Goal: Task Accomplishment & Management: Manage account settings

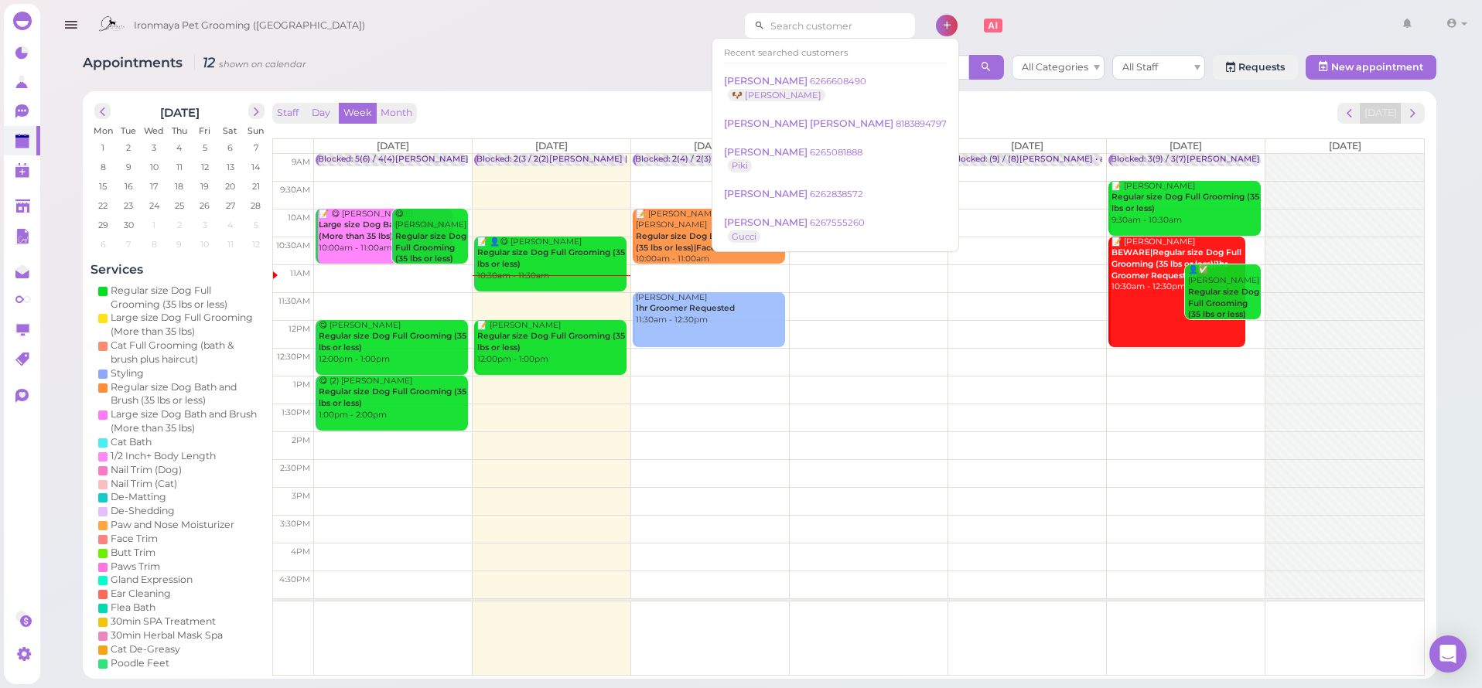
click at [806, 29] on input at bounding box center [840, 25] width 150 height 25
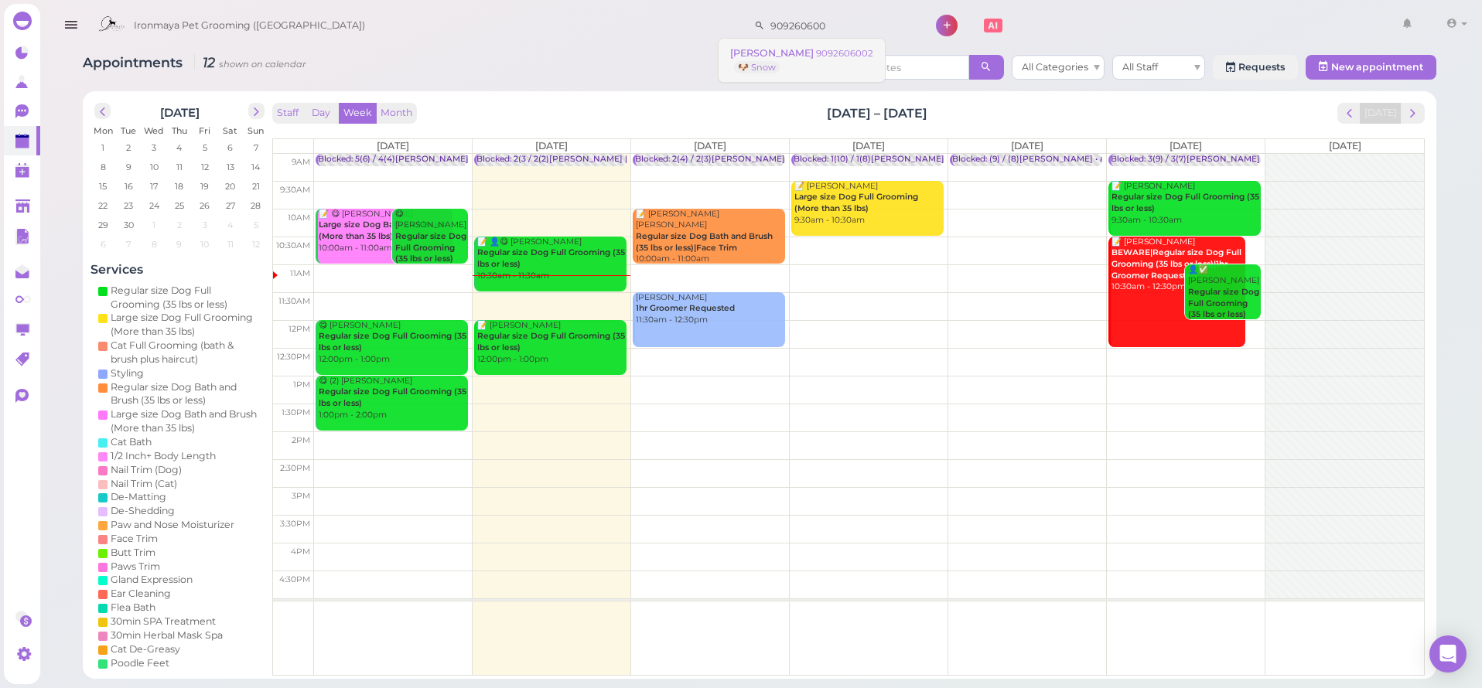
type input "909260600"
click at [816, 56] on small "9092606002" at bounding box center [844, 53] width 57 height 11
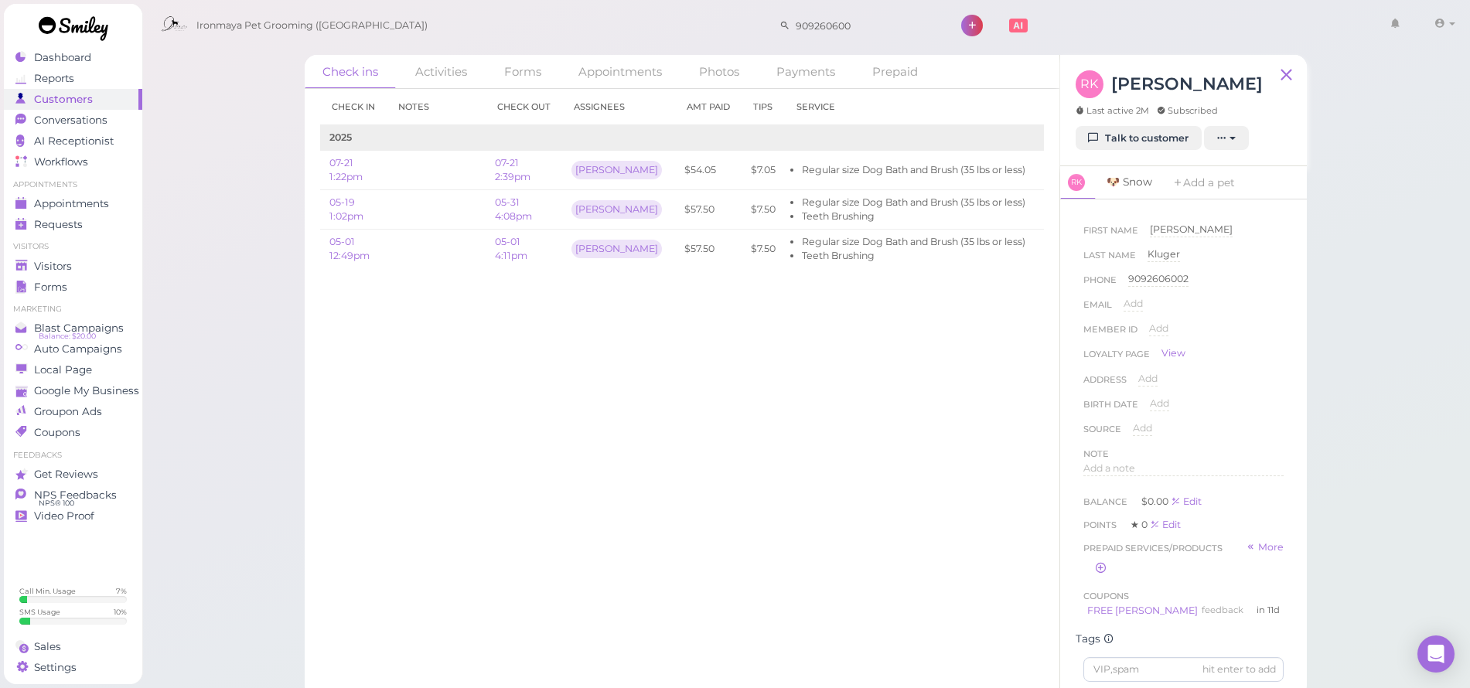
click at [1145, 183] on link "🐶 Snow" at bounding box center [1129, 182] width 64 height 32
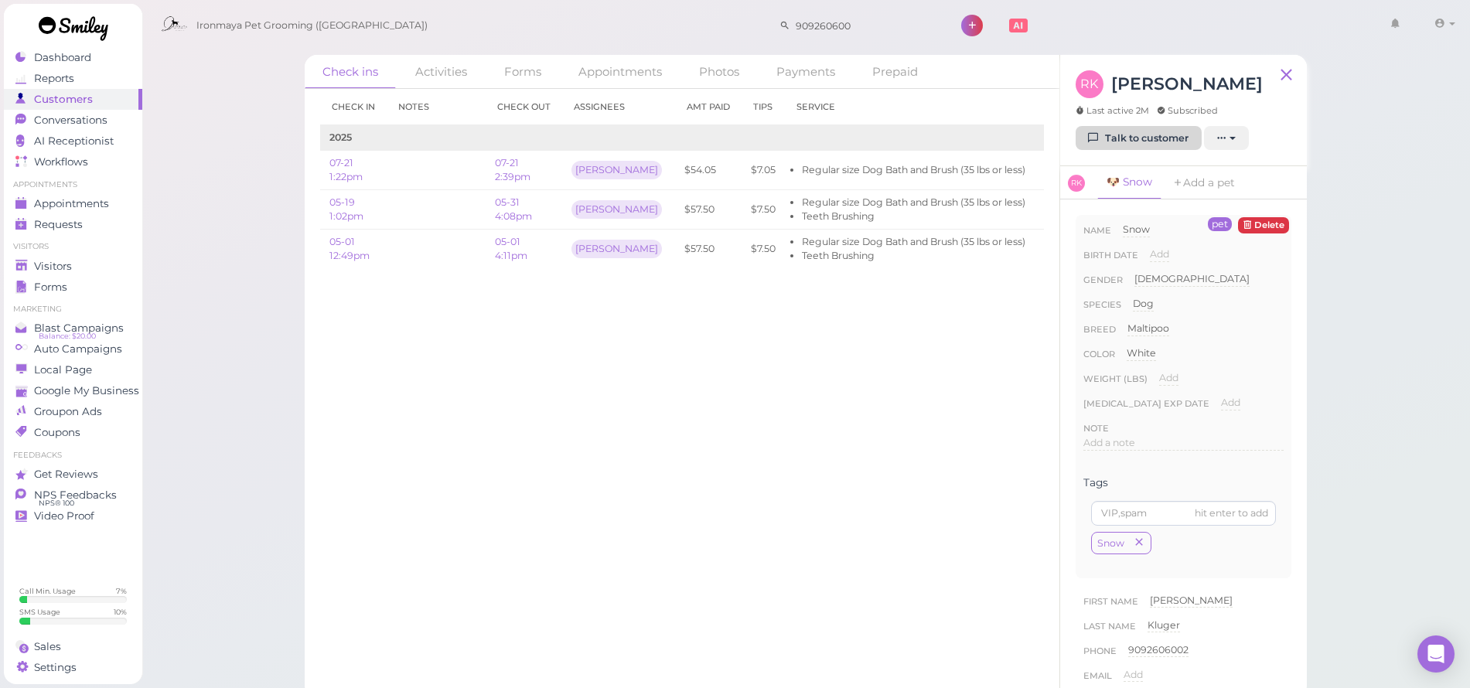
click at [1148, 135] on link "Talk to customer" at bounding box center [1139, 138] width 126 height 25
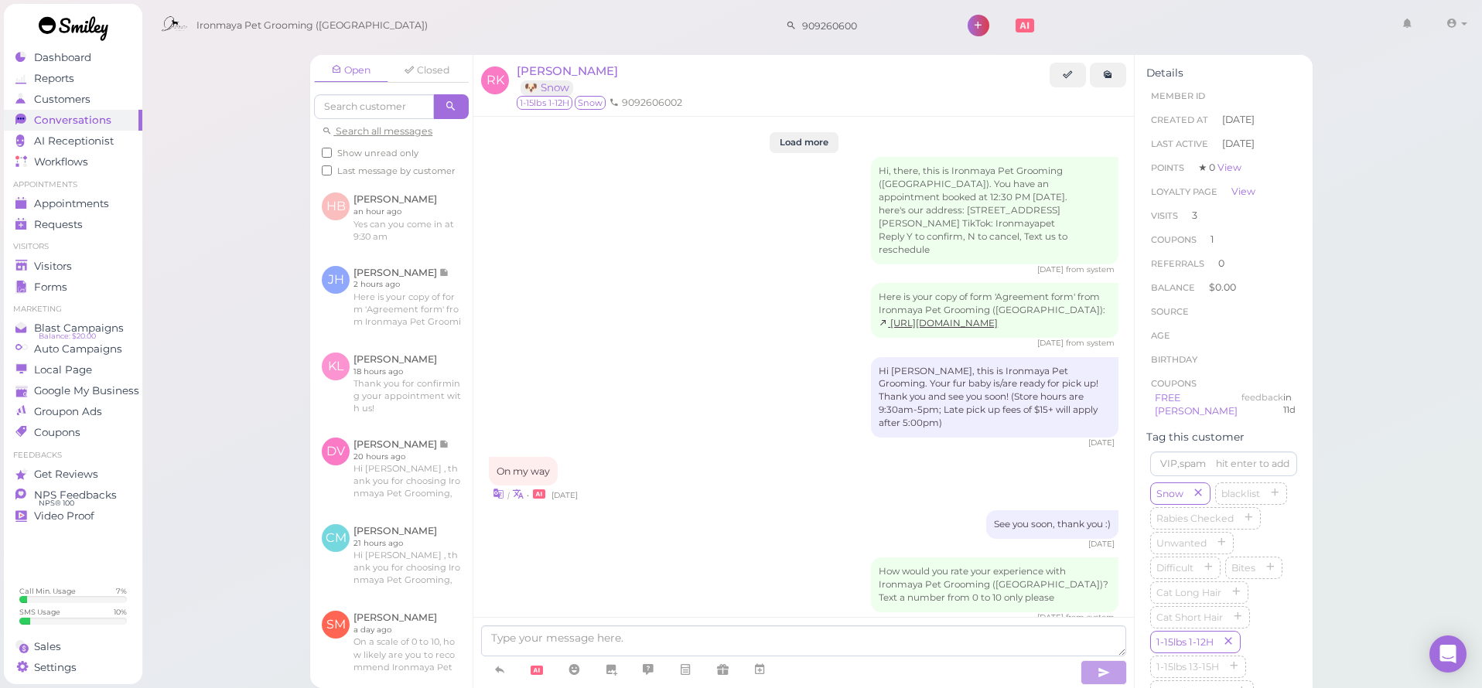
scroll to position [2092, 0]
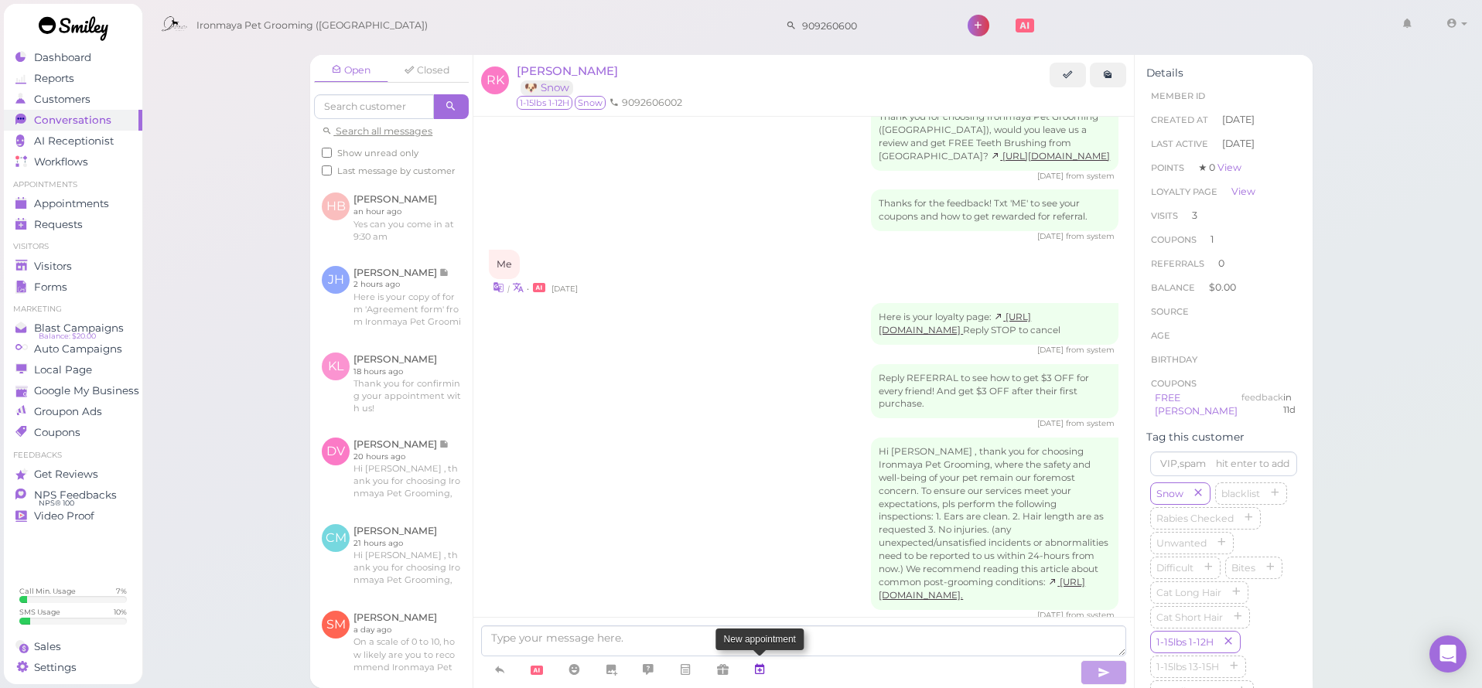
click at [766, 668] on icon at bounding box center [759, 669] width 12 height 15
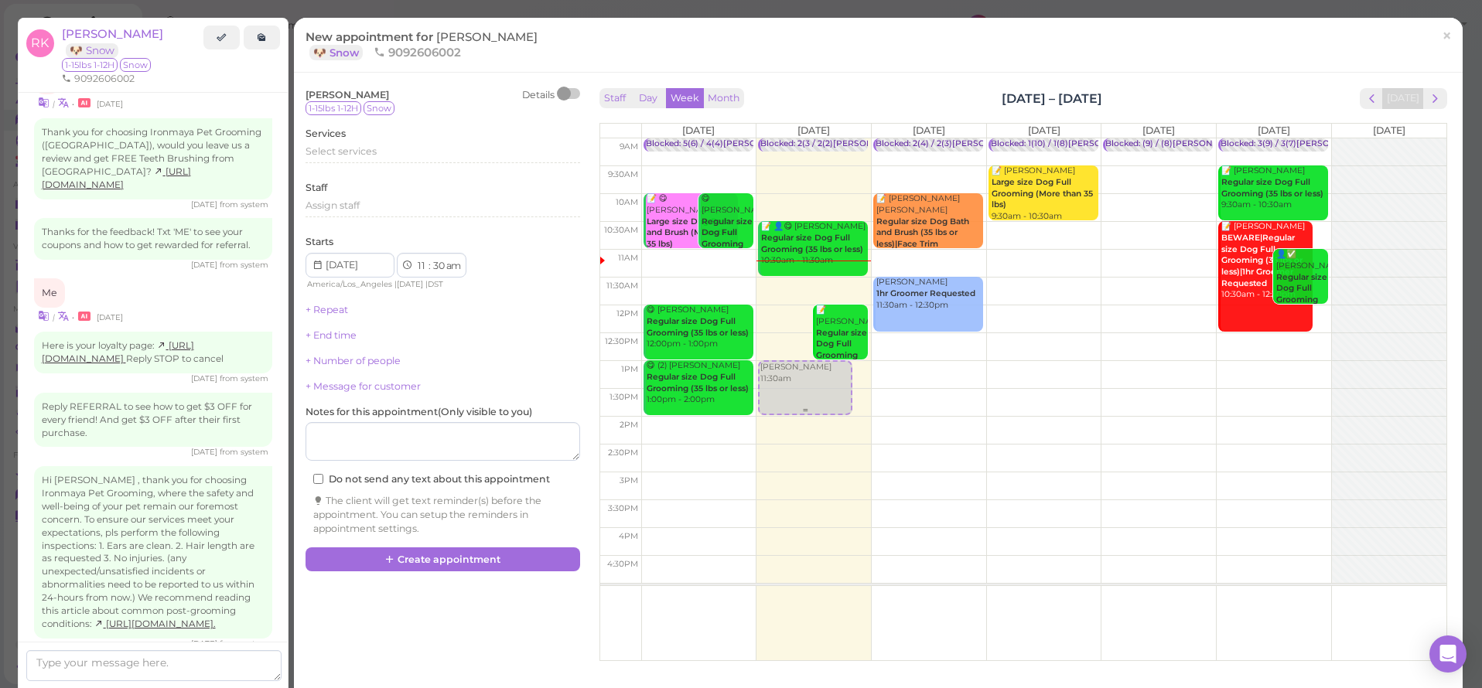
drag, startPoint x: 779, startPoint y: 319, endPoint x: 771, endPoint y: 404, distance: 84.7
click at [771, 138] on div "Randy Kluger 11:30am Blocked: 2(3 / 2(2)Ida SAM 9:30 10:00 1:30 • appointment 📝…" at bounding box center [813, 138] width 114 height 0
select select "1"
select select "00"
select select "pm"
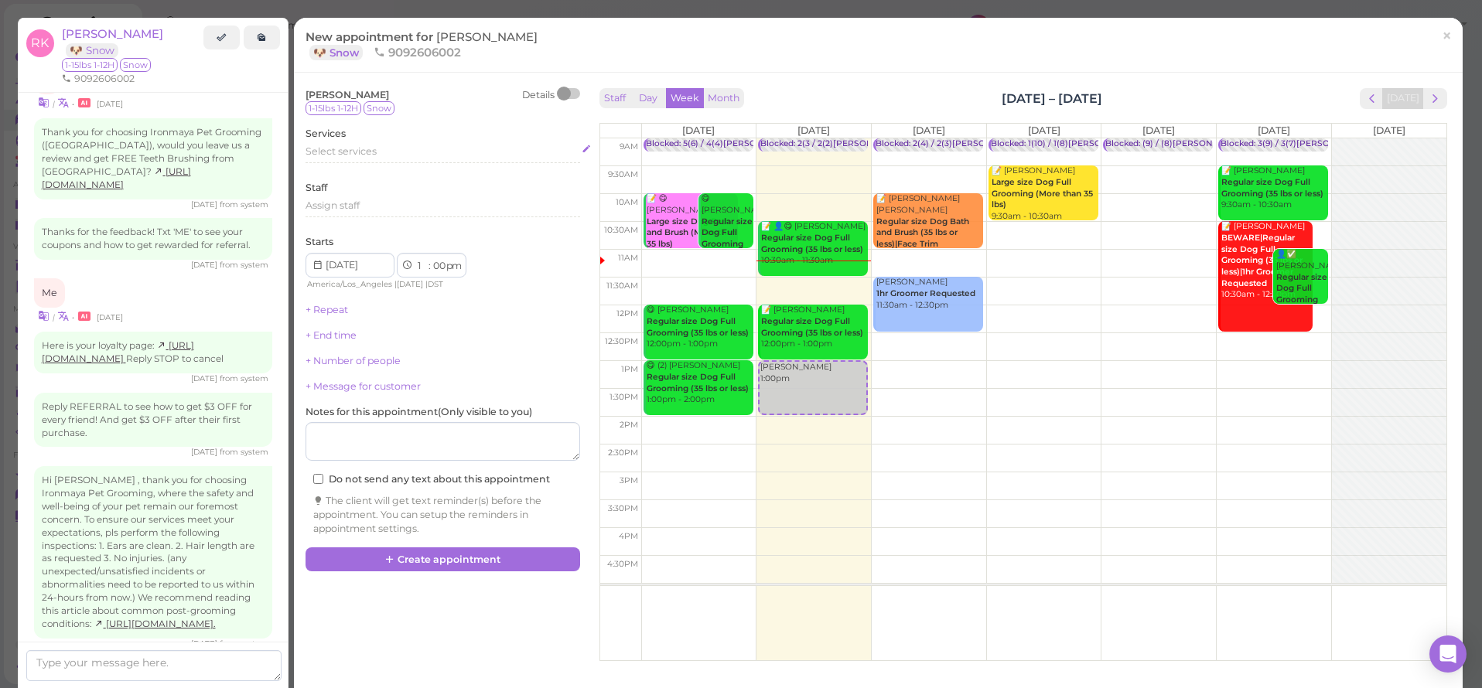
click at [329, 160] on div "Select services" at bounding box center [442, 154] width 275 height 19
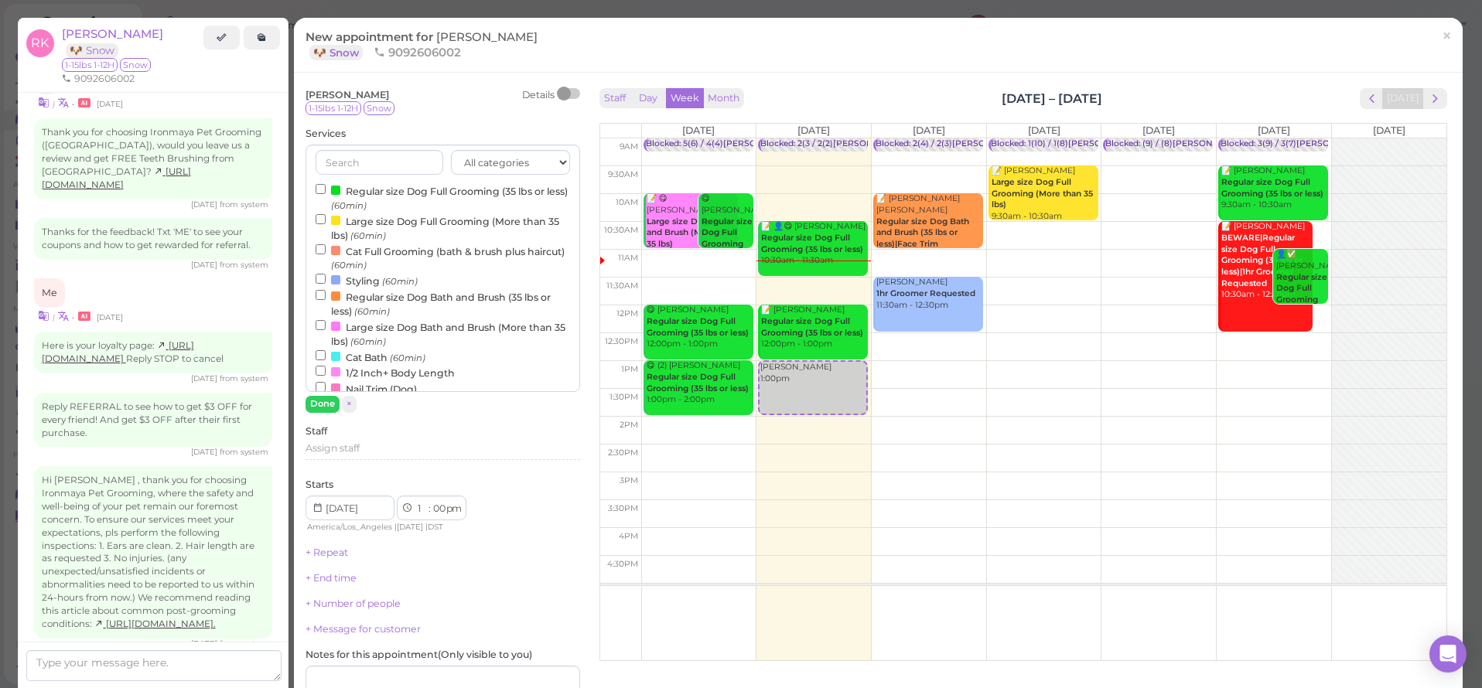
click at [359, 295] on label "Regular size Dog Bath and Brush (35 lbs or less) (60min)" at bounding box center [443, 303] width 254 height 30
click at [326, 295] on input "Regular size Dog Bath and Brush (35 lbs or less) (60min)" at bounding box center [321, 295] width 10 height 10
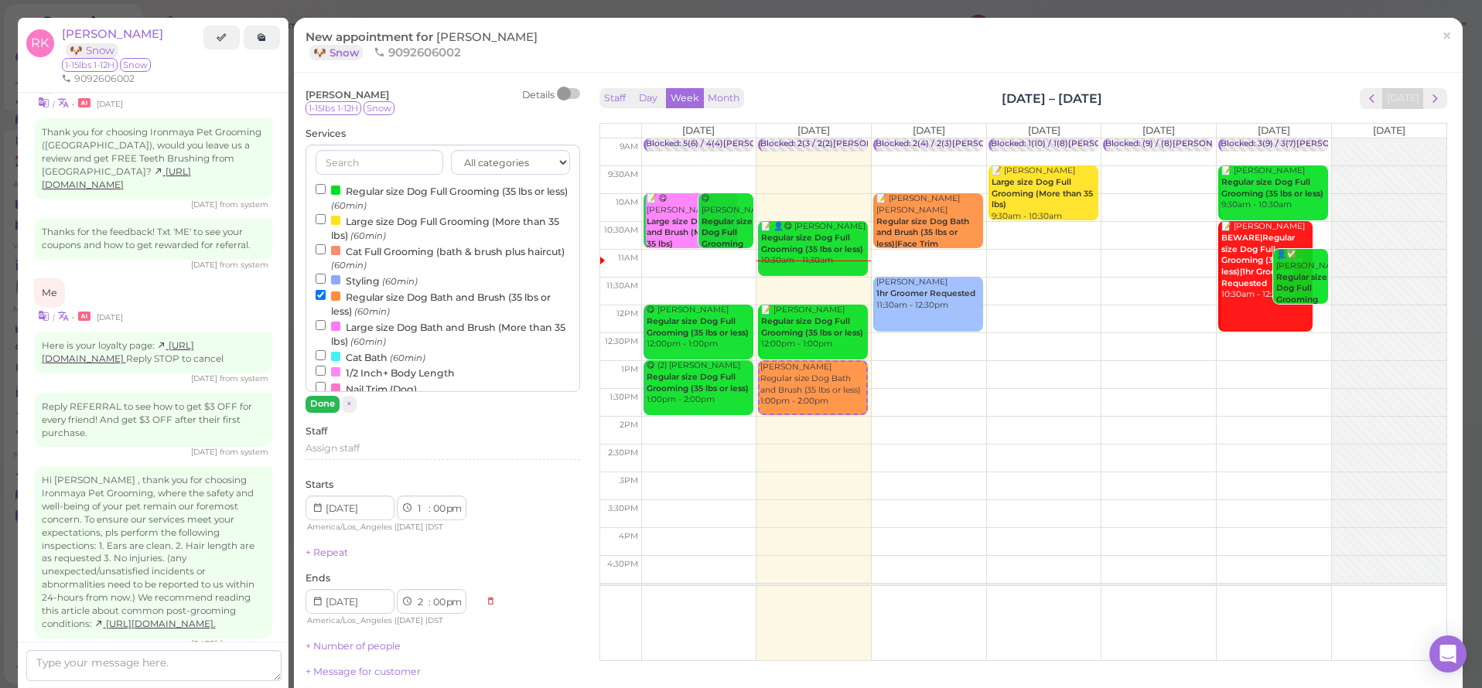
click at [326, 402] on button "Done" at bounding box center [322, 404] width 34 height 16
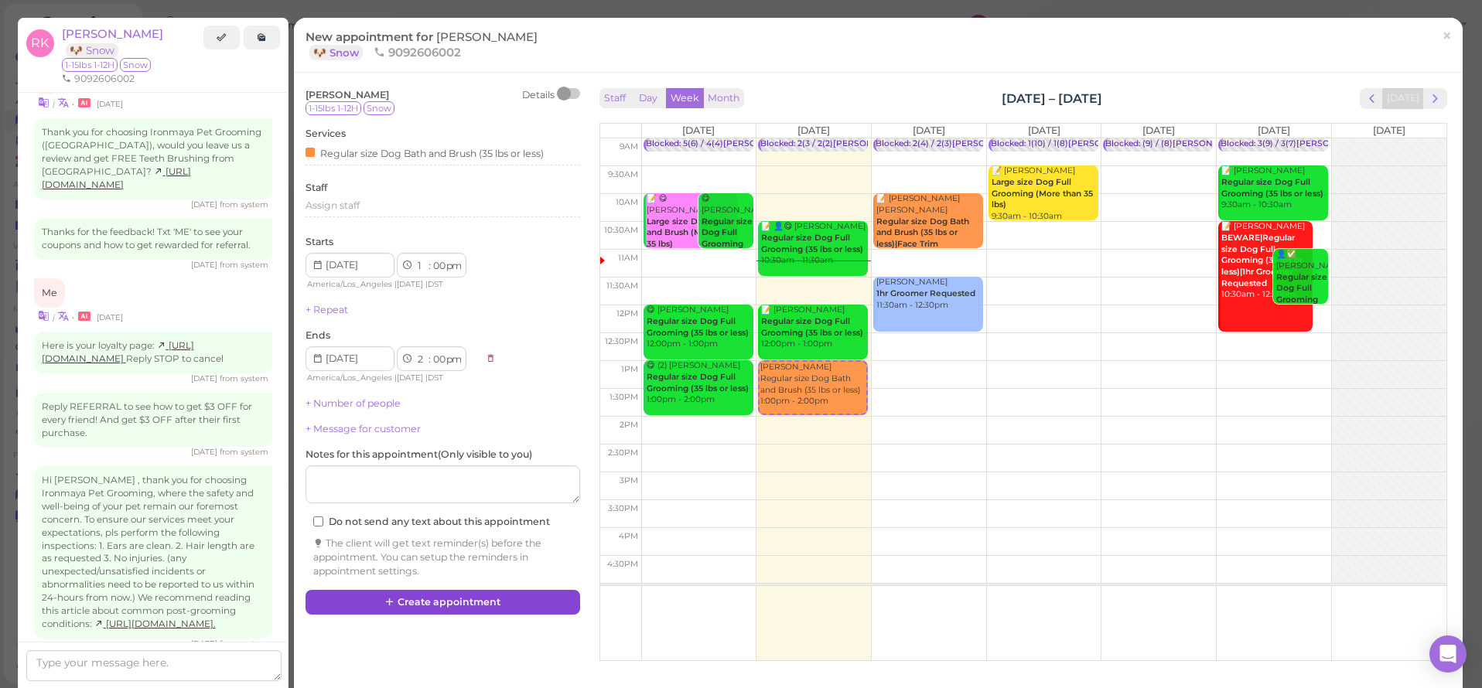
drag, startPoint x: 444, startPoint y: 598, endPoint x: 445, endPoint y: 584, distance: 14.0
click at [443, 592] on button "Create appointment" at bounding box center [442, 602] width 275 height 25
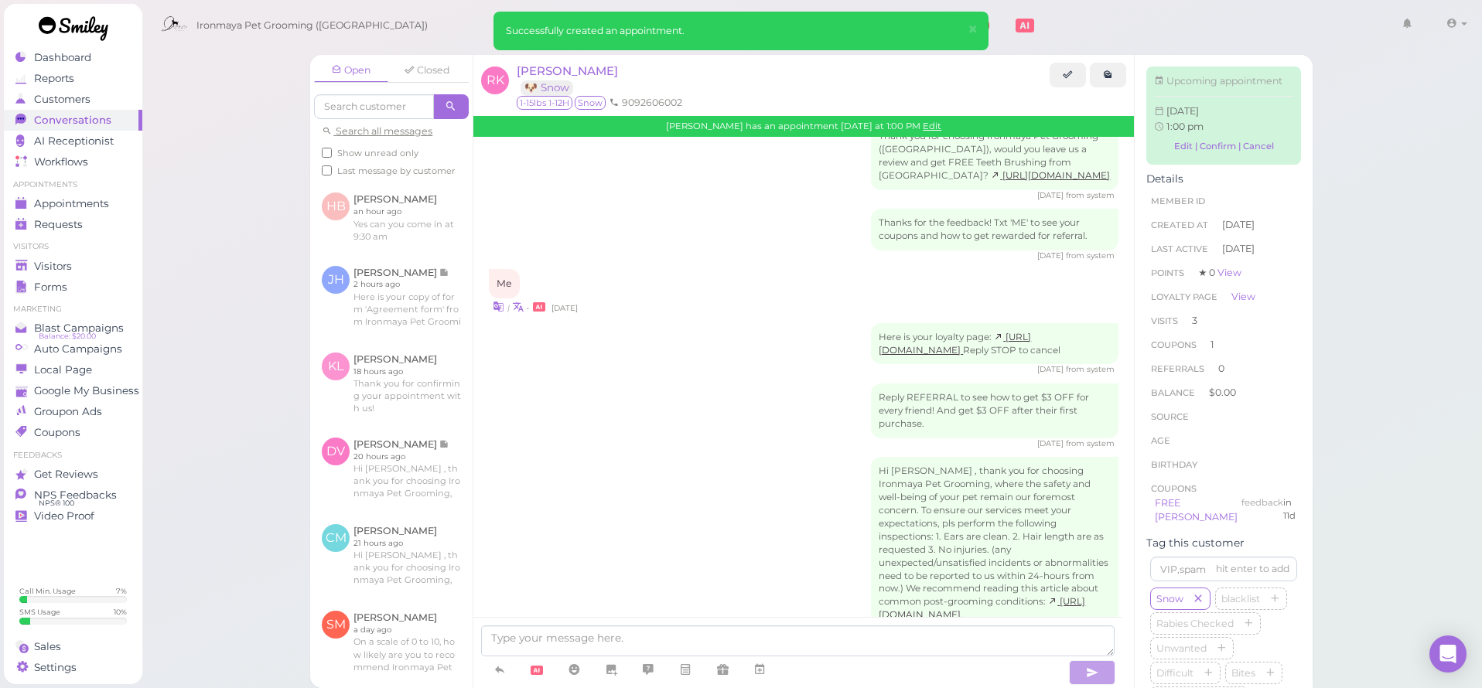
scroll to position [2244, 0]
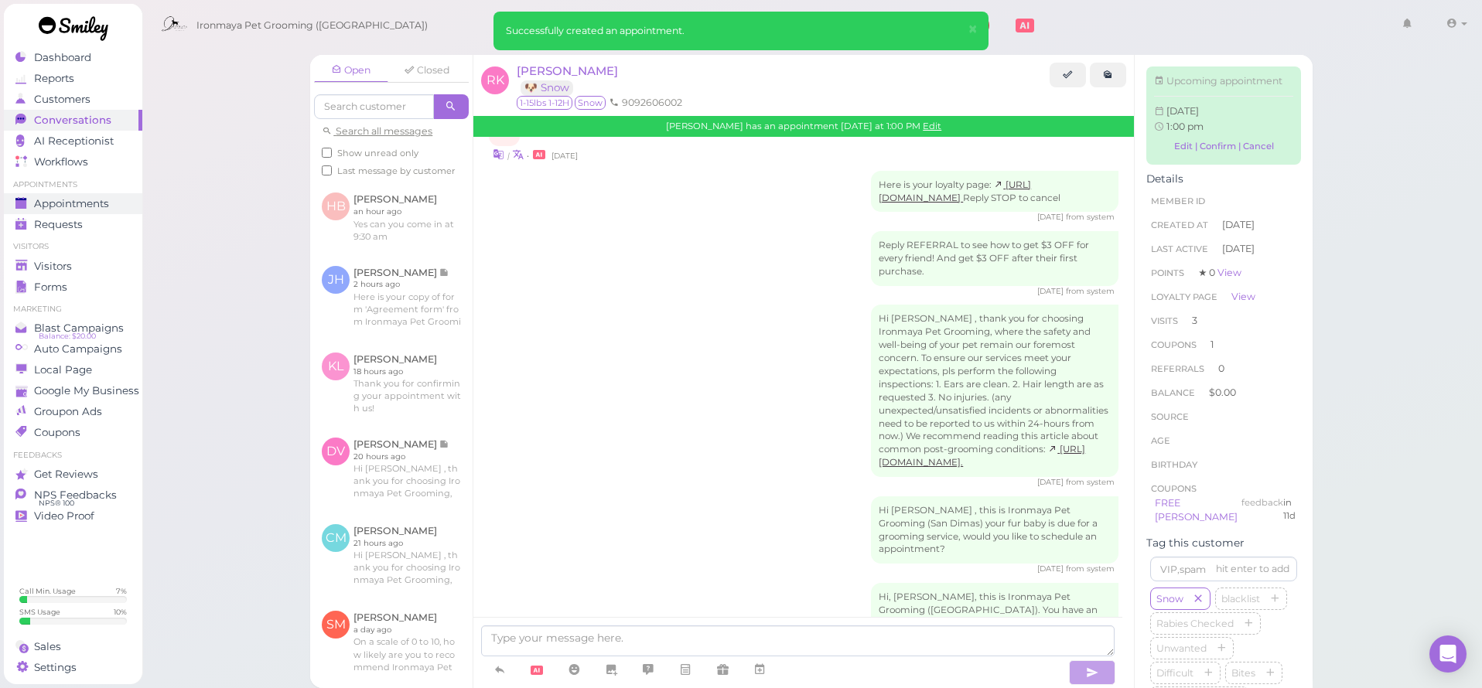
click at [112, 203] on div "Appointments" at bounding box center [70, 203] width 111 height 13
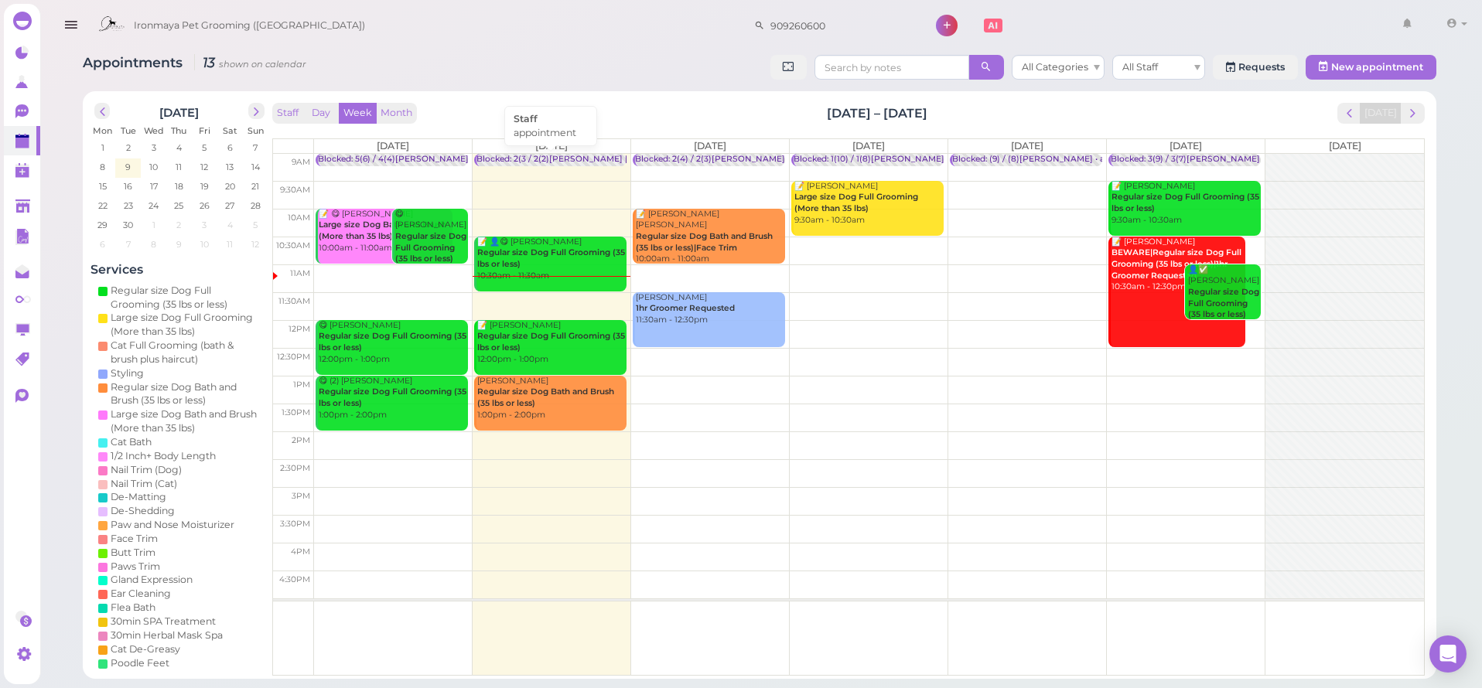
click at [544, 157] on div "Blocked: 2(3 / 2(2)Ida SAM 9:30 10:00 1:30 • appointment" at bounding box center [646, 160] width 341 height 12
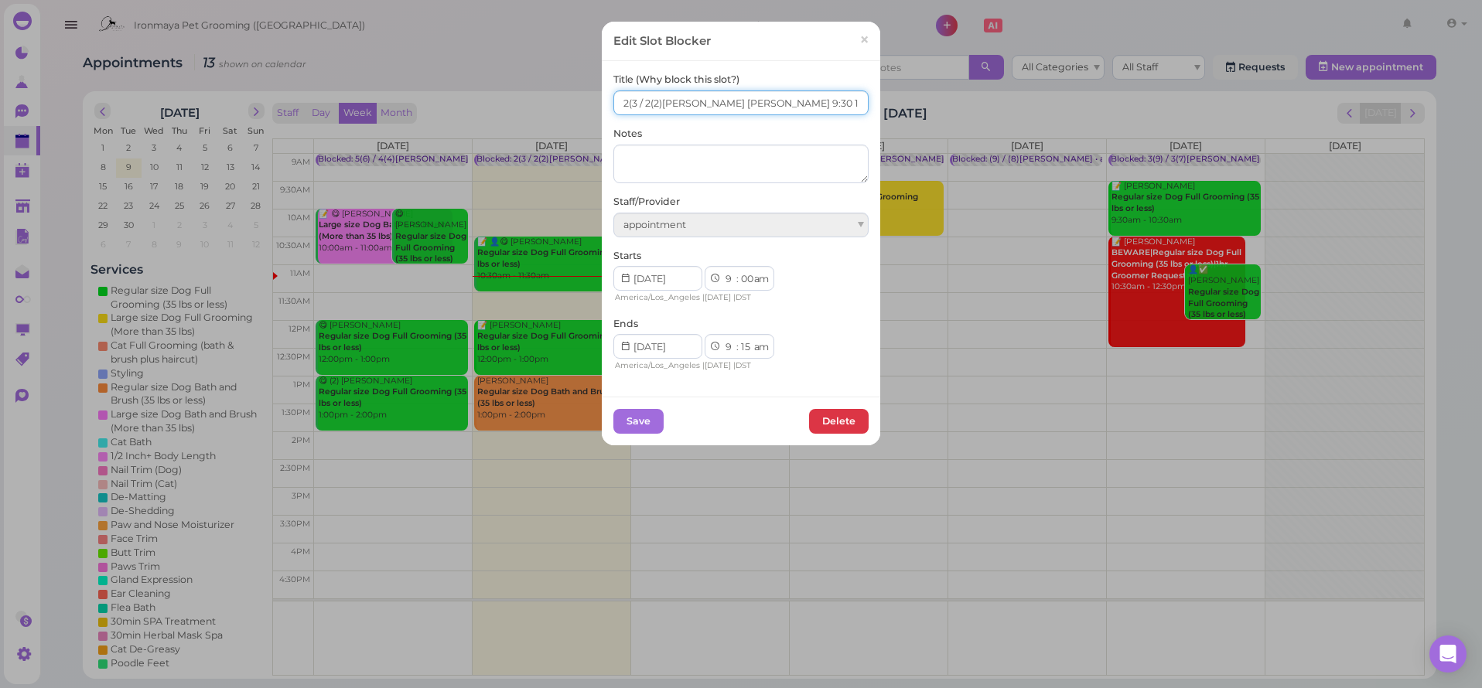
click at [624, 99] on input "2(3 / 2(2)Ida SAM 9:30 10:00 1:30" at bounding box center [740, 102] width 255 height 25
click at [634, 100] on input "3(3 / 2(2)Ida SAM 9:30 10:00 1:30" at bounding box center [740, 102] width 255 height 25
click at [633, 105] on input "3(3 / 2(2)Ida SAM 9:30 10:00 1:30" at bounding box center [740, 102] width 255 height 25
type input "3(3) / 2(2)Ida SAM 9:30 10:00 1:30"
click at [642, 421] on button "Save" at bounding box center [638, 421] width 50 height 25
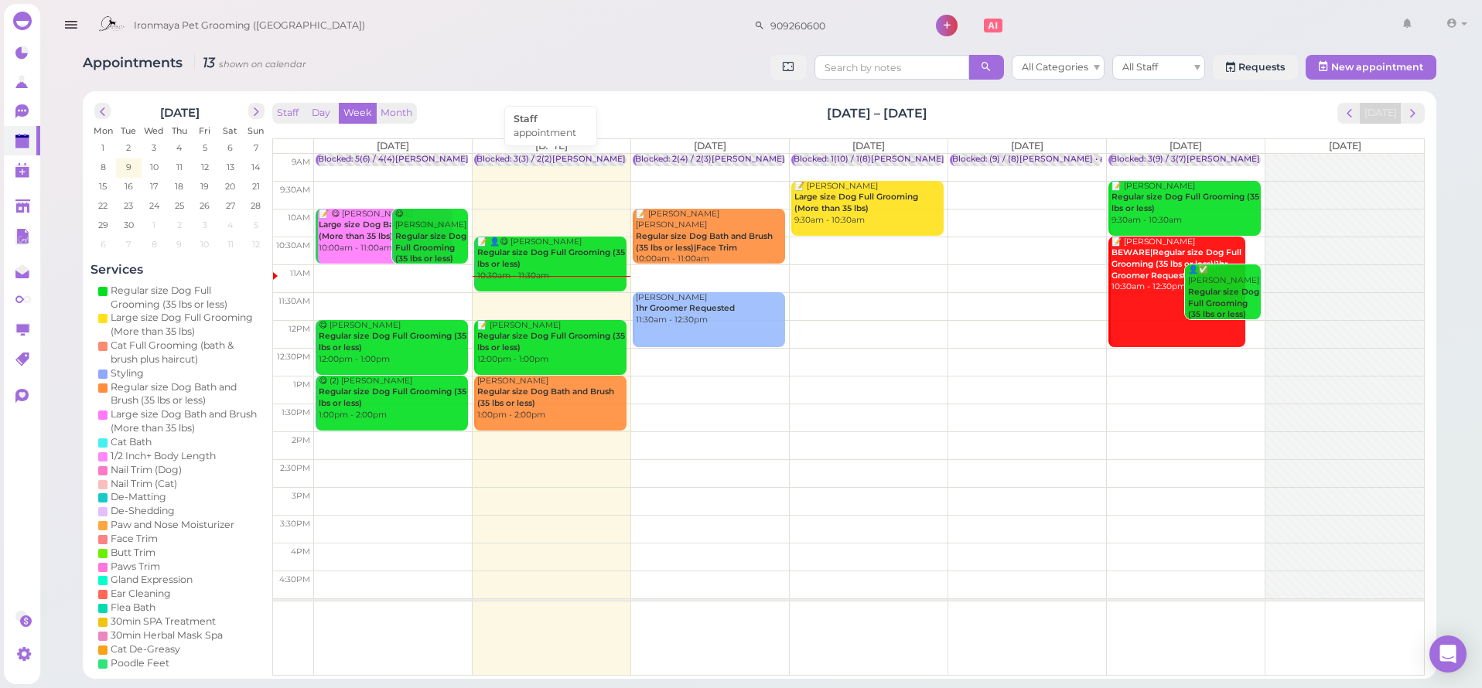
click at [573, 158] on div "Blocked: 3(3) / 2(2)[PERSON_NAME] [PERSON_NAME] 9:30 10:00 1:30 • appointment" at bounding box center [648, 160] width 344 height 12
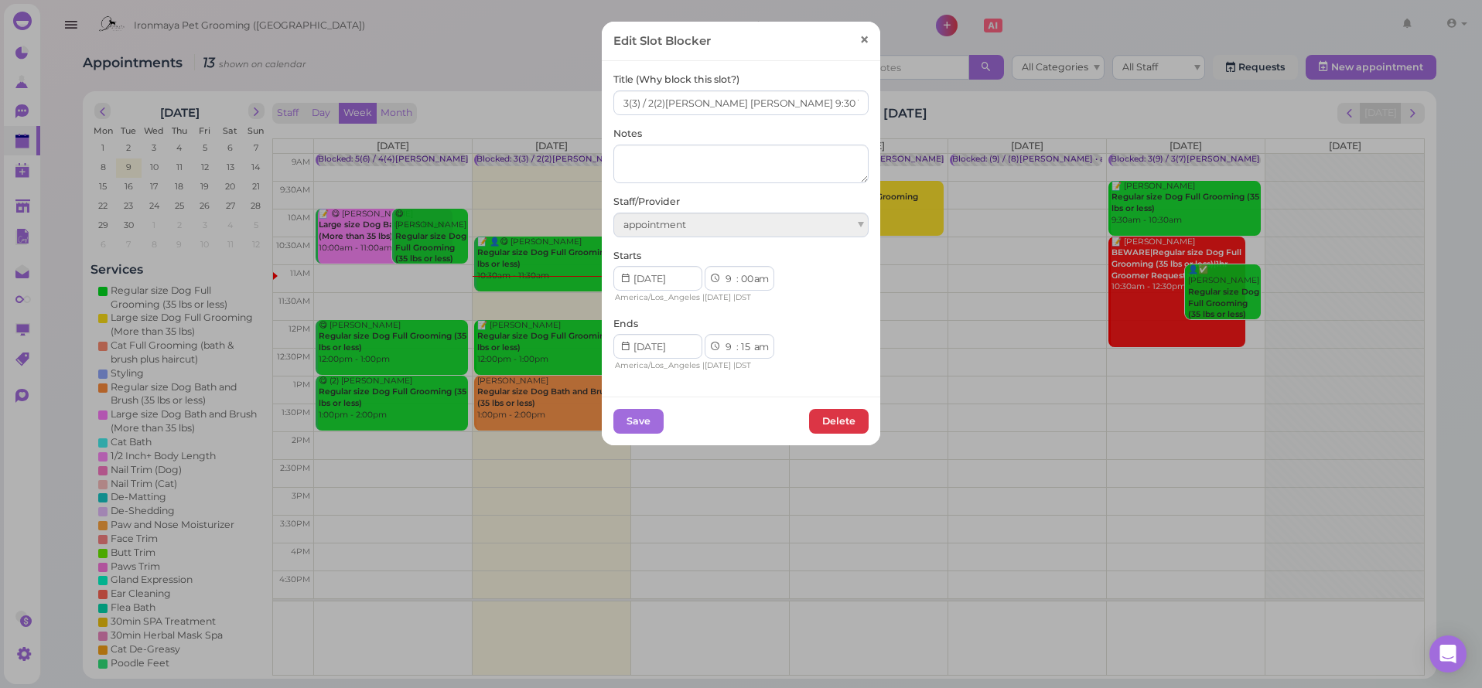
click at [859, 46] on span "×" at bounding box center [864, 40] width 10 height 22
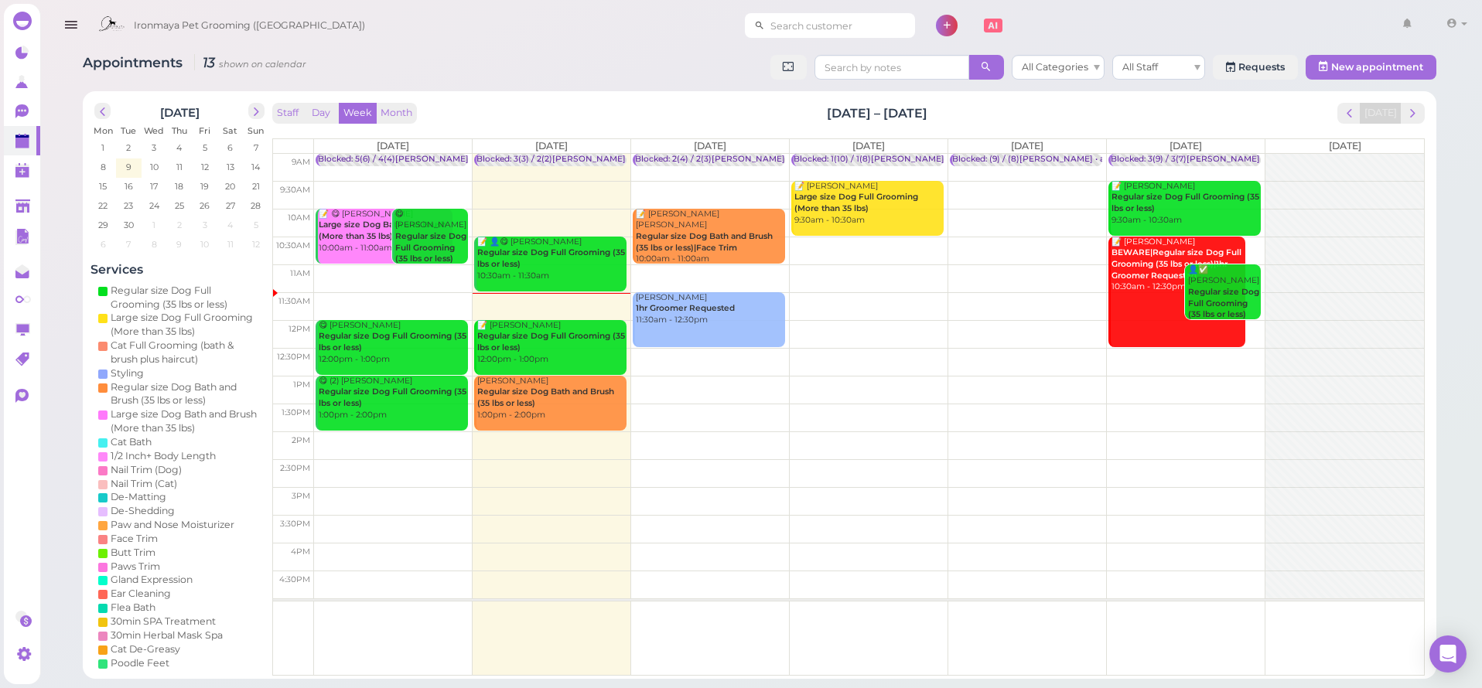
click at [846, 29] on input at bounding box center [840, 25] width 150 height 25
type input "9094961162"
click at [794, 49] on small "9094961162" at bounding box center [814, 53] width 51 height 11
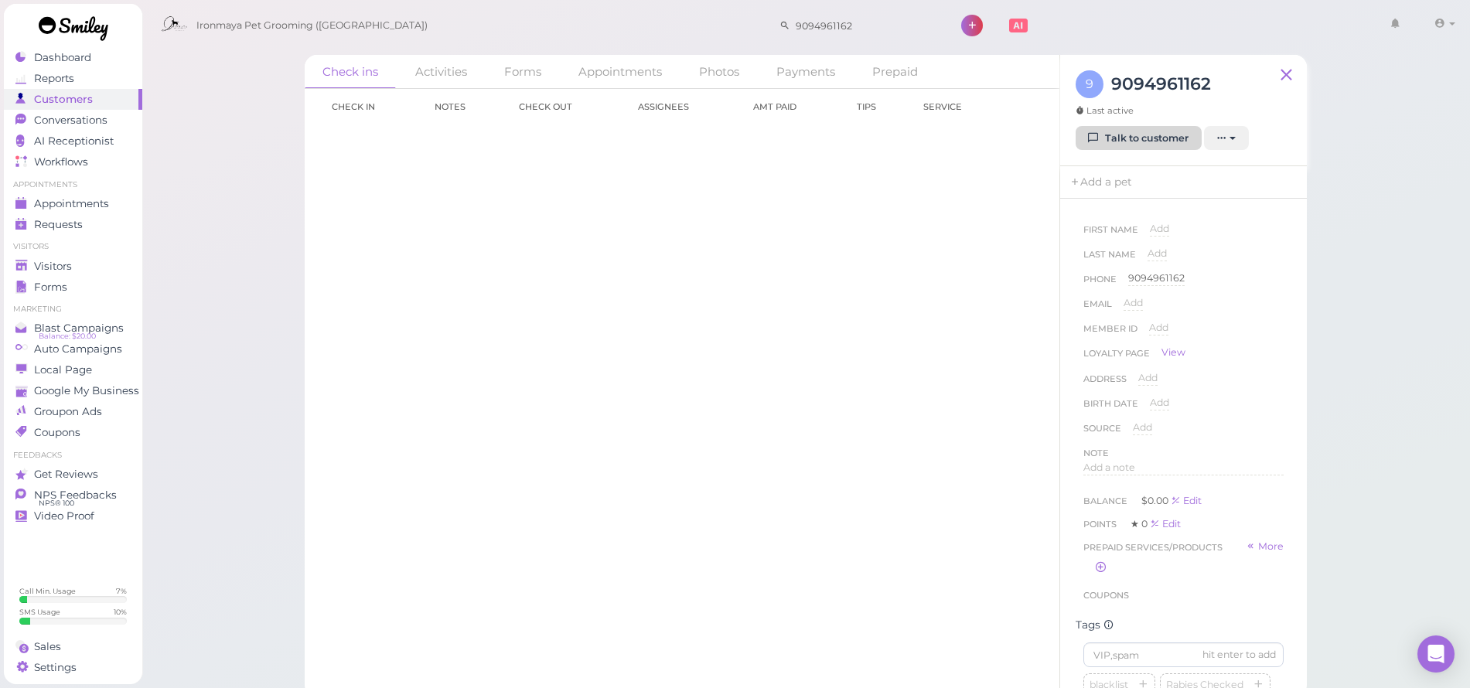
click at [1152, 131] on link "Talk to customer" at bounding box center [1139, 138] width 126 height 25
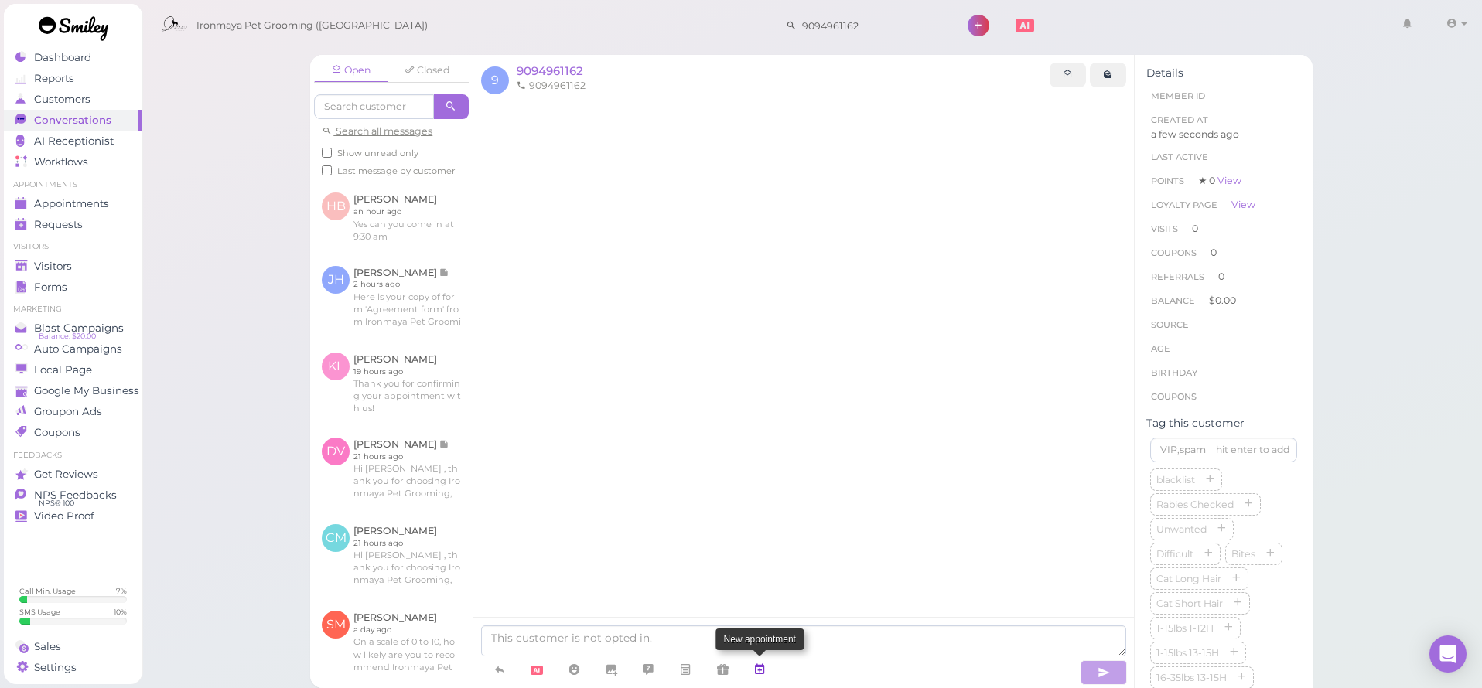
click at [763, 670] on icon at bounding box center [759, 669] width 12 height 15
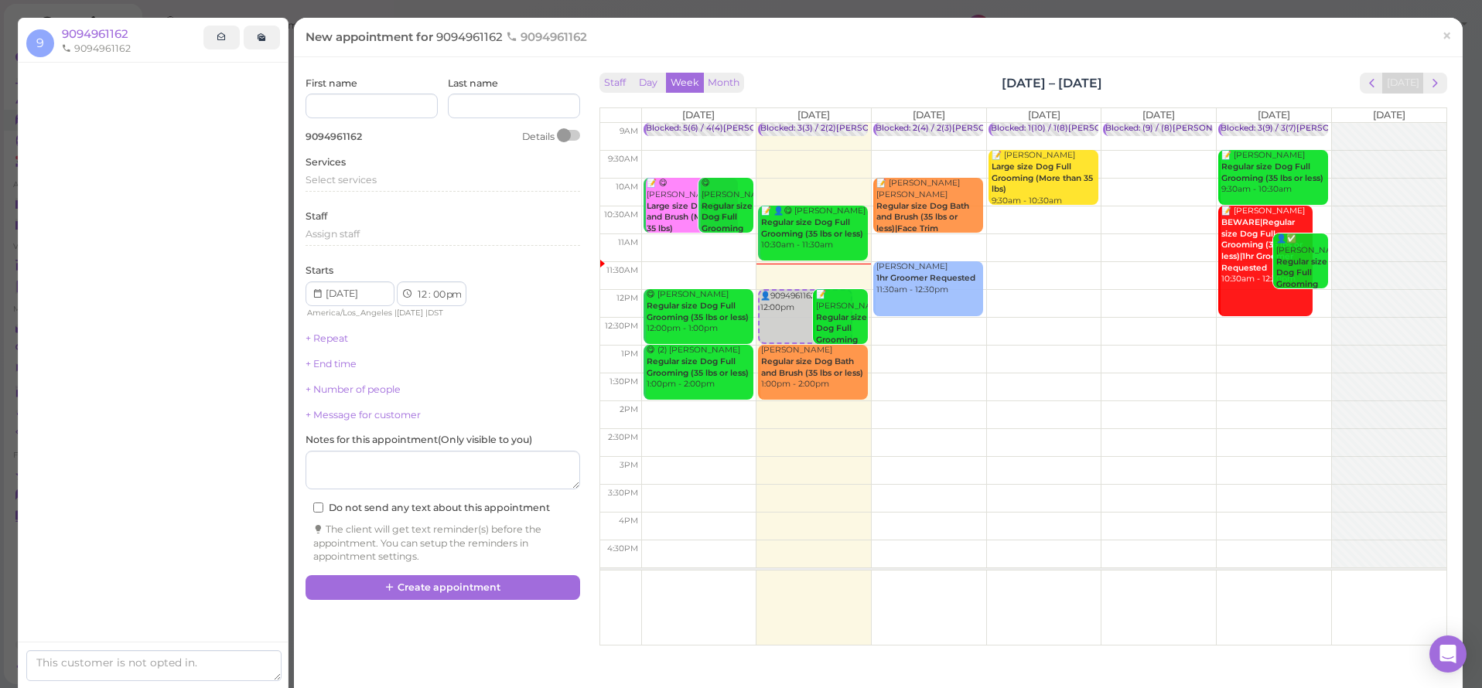
click at [1124, 391] on td at bounding box center [1043, 388] width 805 height 28
type input "2025-09-12"
select select "1"
click at [1130, 374] on td at bounding box center [1043, 388] width 805 height 28
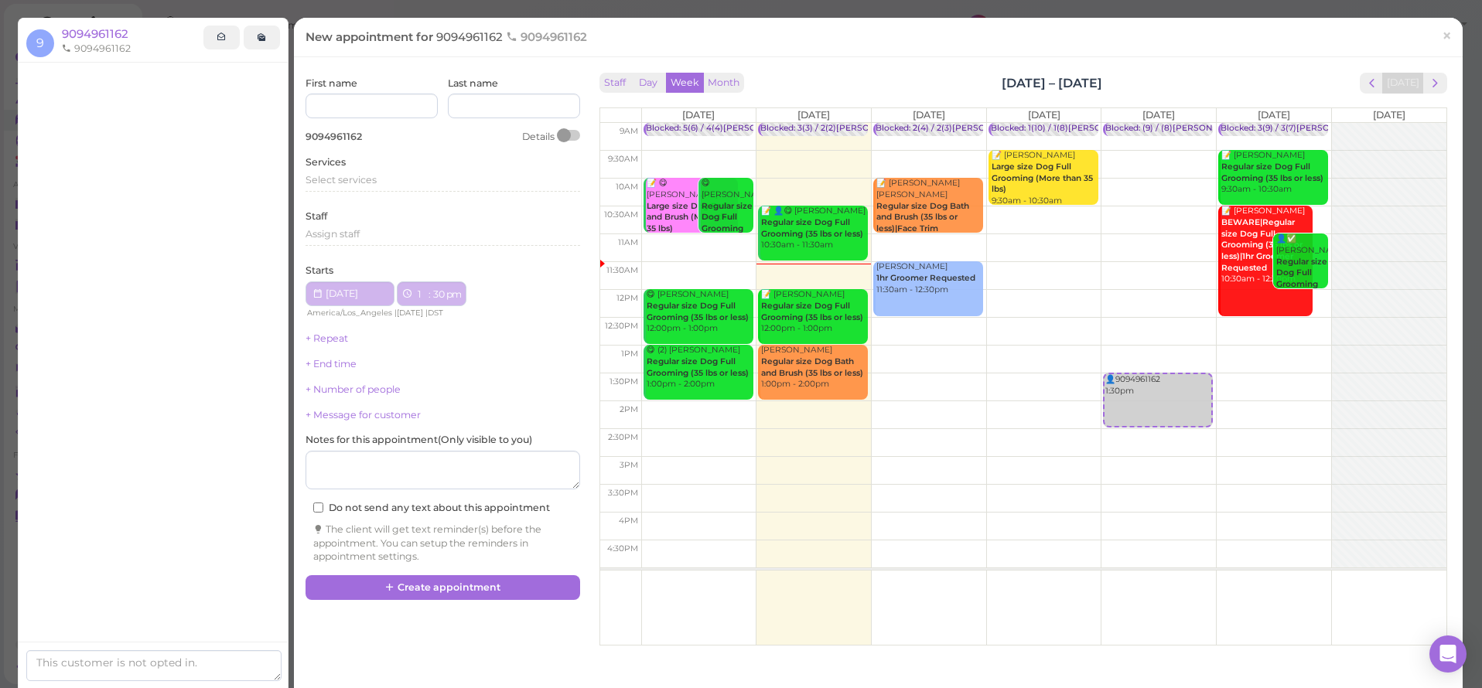
select select "30"
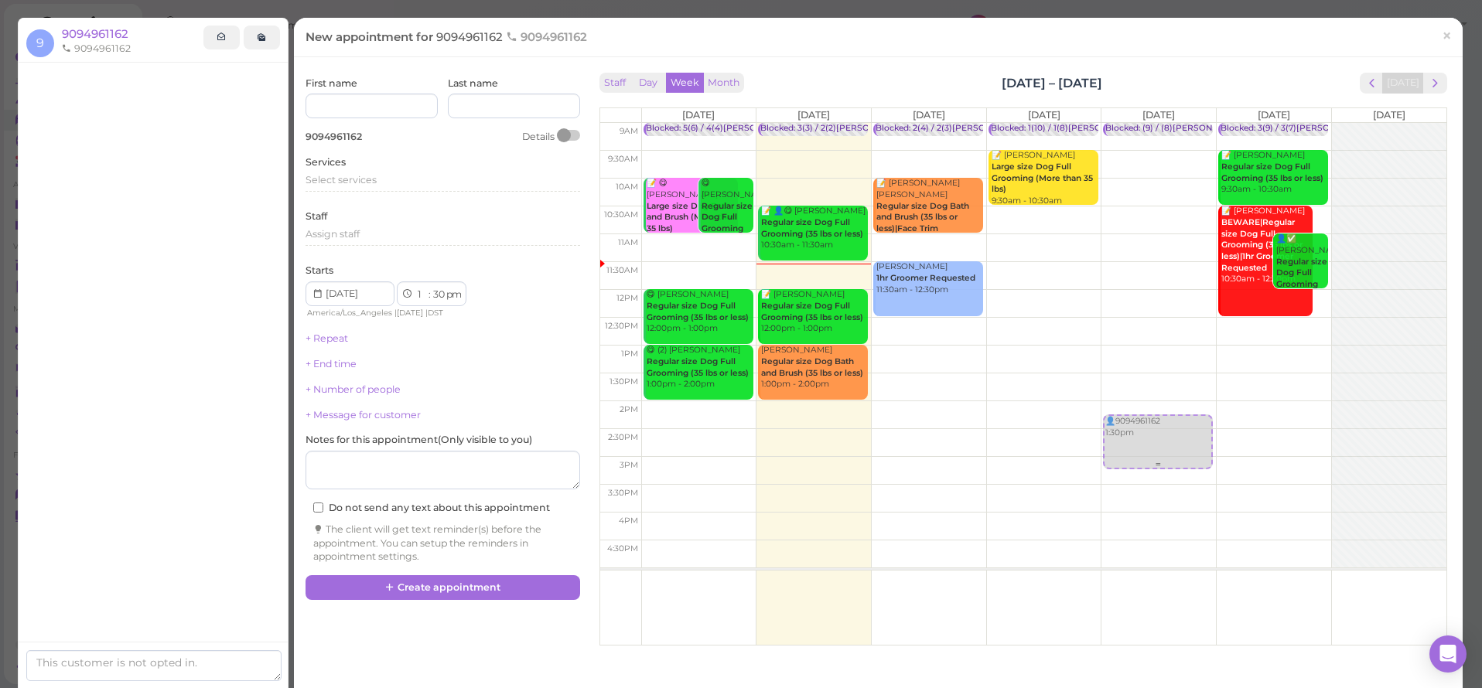
drag, startPoint x: 1131, startPoint y: 410, endPoint x: 1131, endPoint y: 418, distance: 8.5
click at [1133, 123] on div "👤9094961162 1:30pm Blocked: (9) / (8)Lulu,Isaac SAM • appointment 👤9094961162 1…" at bounding box center [1158, 123] width 114 height 0
select select "2"
click at [1130, 123] on div "👤9094961162 2:15pm Blocked: (9) / (8)Lulu,Isaac SAM • appointment 👤9094961162 2…" at bounding box center [1158, 123] width 114 height 0
select select "00"
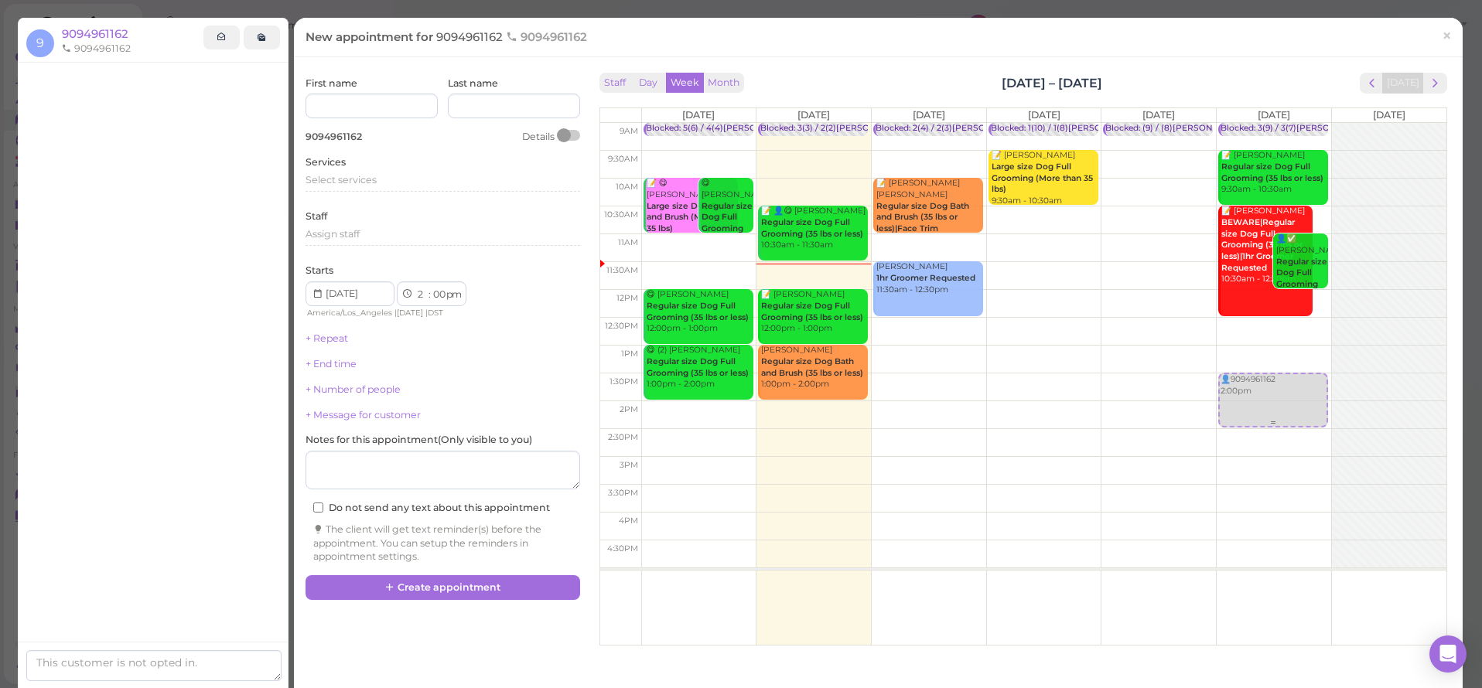
drag, startPoint x: 1131, startPoint y: 418, endPoint x: 1288, endPoint y: 401, distance: 157.8
click at [1288, 123] on tr "Blocked: 5(6) / 4(4)Emma • appointment 📝 😋 Deedee Vecino Large size Dog Bath an…" at bounding box center [1023, 123] width 846 height 0
type input "2025-09-13"
select select "1"
drag, startPoint x: 1288, startPoint y: 401, endPoint x: 1290, endPoint y: 412, distance: 10.9
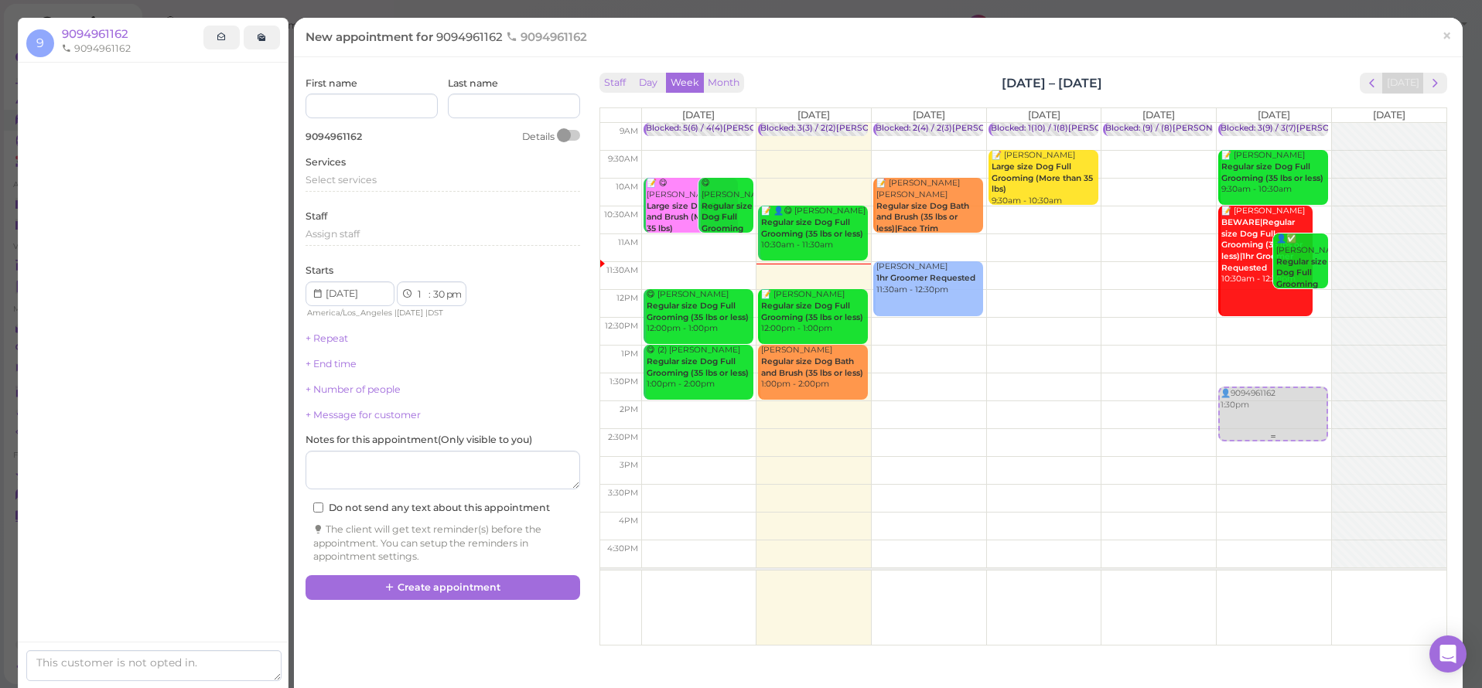
click at [1291, 123] on div "👤9094961162 1:30pm Blocked: 3(9) / 3(7)Isaac,Lulu,Ida • appointment 📝 Laura Hen…" at bounding box center [1273, 123] width 114 height 0
click at [1295, 123] on div "👤9094961162 1:45pm Blocked: 3(9) / 3(7)Isaac,Lulu,Ida • appointment 📝 Laura Hen…" at bounding box center [1273, 123] width 114 height 0
click at [1294, 411] on link "👤9094961162 1:15pm" at bounding box center [1273, 386] width 110 height 55
drag, startPoint x: 1288, startPoint y: 397, endPoint x: 1288, endPoint y: 422, distance: 25.5
click at [1288, 123] on div "👤9094961162 1:15pm Blocked: 3(9) / 3(7)Isaac,Lulu,Ida • appointment 📝 Laura Hen…" at bounding box center [1273, 123] width 114 height 0
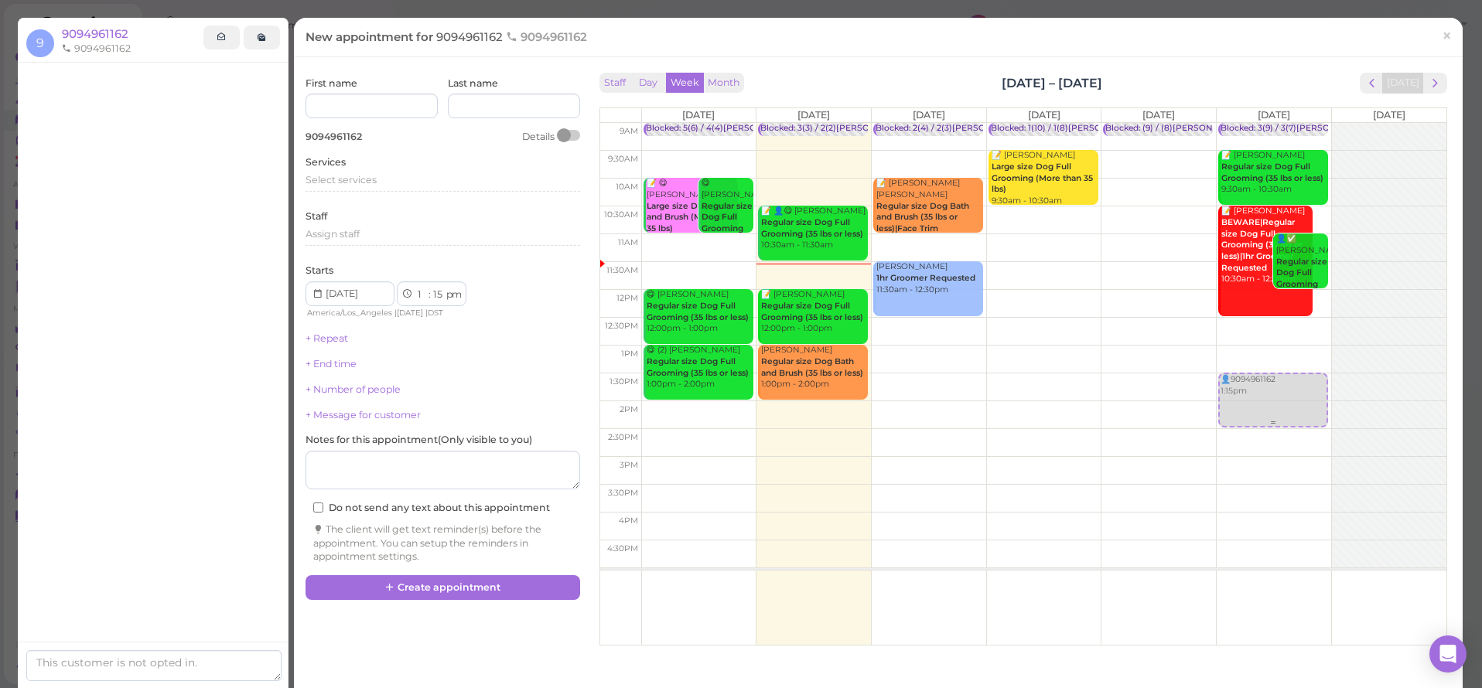
select select "30"
click at [1287, 123] on div "Blocked: 3(9) / 3(7)Isaac,Lulu,Ida • appointment 📝 Laura Hendro Regular size Do…" at bounding box center [1273, 123] width 114 height 0
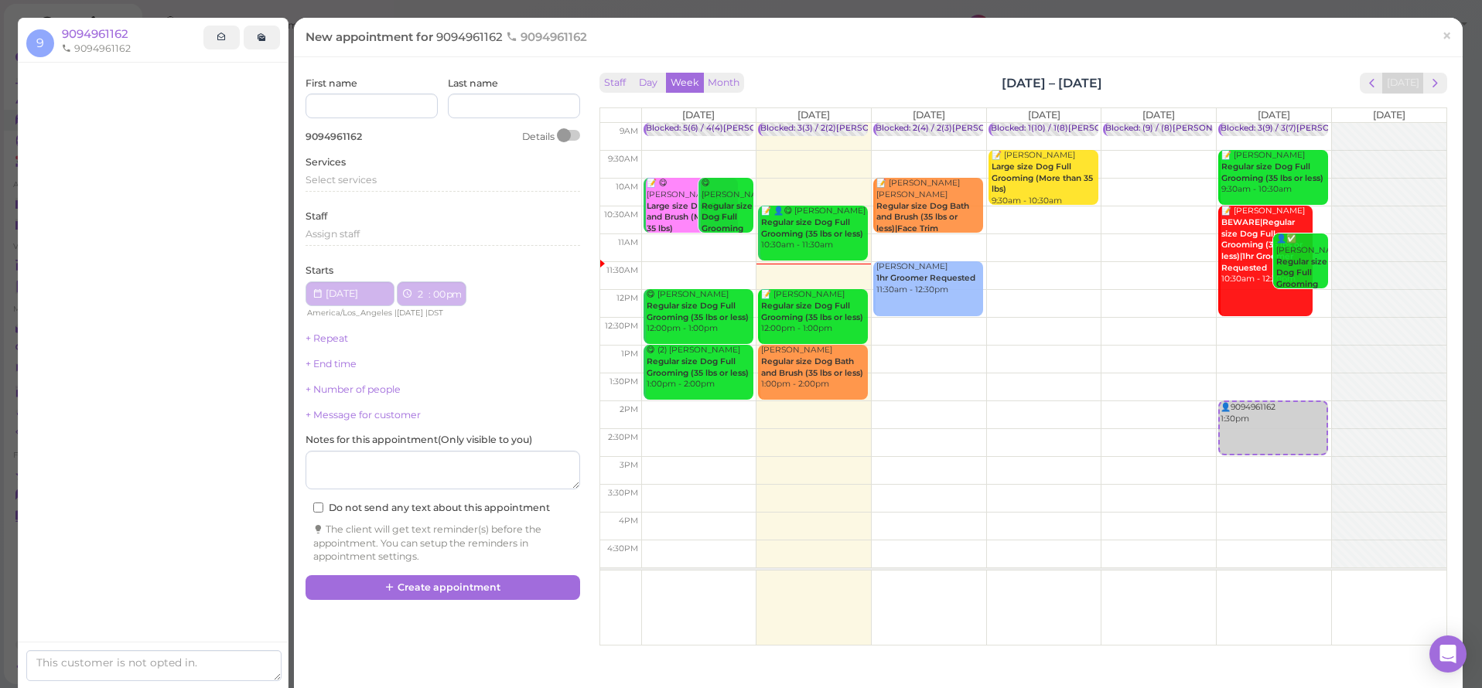
select select "2"
select select "00"
click at [1441, 36] on span "×" at bounding box center [1446, 36] width 10 height 22
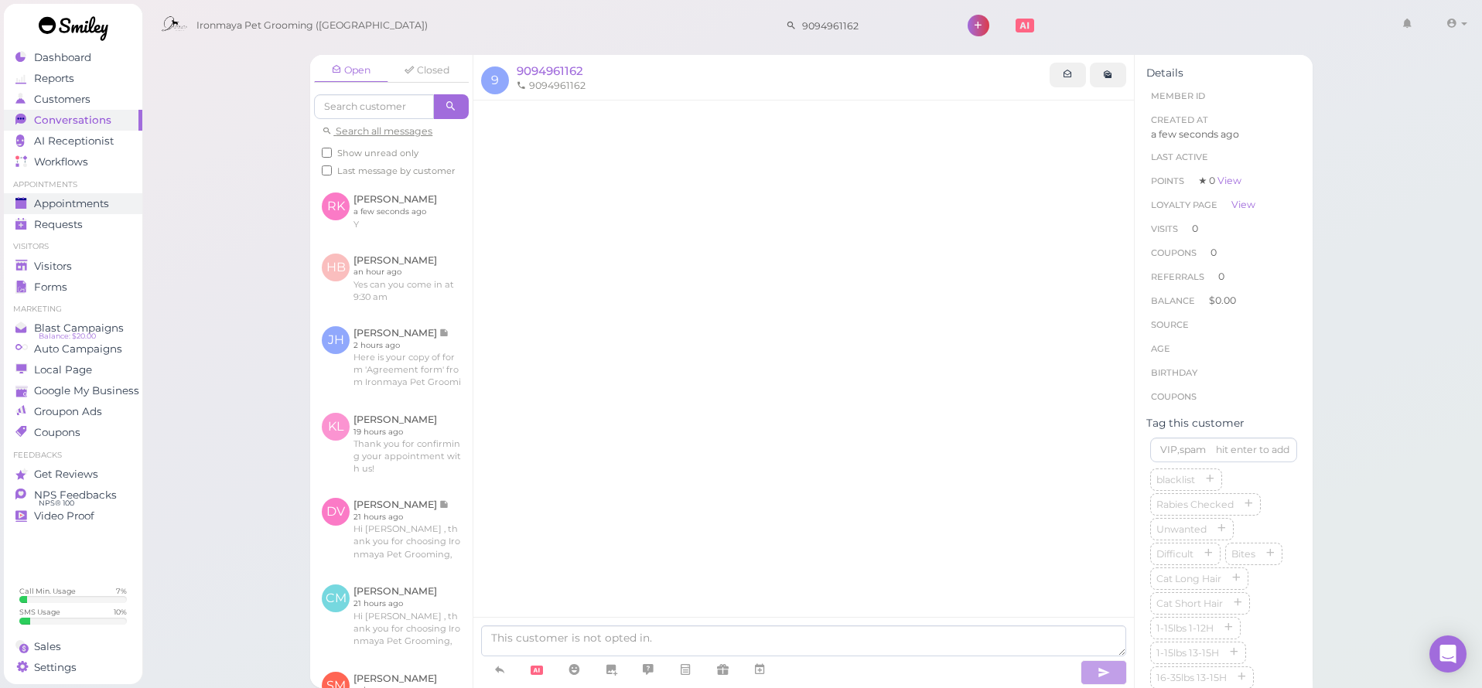
click at [82, 208] on span "Appointments" at bounding box center [71, 203] width 75 height 13
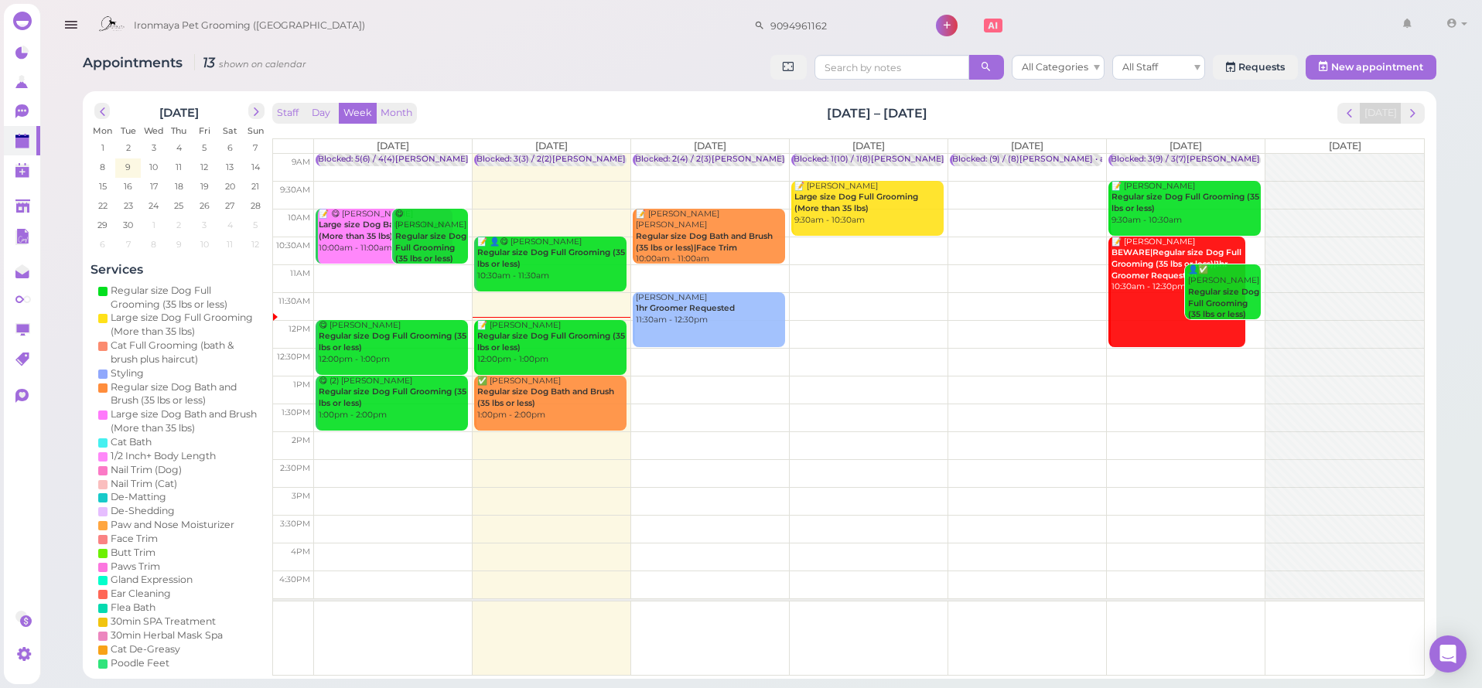
click at [566, 350] on div "📝 Charis Bell Regular size Dog Full Grooming (35 lbs or less) 12:00pm - 1:00pm" at bounding box center [551, 343] width 150 height 46
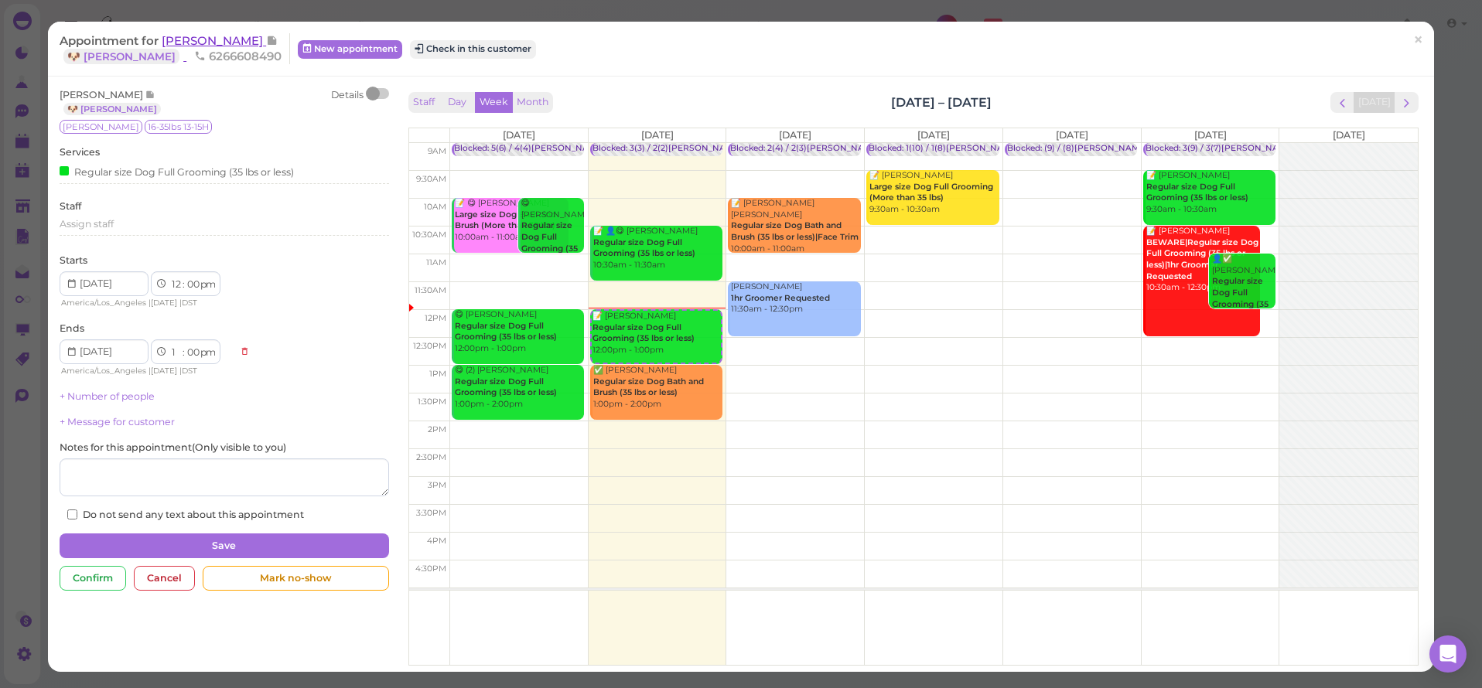
click at [199, 40] on span "Charis Bell" at bounding box center [214, 40] width 104 height 15
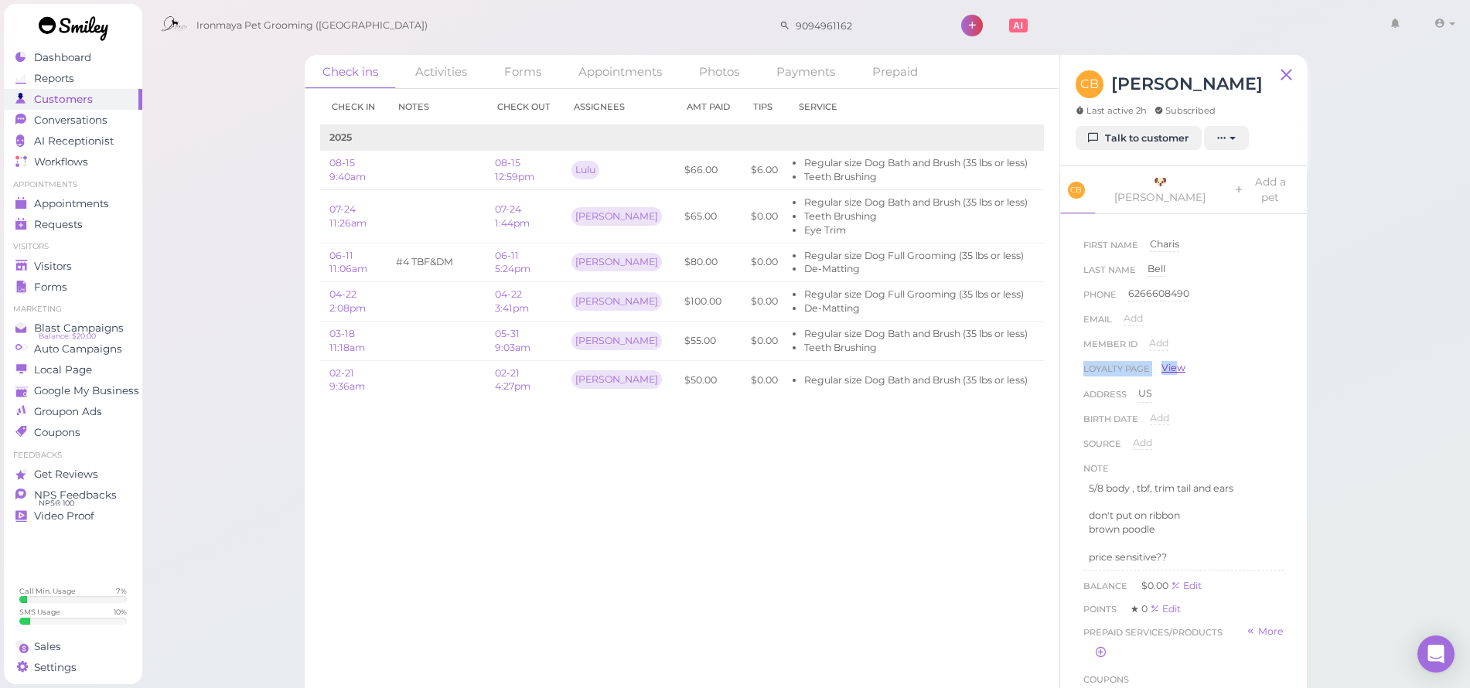
click at [1173, 346] on div "First Name Charis Charis Last Name Bell Bell Phone 6266608490 6266608490 Email …" at bounding box center [1183, 403] width 200 height 333
click at [1175, 361] on link "View" at bounding box center [1174, 368] width 24 height 14
click at [102, 205] on span "Appointments" at bounding box center [71, 203] width 75 height 13
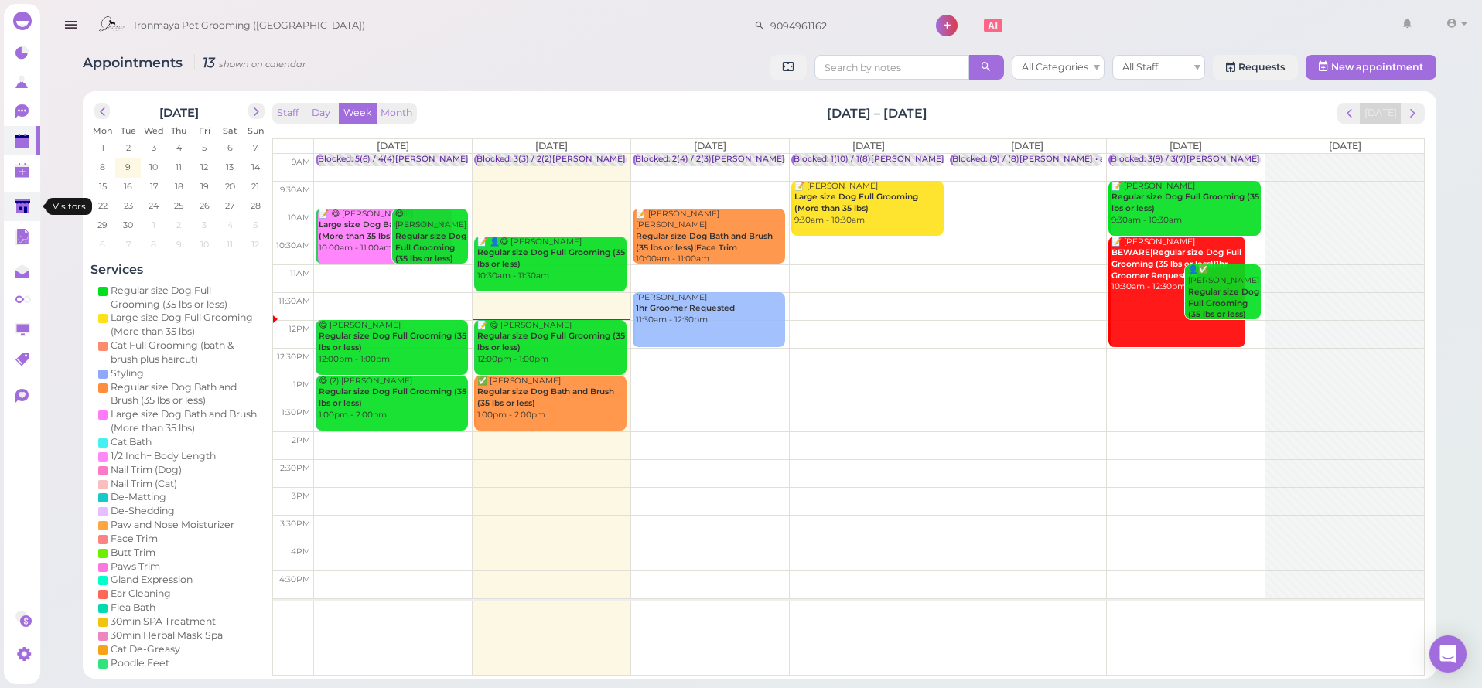
click at [22, 204] on polygon at bounding box center [22, 206] width 15 height 13
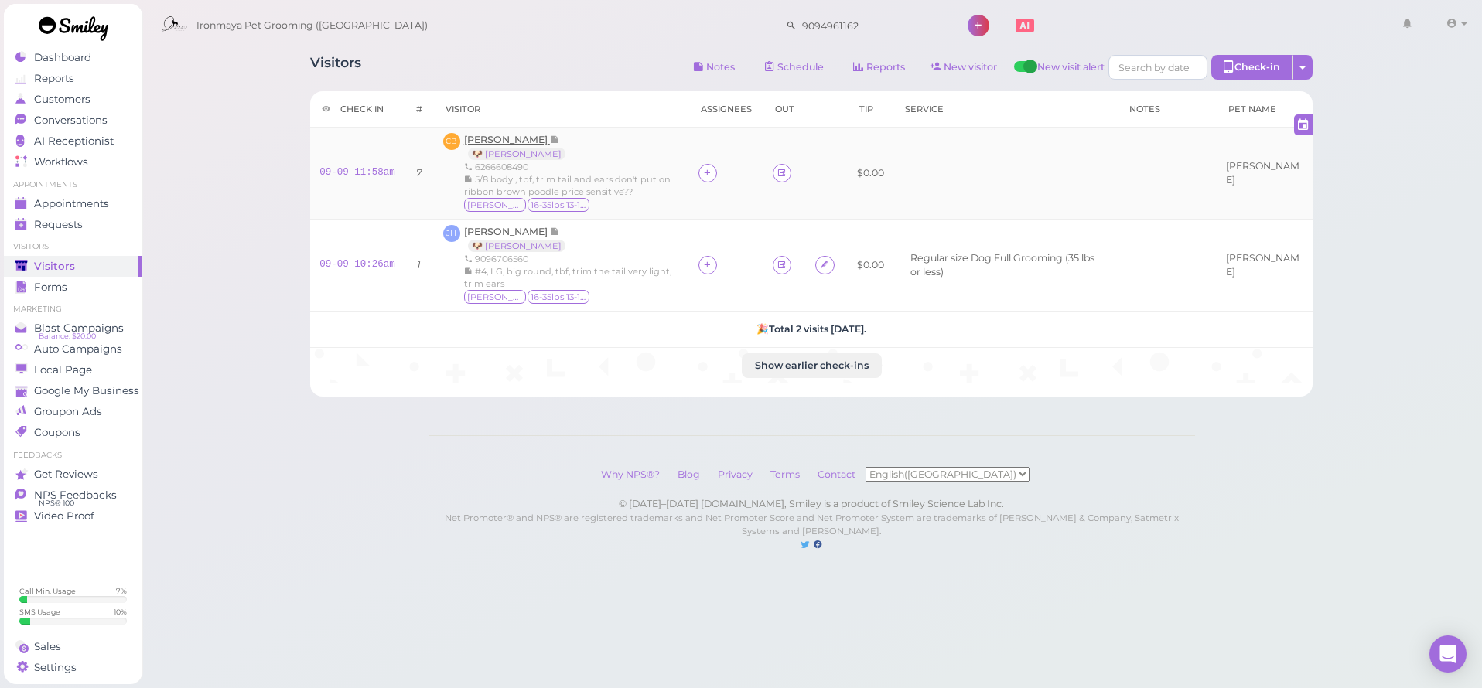
click at [491, 140] on span "Charis Bell" at bounding box center [507, 140] width 86 height 12
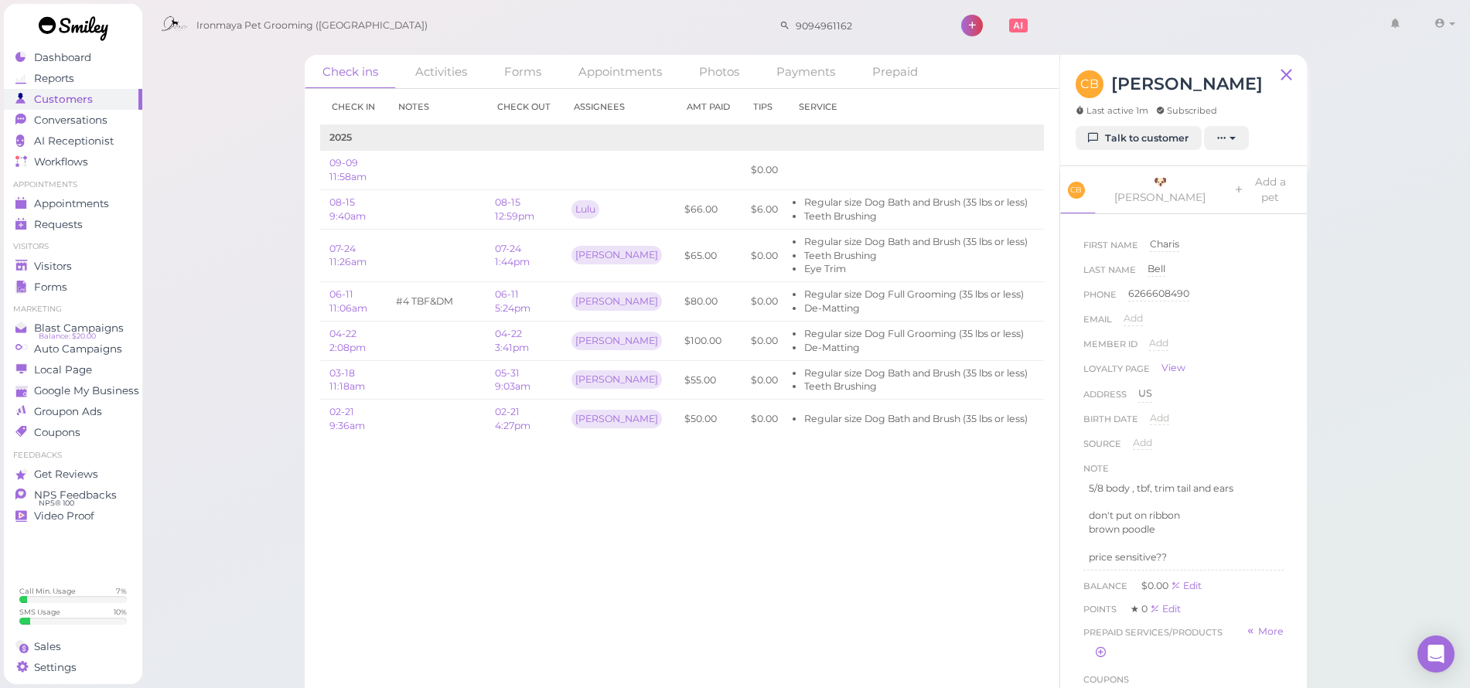
click at [509, 209] on link "08-15 12:59pm" at bounding box center [514, 209] width 39 height 26
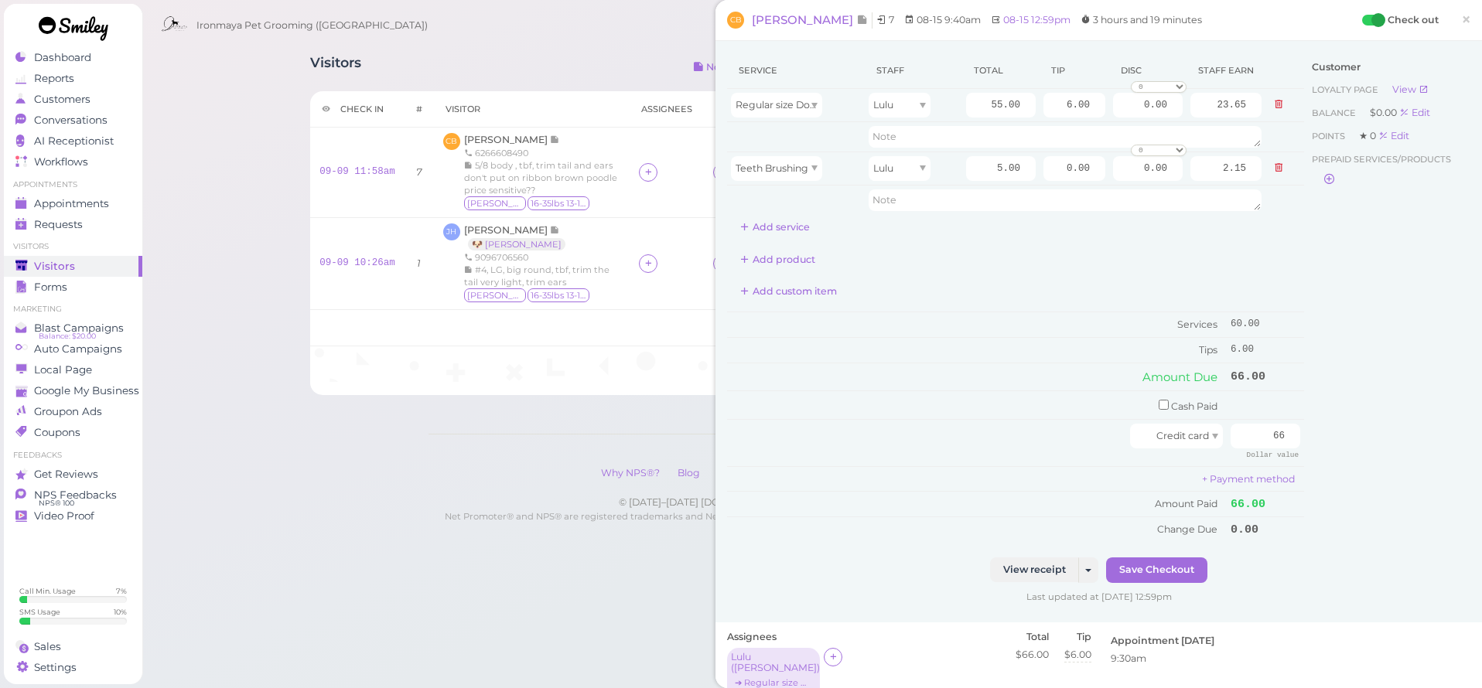
click at [1451, 21] on link "×" at bounding box center [1465, 20] width 29 height 36
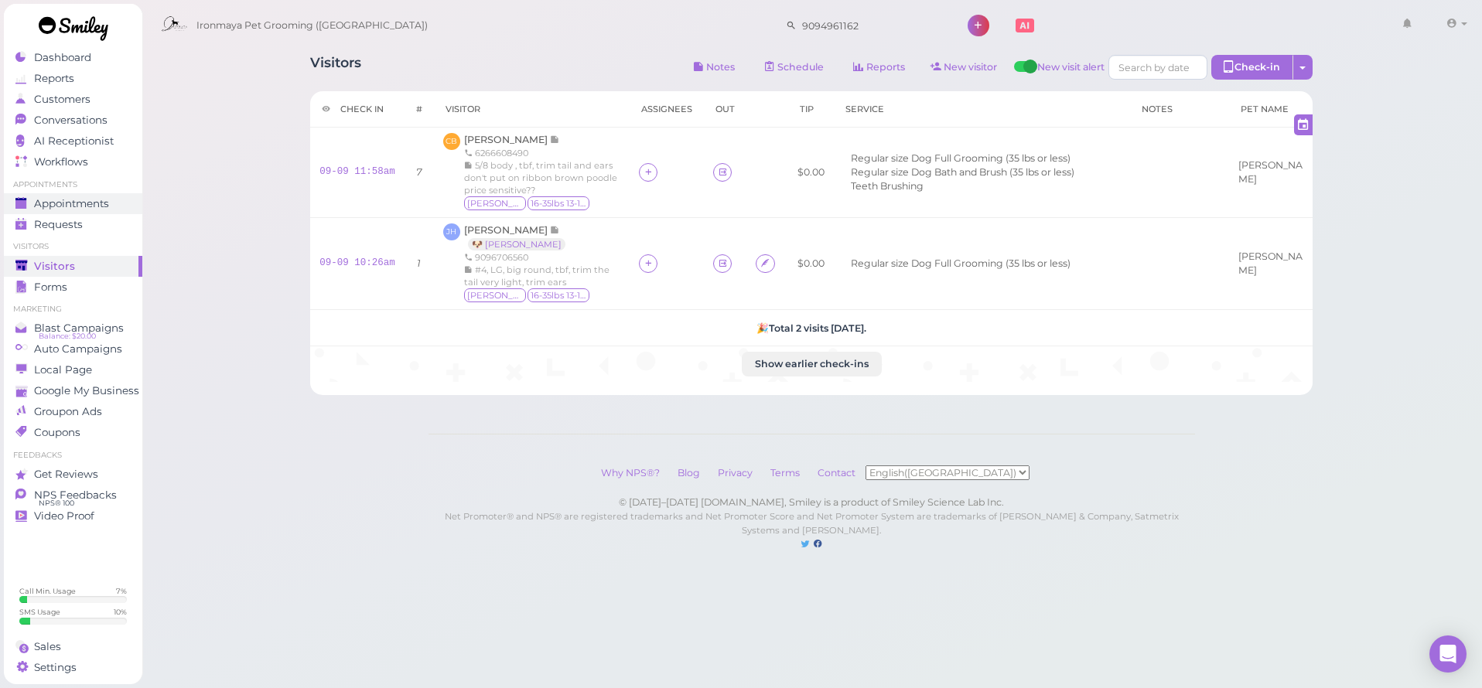
click at [67, 203] on span "Appointments" at bounding box center [71, 203] width 75 height 13
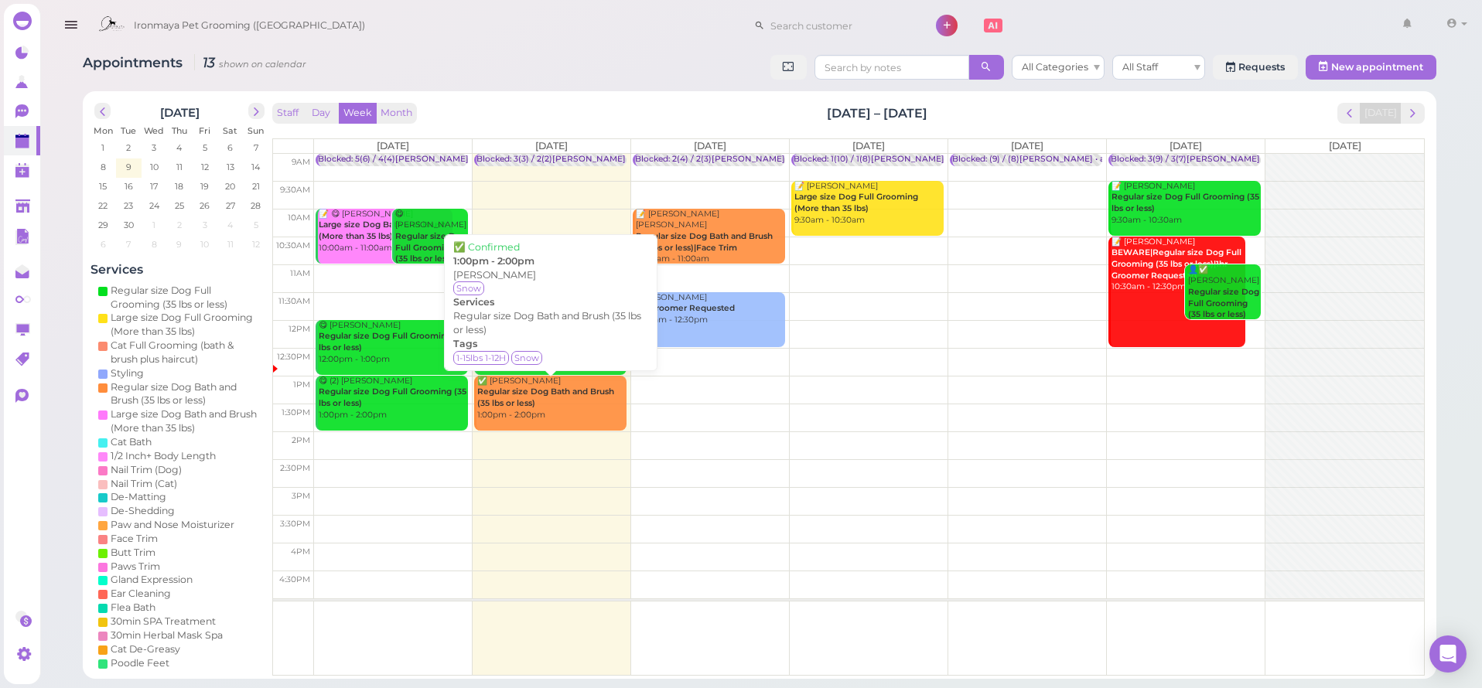
click at [530, 411] on div "✅ Randy Kluger Regular size Dog Bath and Brush (35 lbs or less) 1:00pm - 2:00pm" at bounding box center [551, 399] width 150 height 46
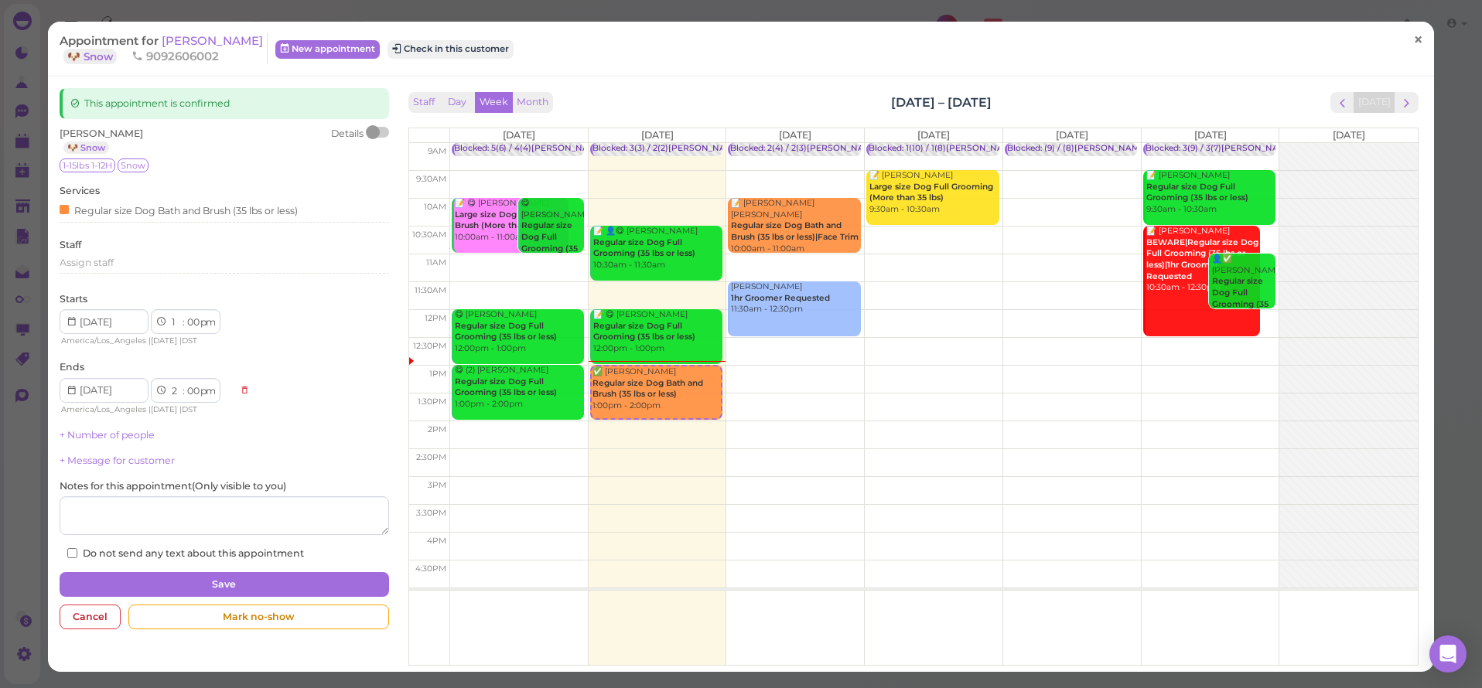
click at [1404, 39] on link "×" at bounding box center [1418, 40] width 29 height 36
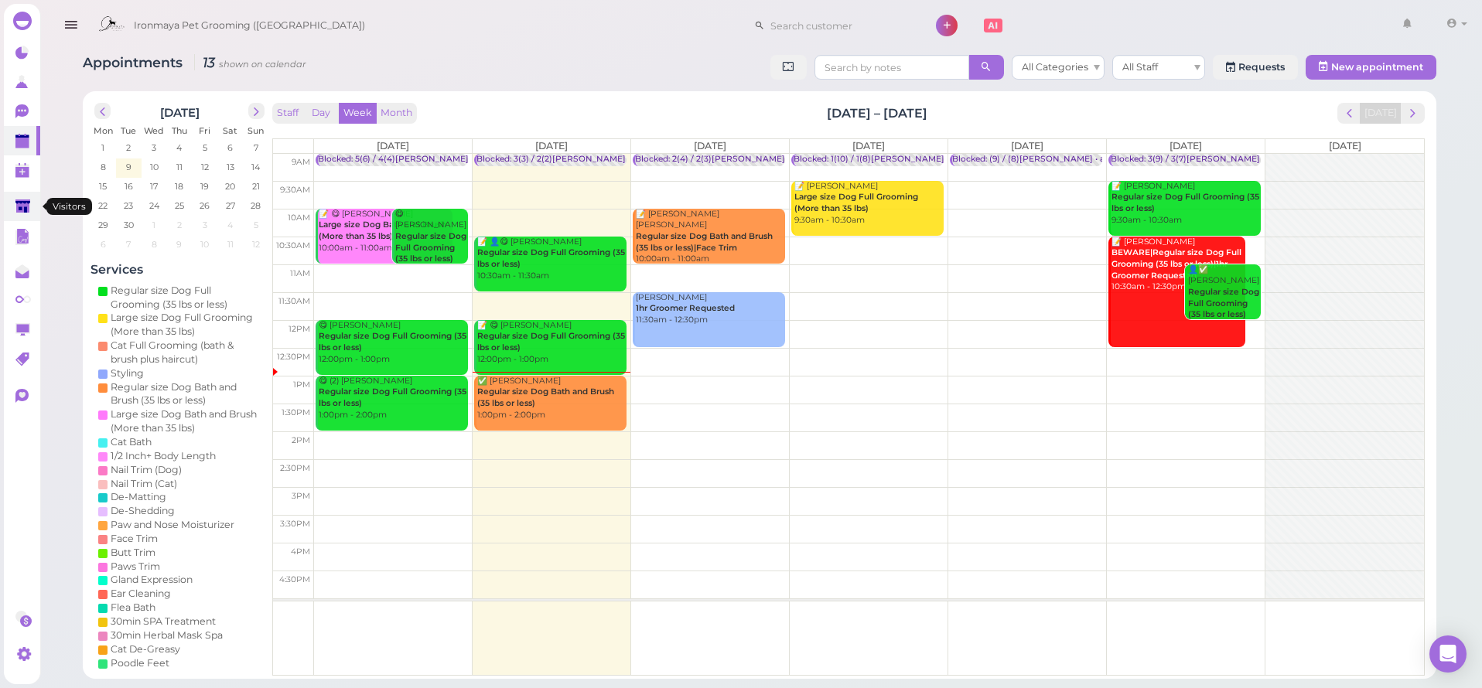
click at [21, 209] on icon at bounding box center [22, 207] width 15 height 12
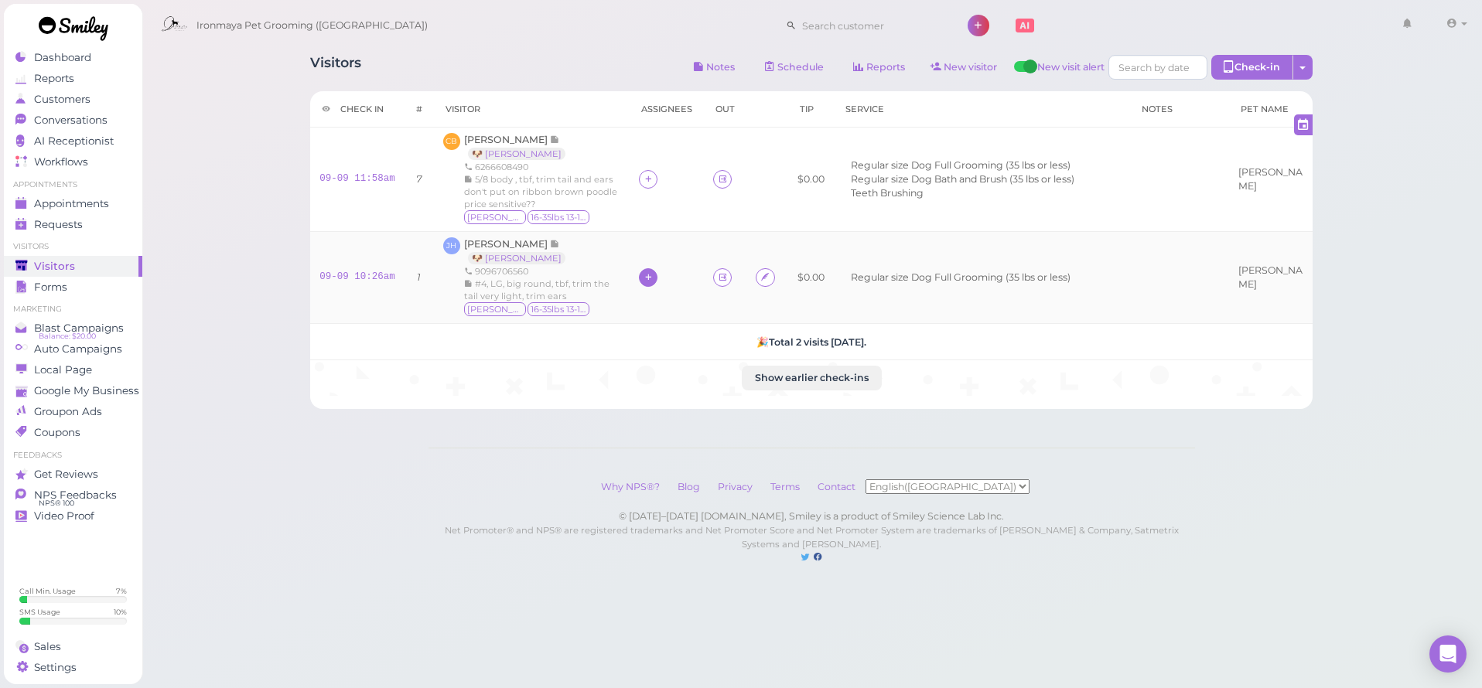
click at [639, 271] on div at bounding box center [648, 277] width 19 height 19
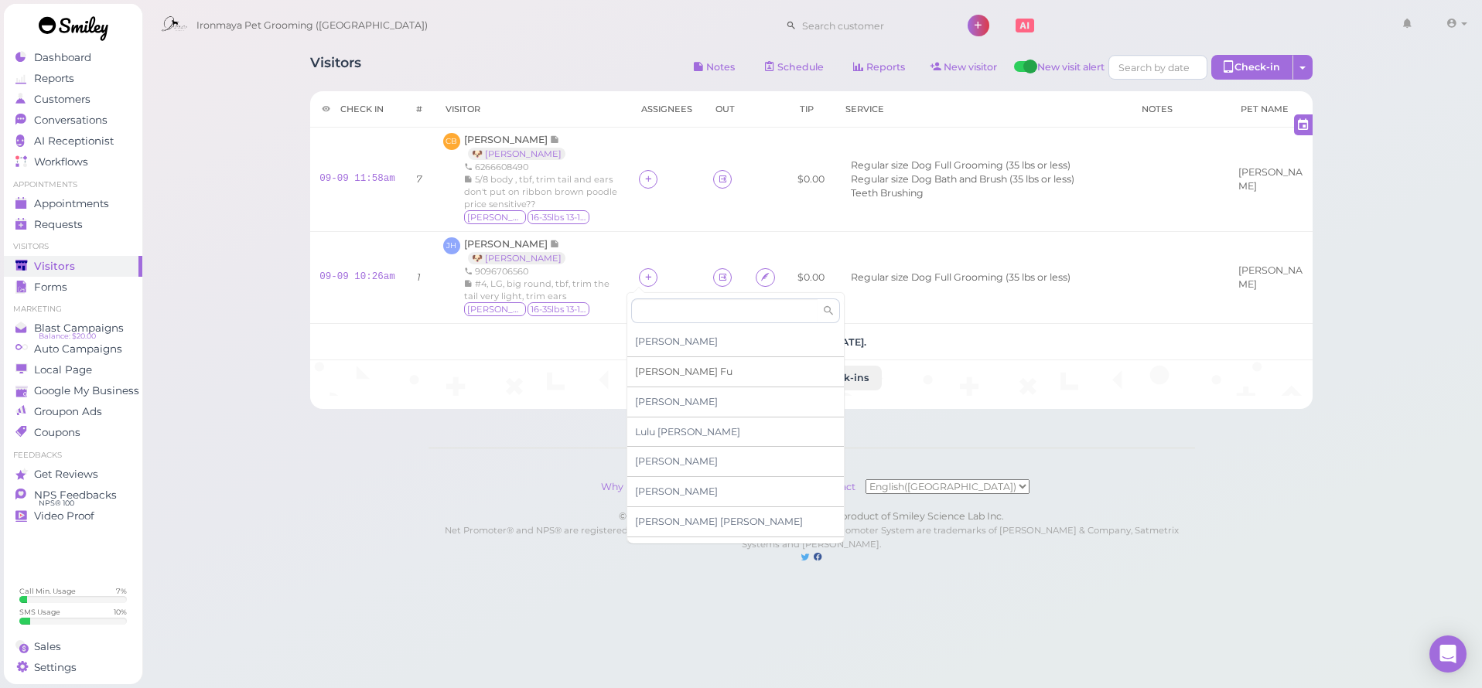
click at [642, 369] on span "Ida Fu" at bounding box center [683, 372] width 97 height 12
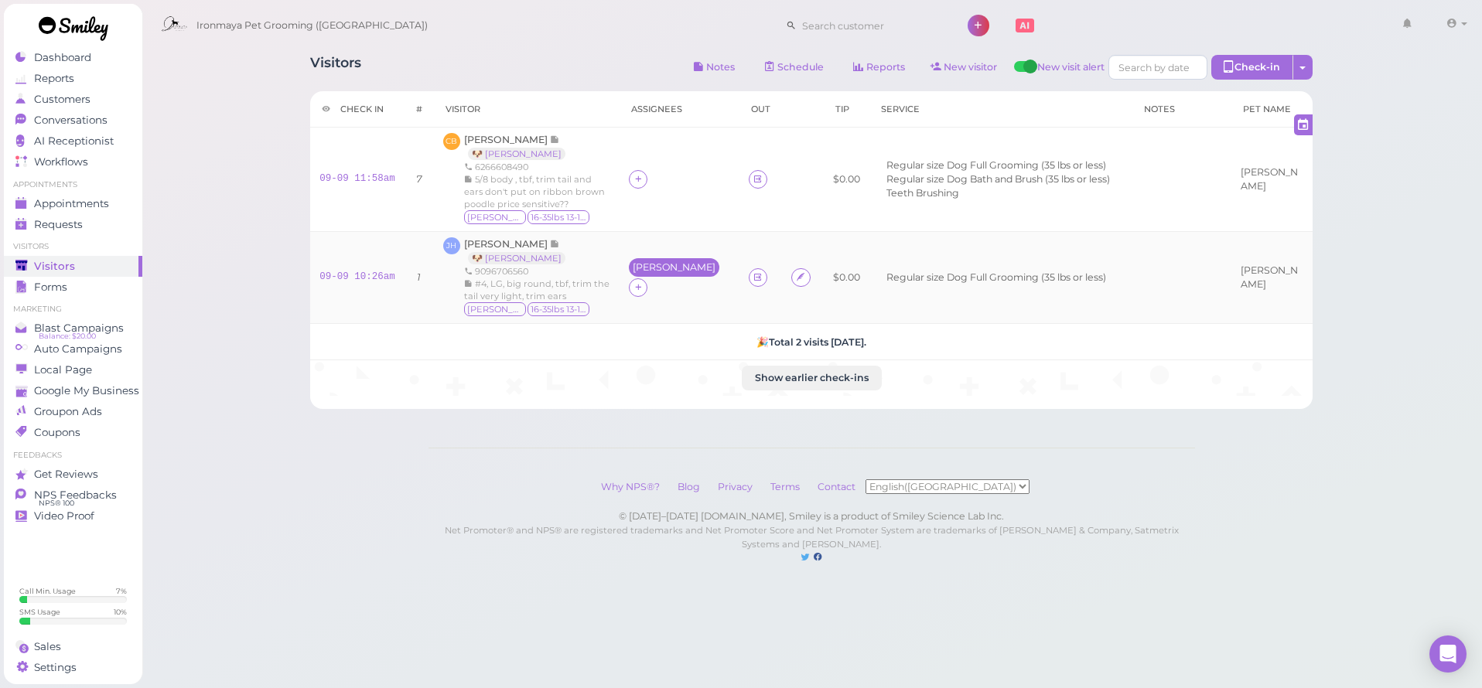
click at [634, 273] on div "Ida" at bounding box center [674, 267] width 83 height 11
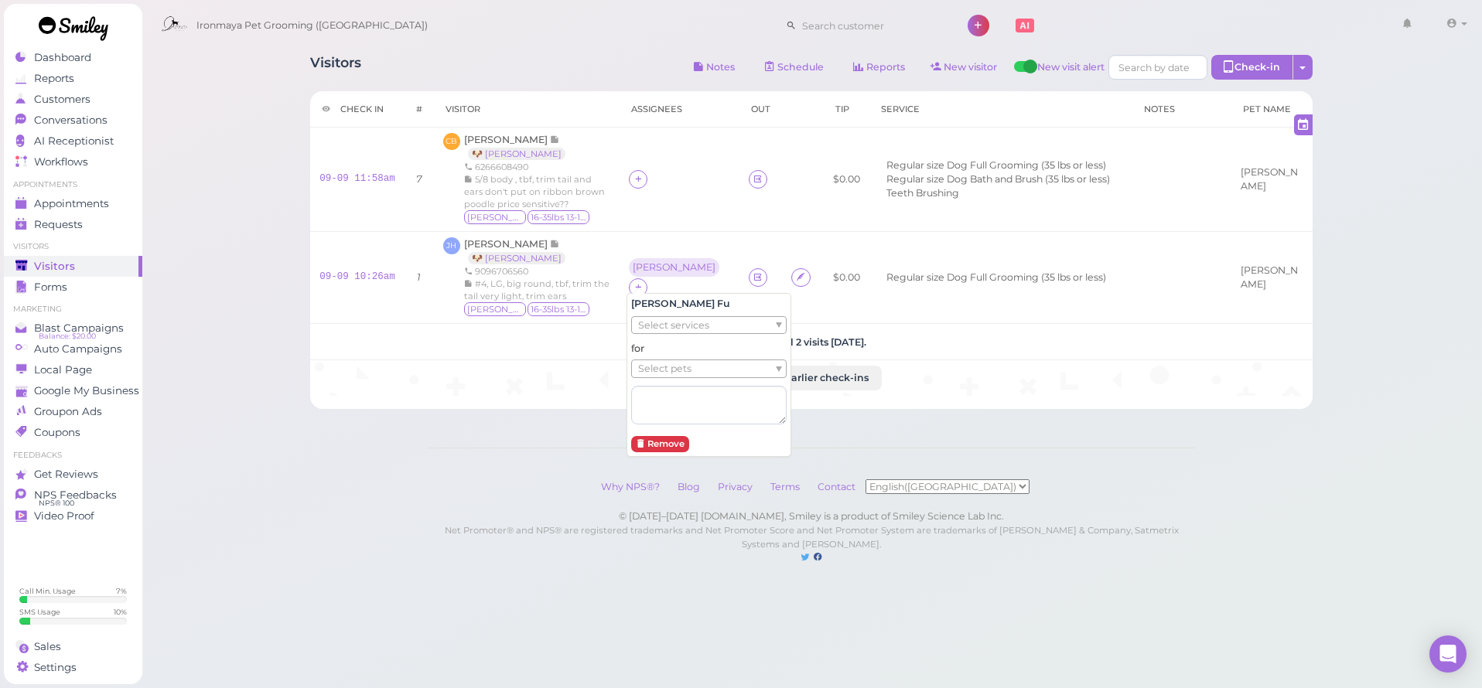
click at [650, 323] on span "Select services" at bounding box center [673, 325] width 71 height 17
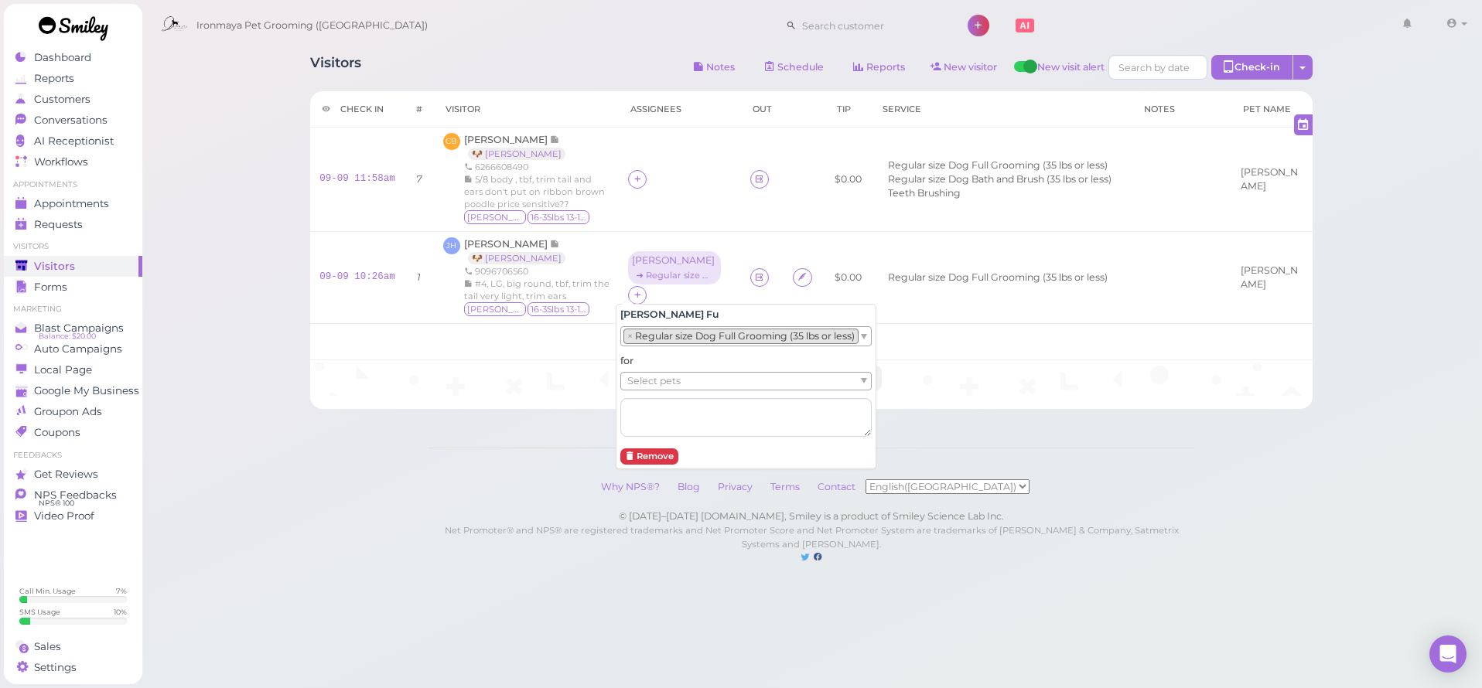
click at [662, 377] on span "Select pets" at bounding box center [653, 381] width 53 height 17
click at [633, 185] on icon at bounding box center [638, 179] width 10 height 12
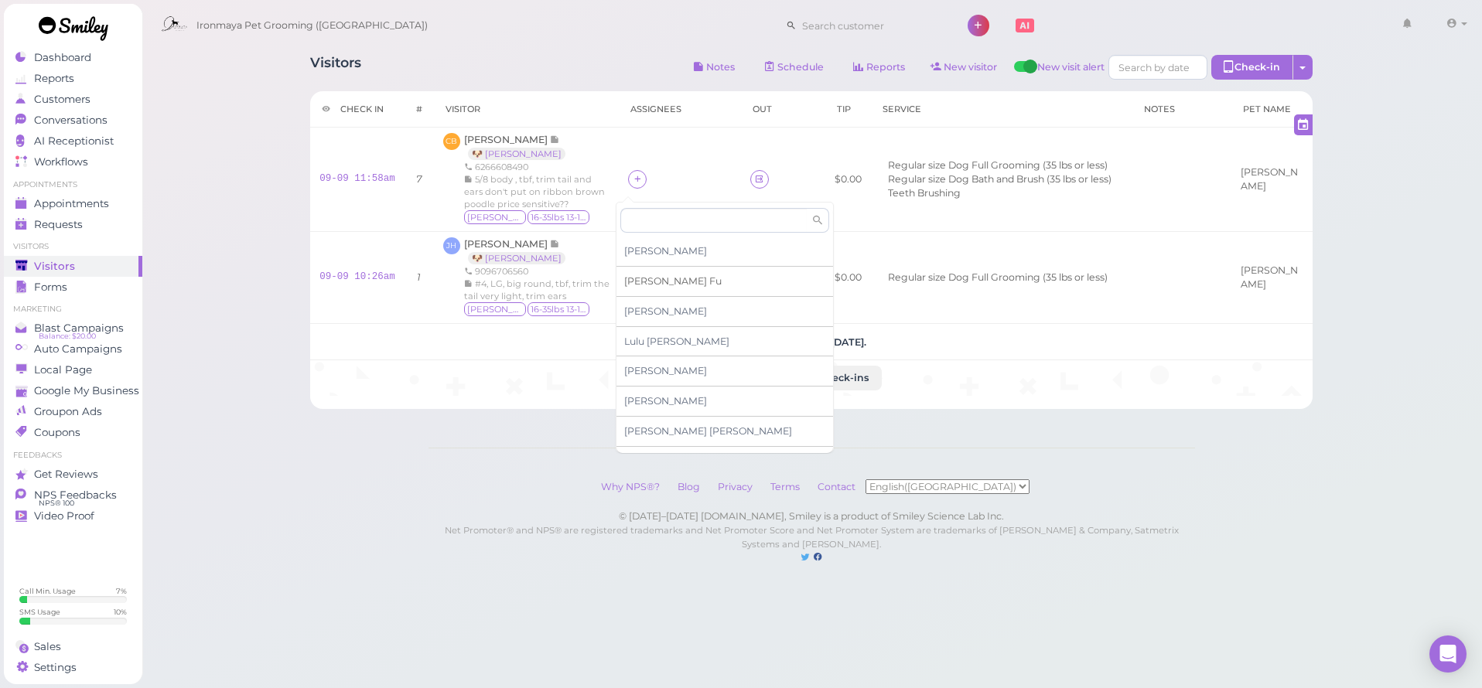
click at [650, 282] on span "Ida Fu" at bounding box center [672, 281] width 97 height 12
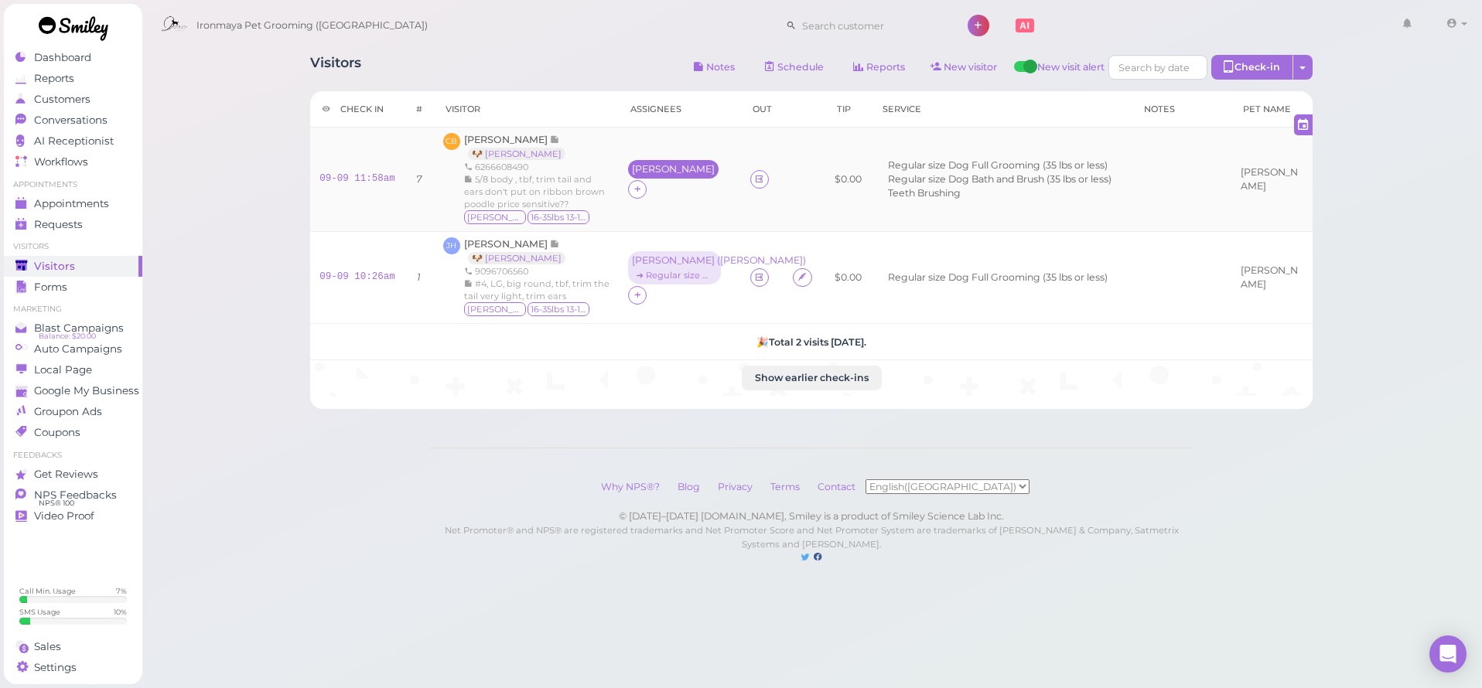
click at [633, 179] on div "Ida" at bounding box center [673, 169] width 90 height 19
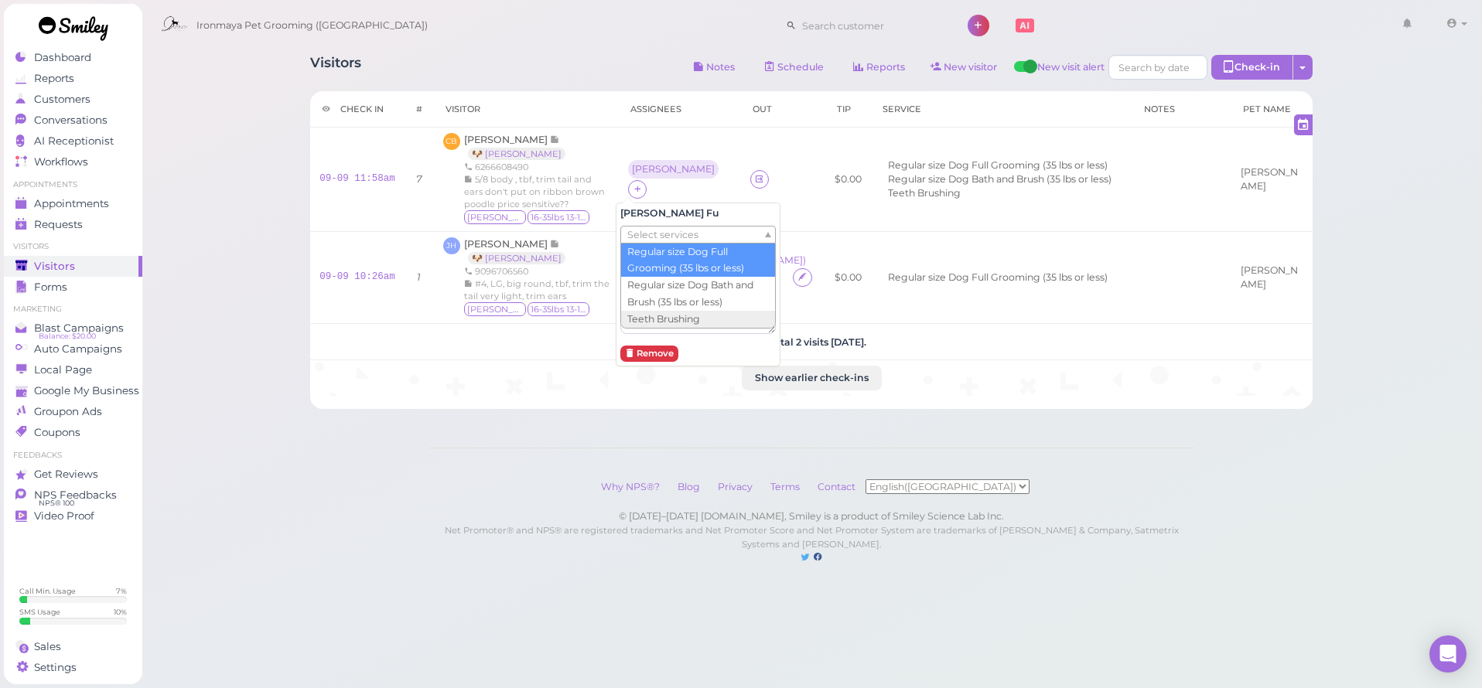
click at [643, 233] on span "Select services" at bounding box center [662, 235] width 71 height 17
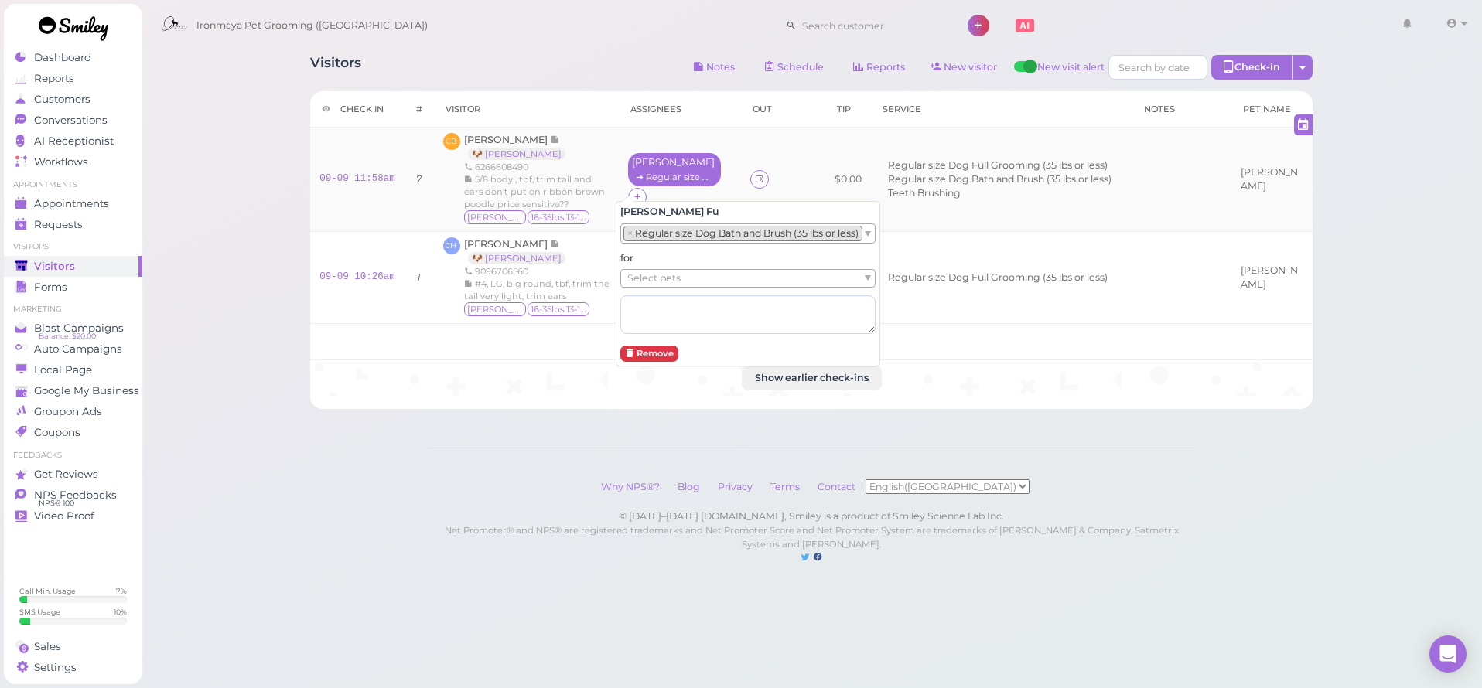
click at [646, 182] on div "➔ Regular size Dog Bath and Brush (35 lbs or less)" at bounding box center [674, 177] width 85 height 11
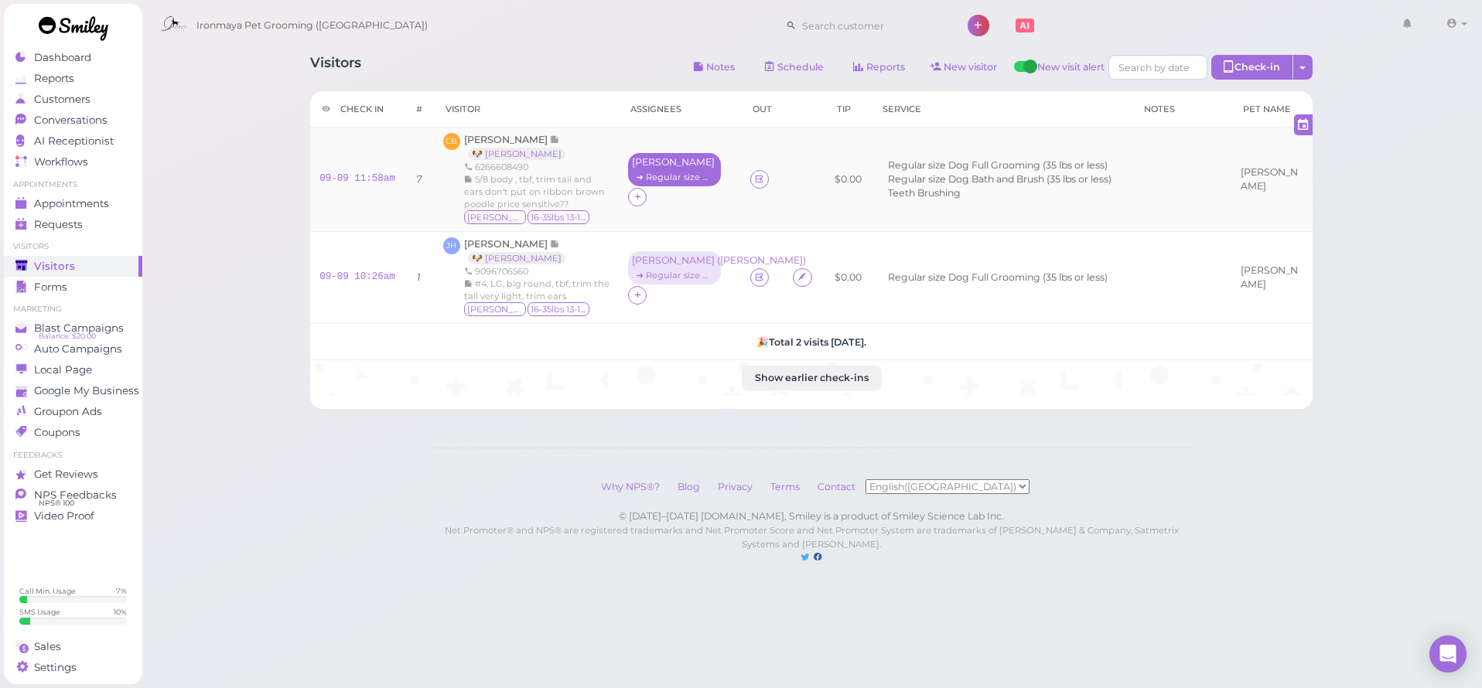
click at [649, 182] on div "➔ Regular size Dog Bath and Brush (35 lbs or less)" at bounding box center [674, 177] width 85 height 11
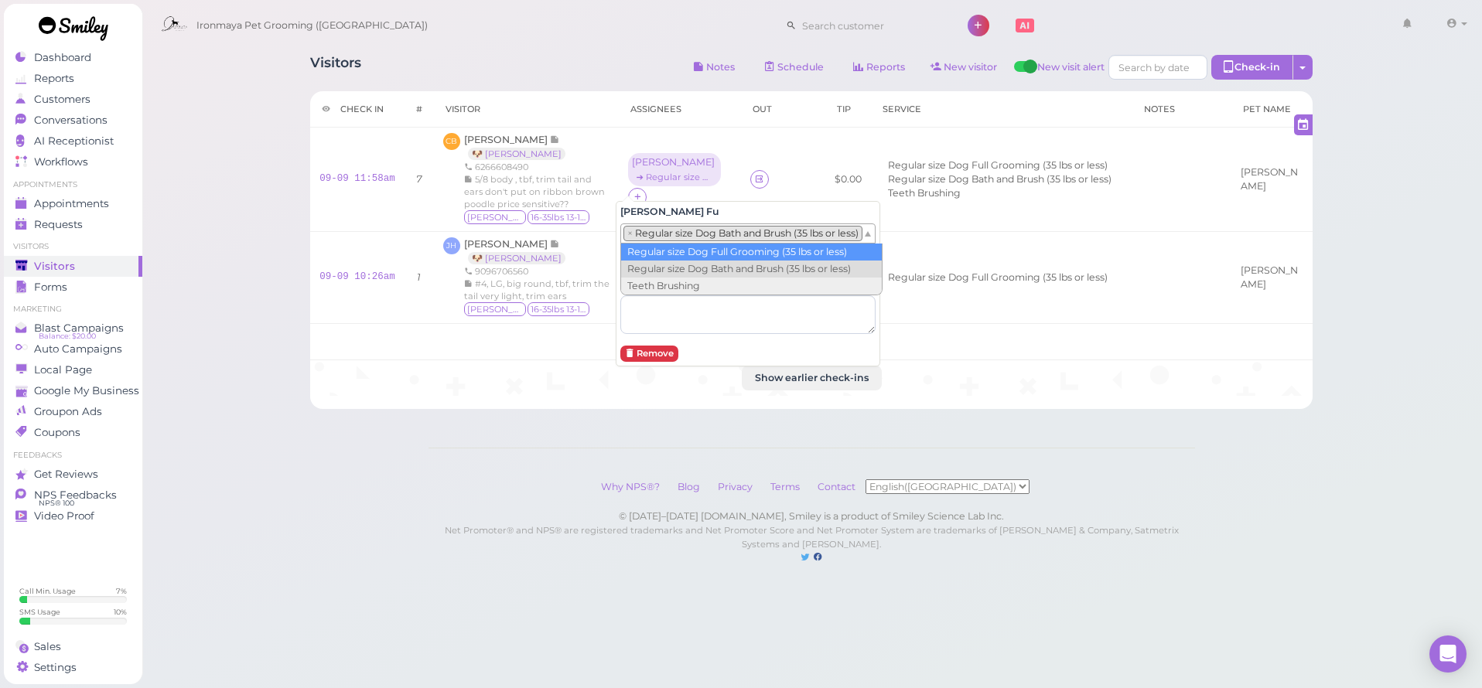
click at [670, 242] on div "× Regular size Dog Bath and Brush (35 lbs or less)" at bounding box center [747, 233] width 255 height 20
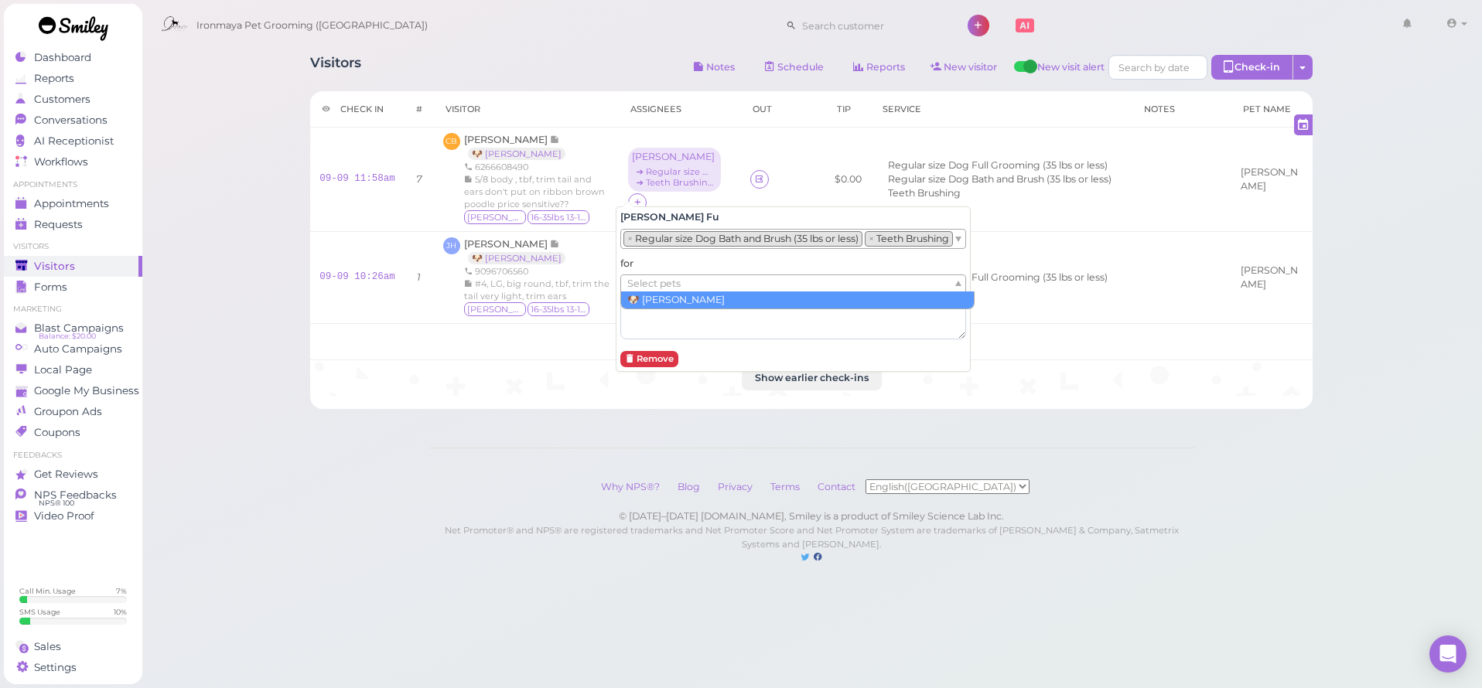
click at [670, 282] on span "Select pets" at bounding box center [653, 283] width 53 height 17
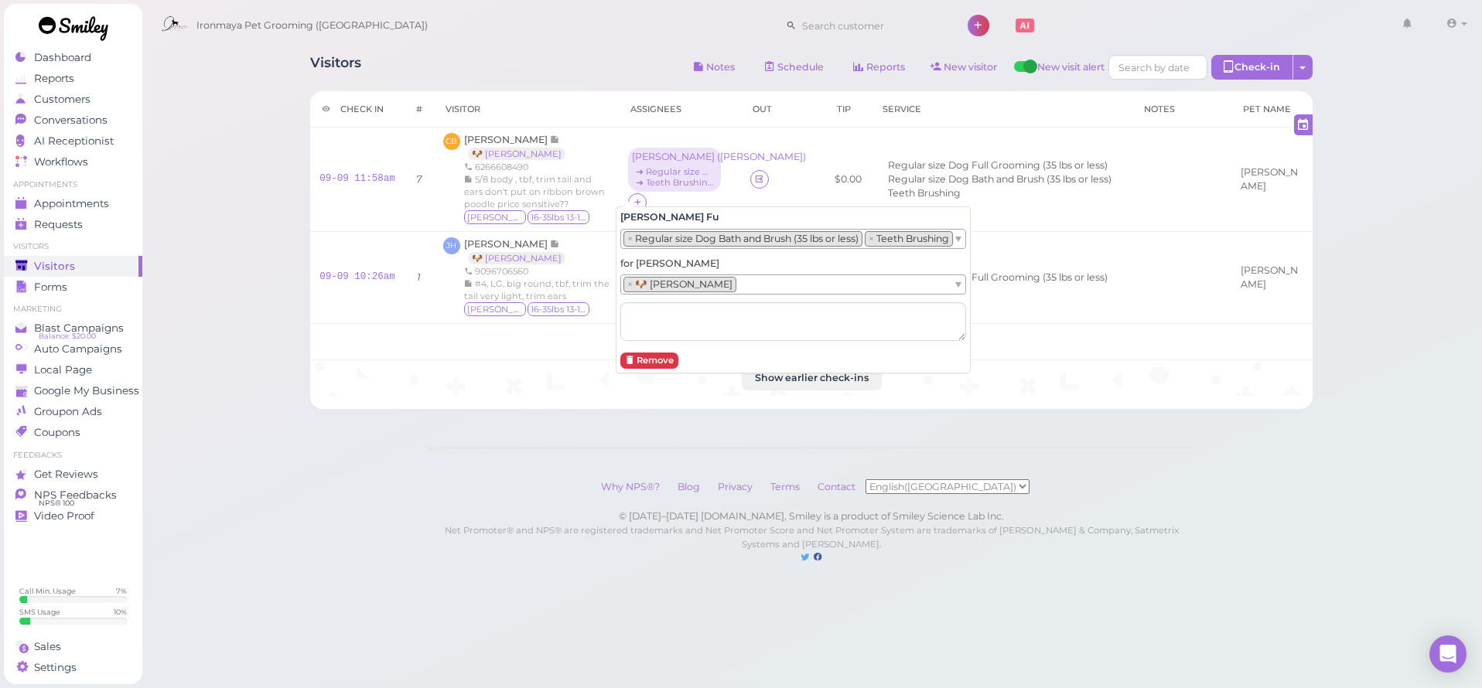
click at [229, 315] on div "Visitors Notes Schedule Reports New visitor New visit alert Check-in Customer c…" at bounding box center [812, 297] width 1341 height 595
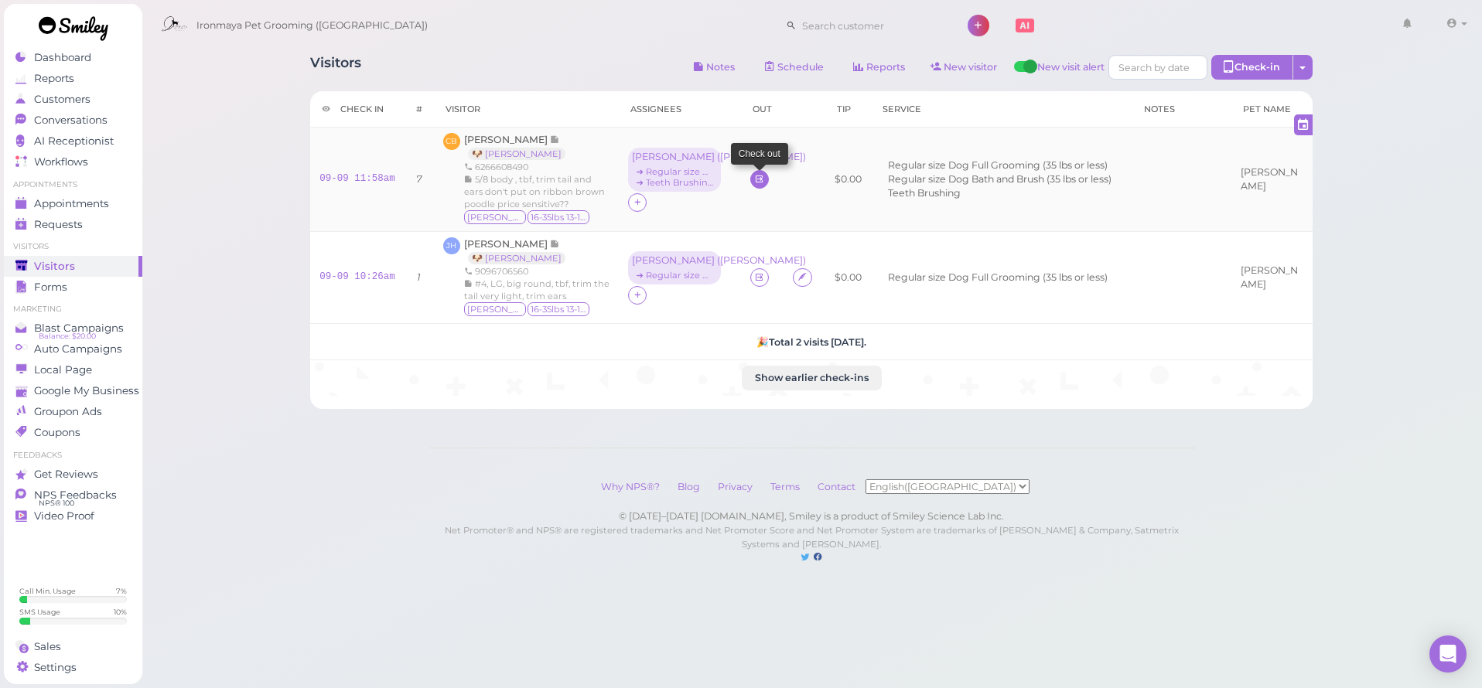
click at [754, 185] on icon at bounding box center [759, 179] width 10 height 12
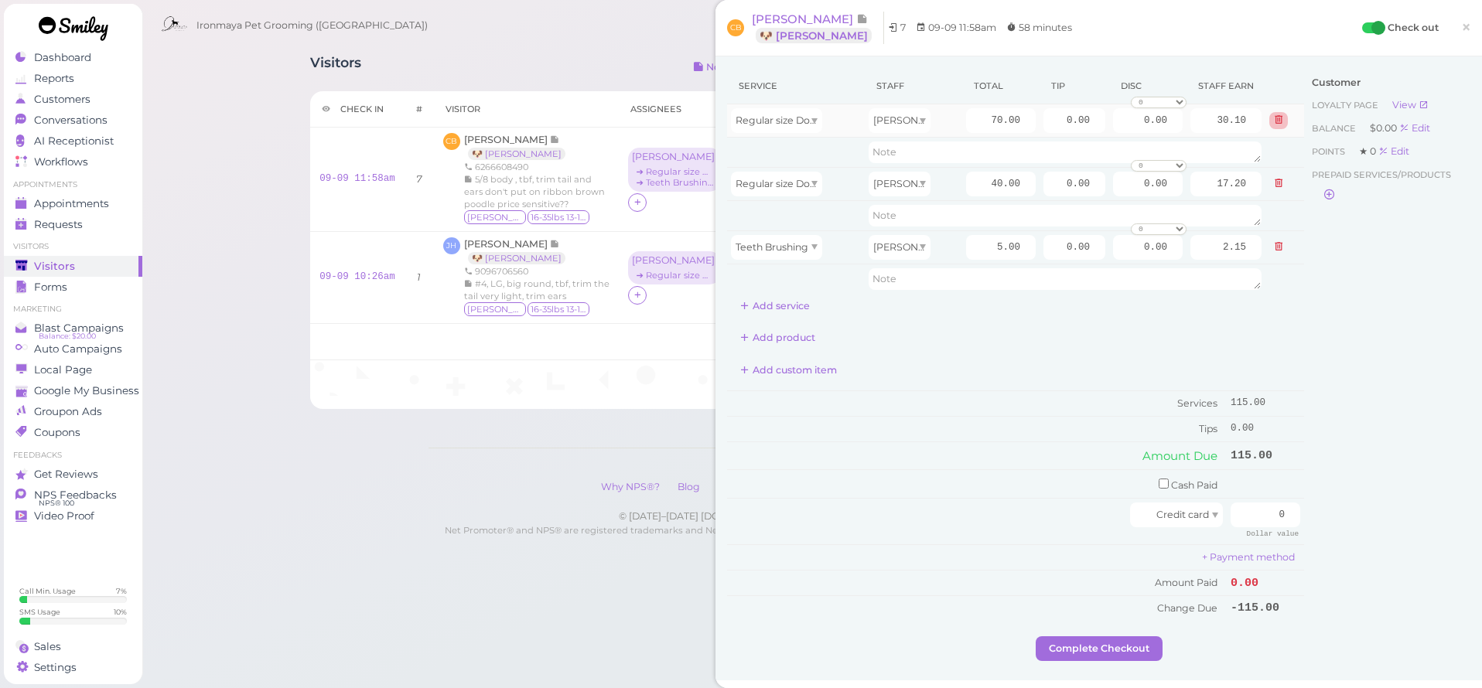
click at [1274, 120] on icon at bounding box center [1278, 119] width 9 height 11
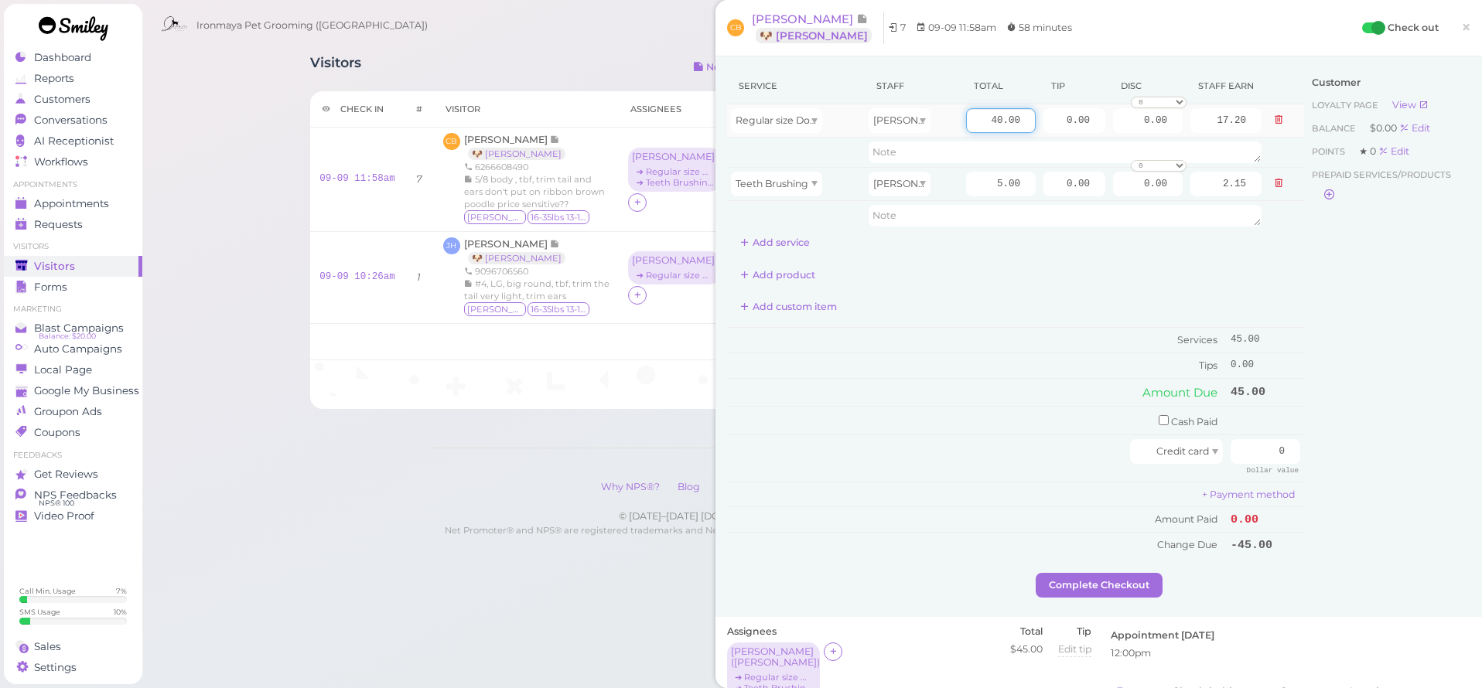
click at [967, 117] on input "40.00" at bounding box center [1001, 120] width 70 height 25
type input "55"
type input "23.65"
click at [1315, 286] on div "Customer Loyalty page View Balance $0.00 Edit Points ★ 0 Edit Prepaid services/…" at bounding box center [1387, 320] width 166 height 505
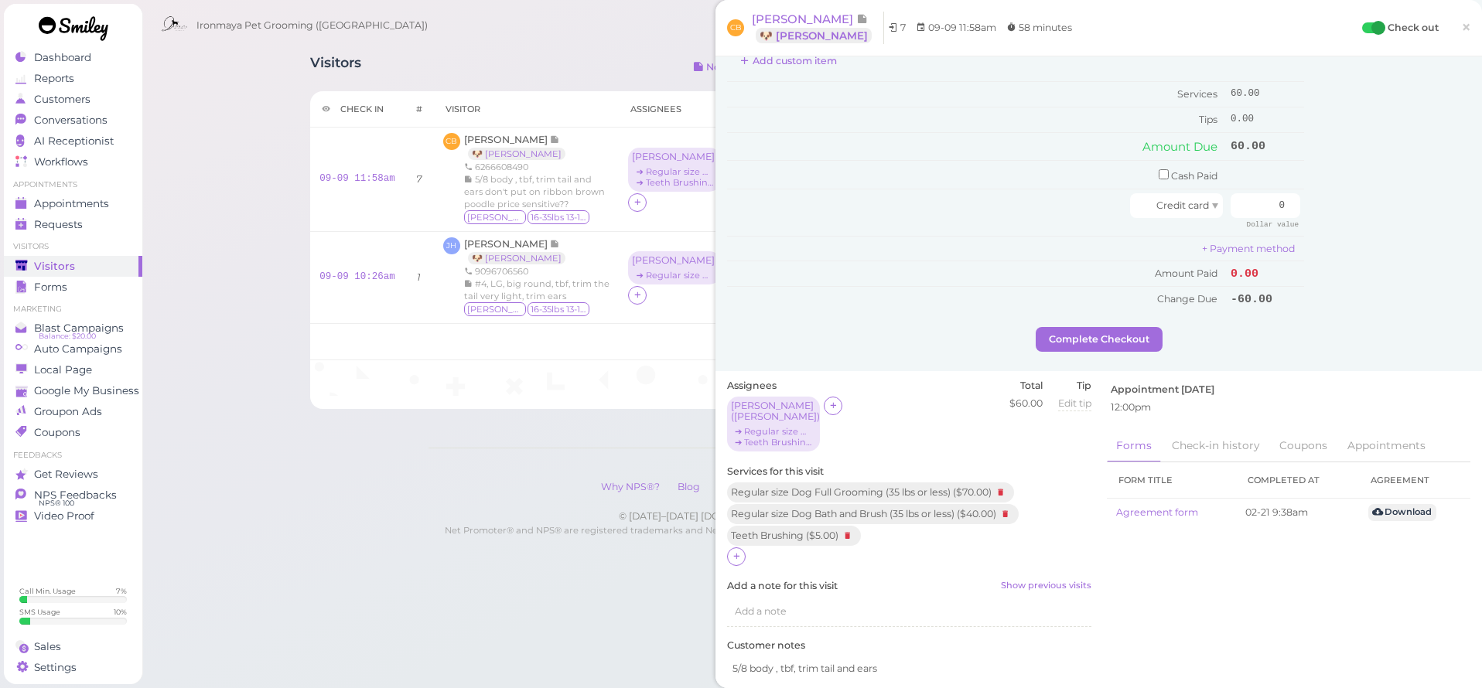
scroll to position [345, 0]
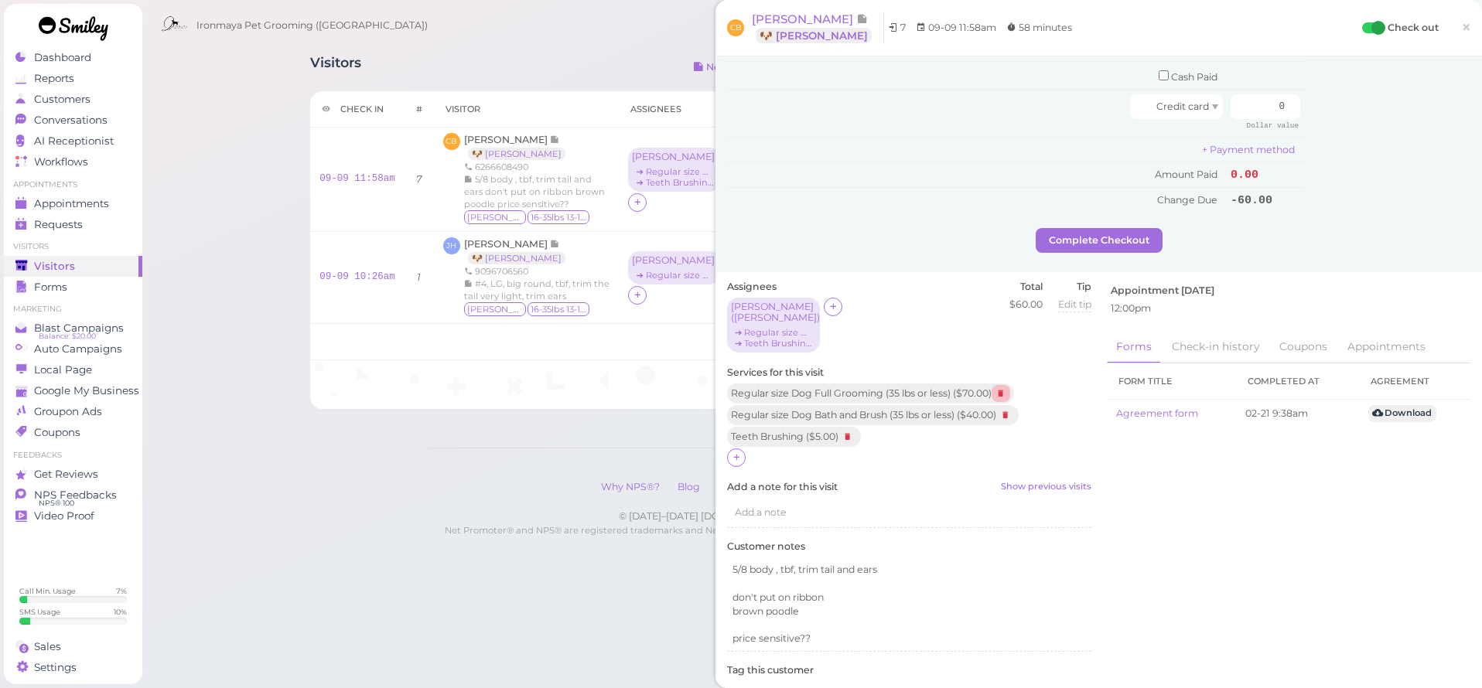
click at [1004, 385] on icon at bounding box center [1000, 393] width 19 height 17
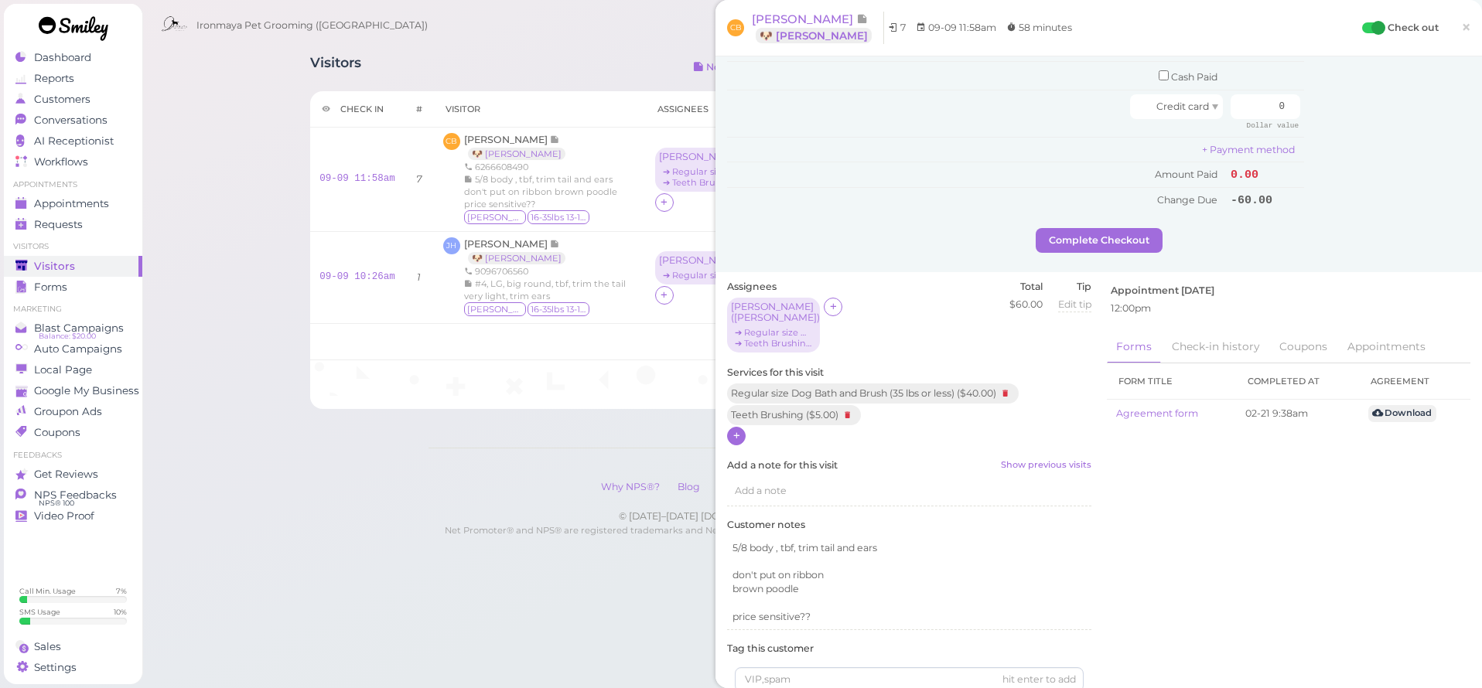
click at [736, 430] on icon at bounding box center [737, 436] width 10 height 12
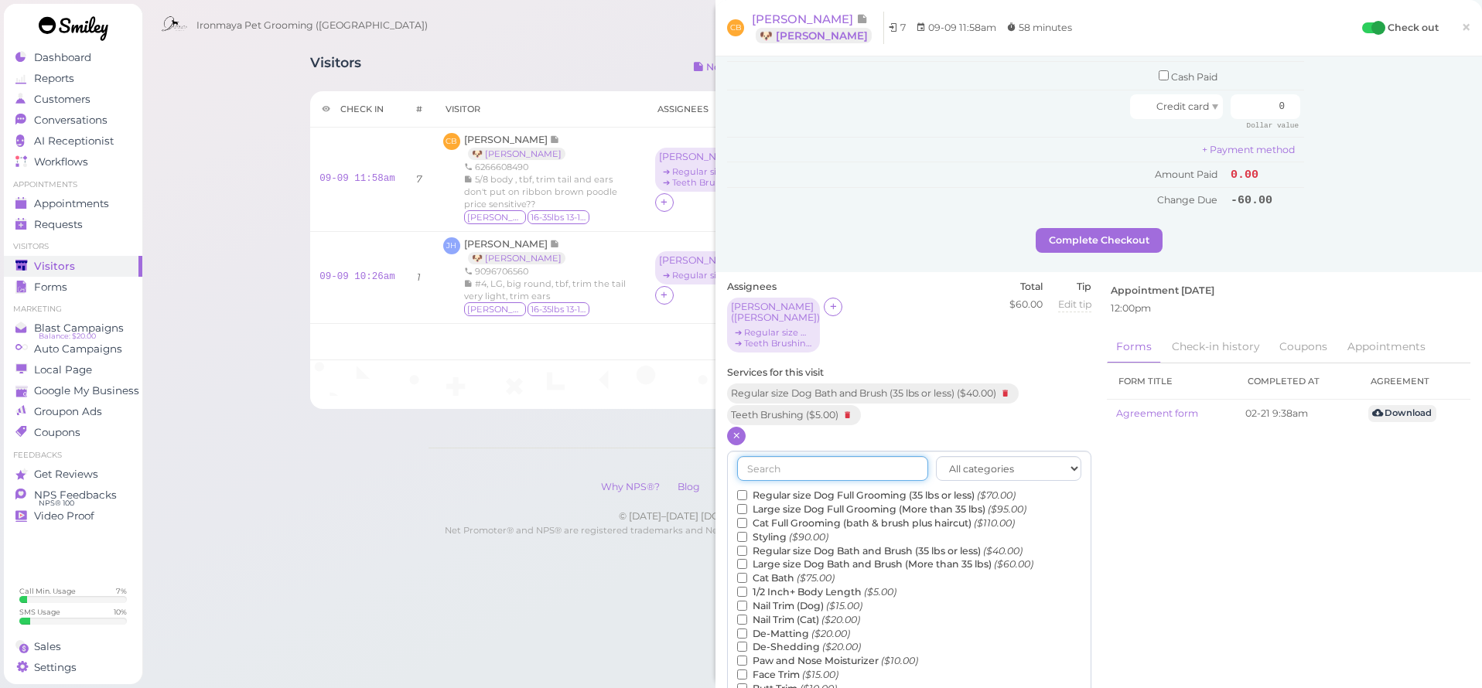
click at [785, 456] on input "text" at bounding box center [832, 468] width 191 height 25
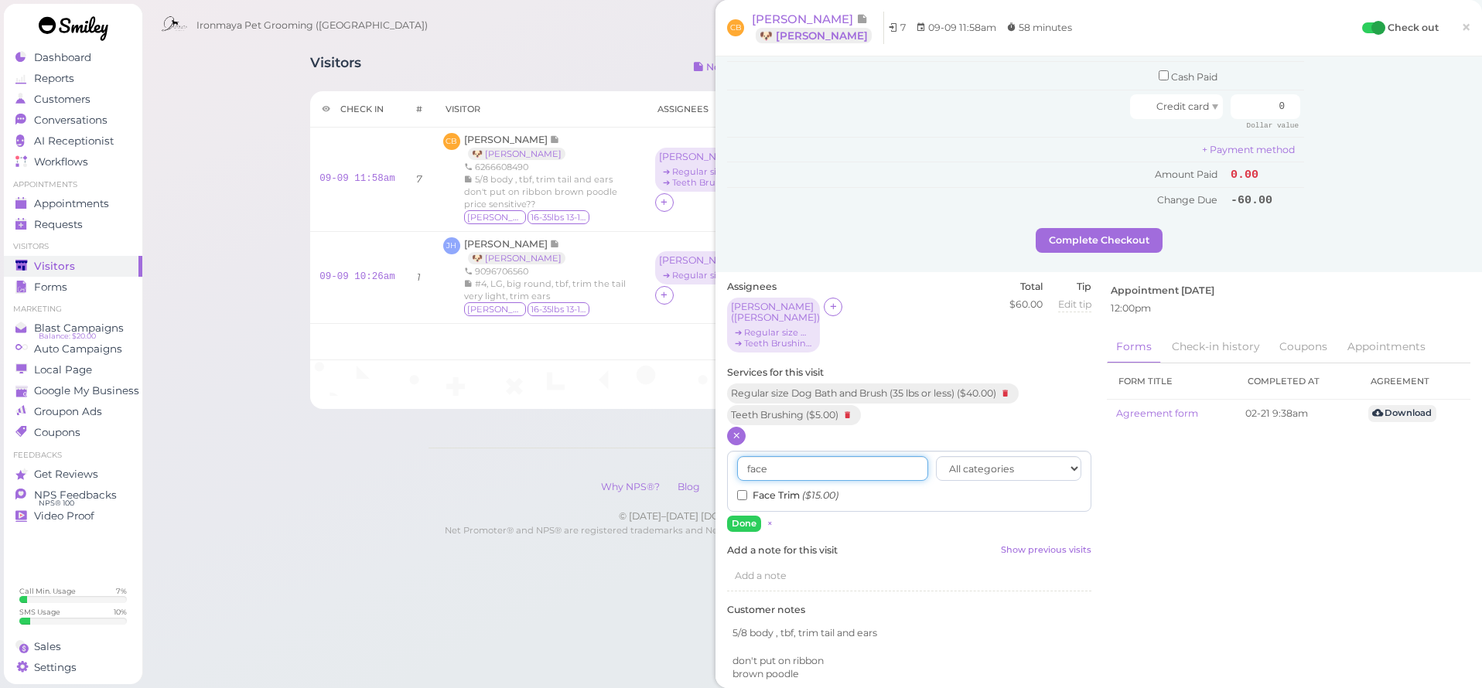
type input "face"
click at [777, 489] on label "Face Trim ($15.00)" at bounding box center [787, 496] width 101 height 14
click at [747, 490] on input "Face Trim ($15.00)" at bounding box center [742, 495] width 10 height 10
click at [739, 516] on button "Done" at bounding box center [744, 524] width 34 height 16
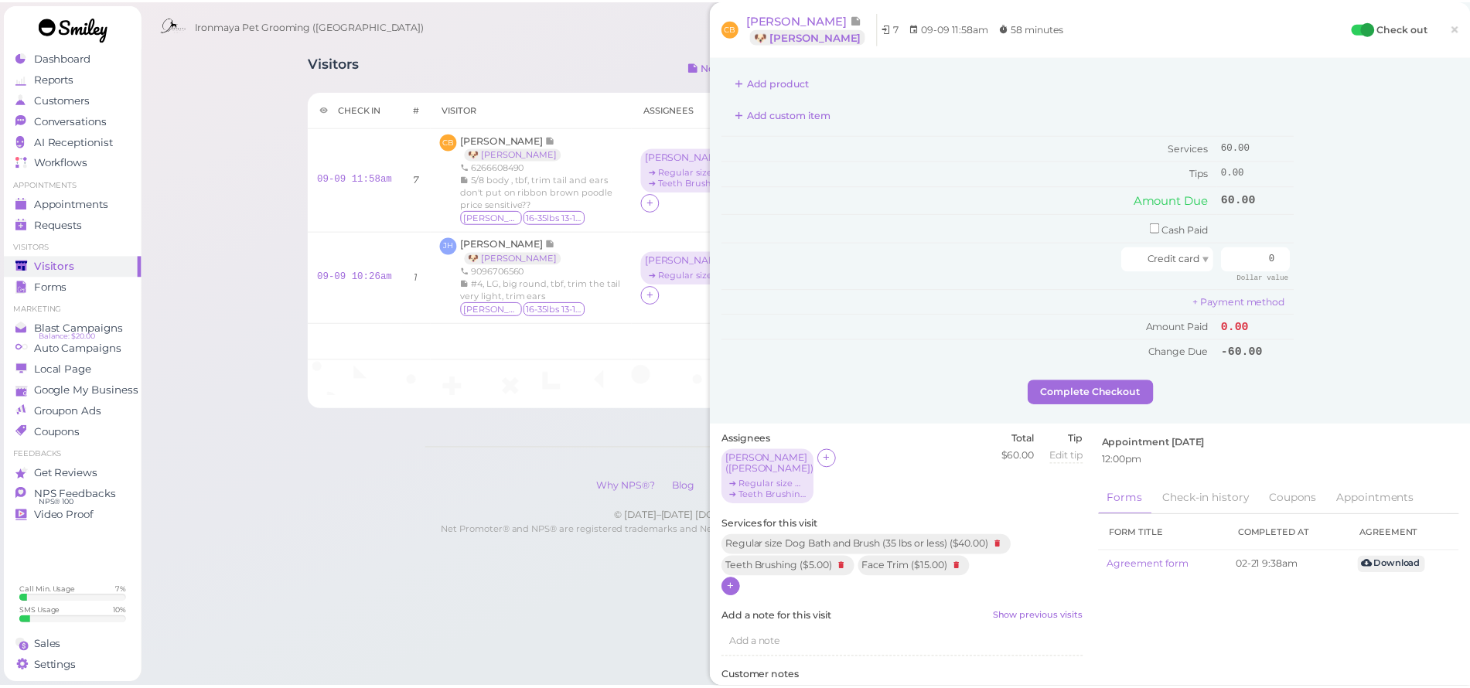
scroll to position [0, 0]
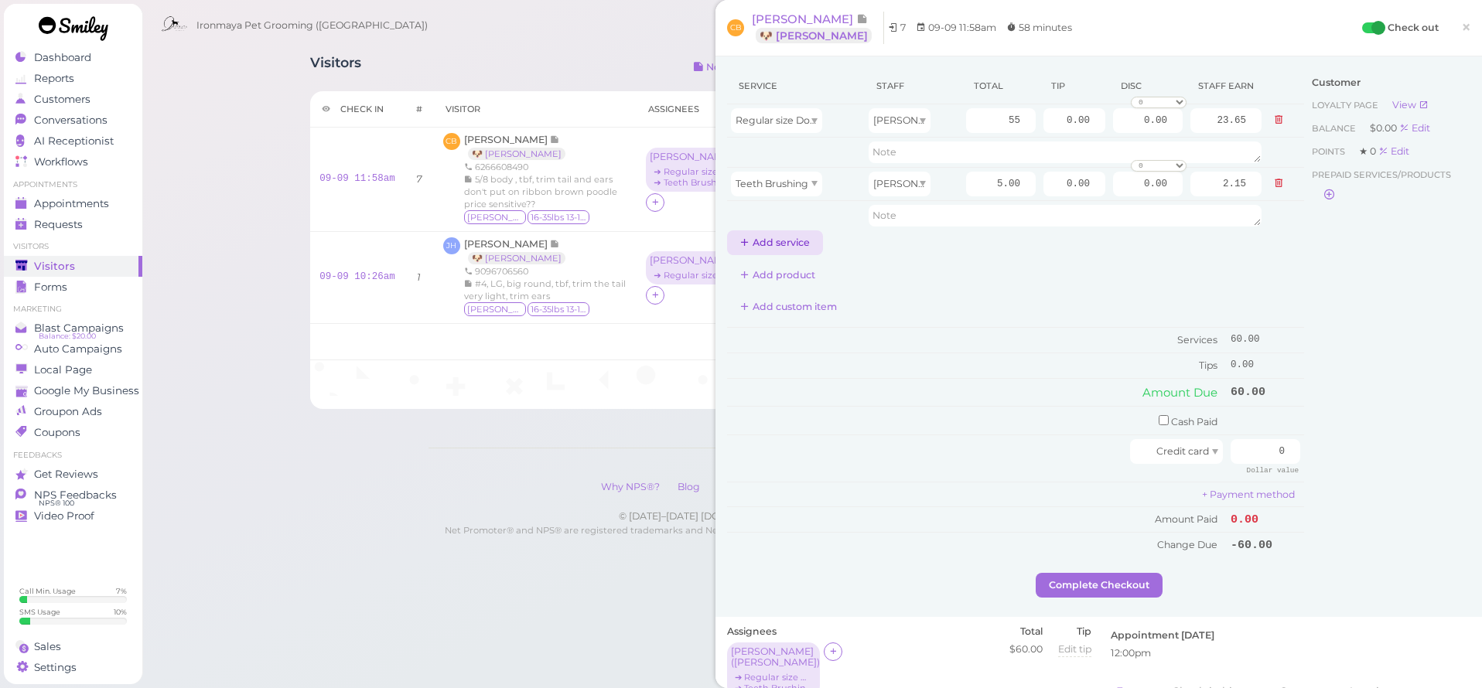
click at [797, 241] on button "Add service" at bounding box center [775, 242] width 96 height 25
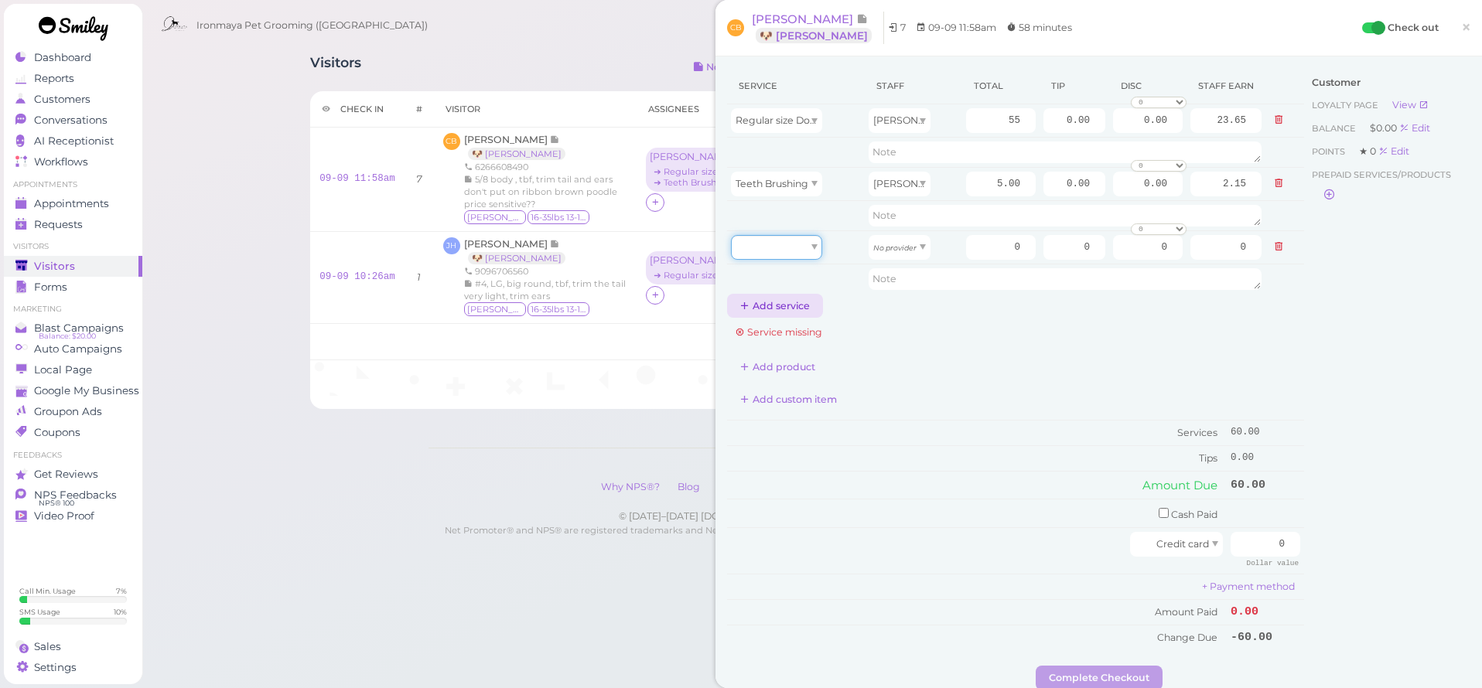
click at [797, 251] on div at bounding box center [776, 247] width 91 height 25
type input "15.00"
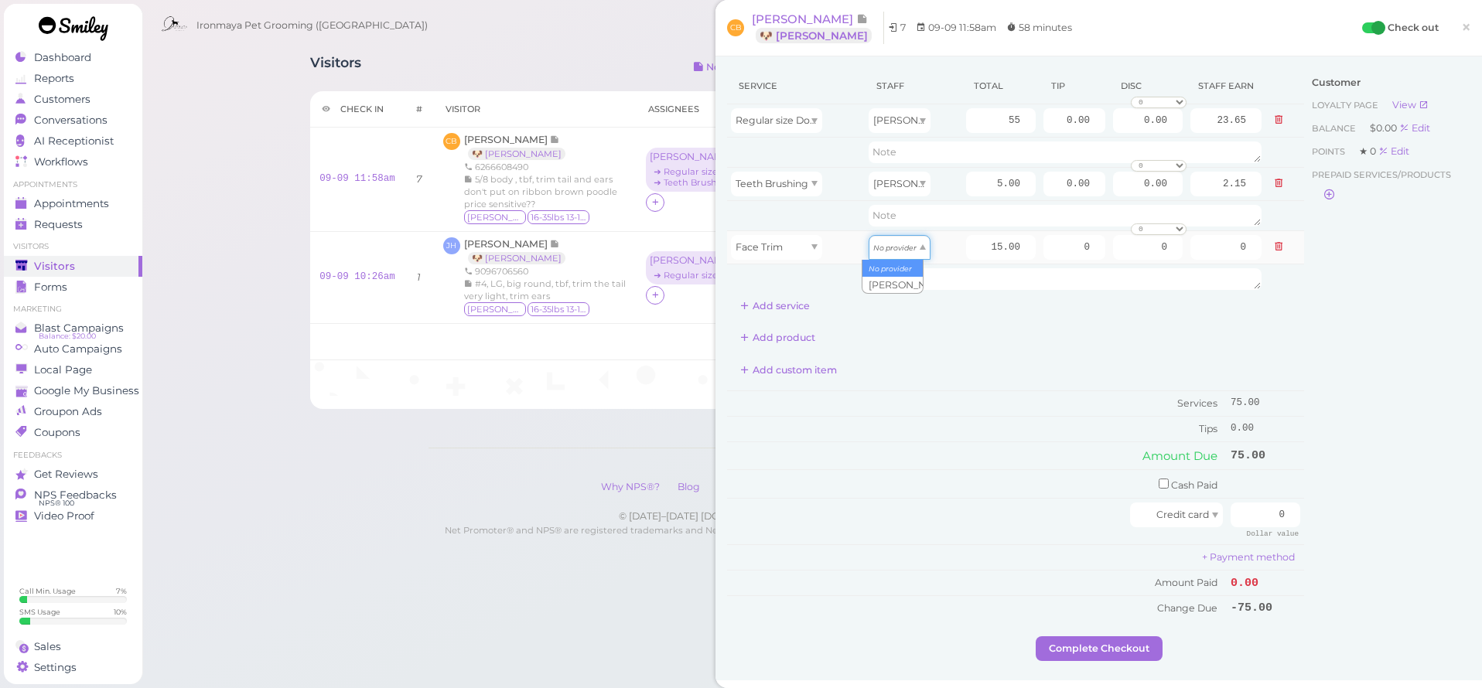
drag, startPoint x: 879, startPoint y: 247, endPoint x: 883, endPoint y: 254, distance: 8.6
click at [880, 247] on icon "No provider" at bounding box center [894, 248] width 43 height 9
type input "6.45"
click at [1390, 318] on div "Customer Loyalty page View Balance $0.00 Edit Points ★ 0 Edit Prepaid services/…" at bounding box center [1387, 352] width 166 height 568
drag, startPoint x: 1465, startPoint y: 24, endPoint x: 1412, endPoint y: 43, distance: 56.8
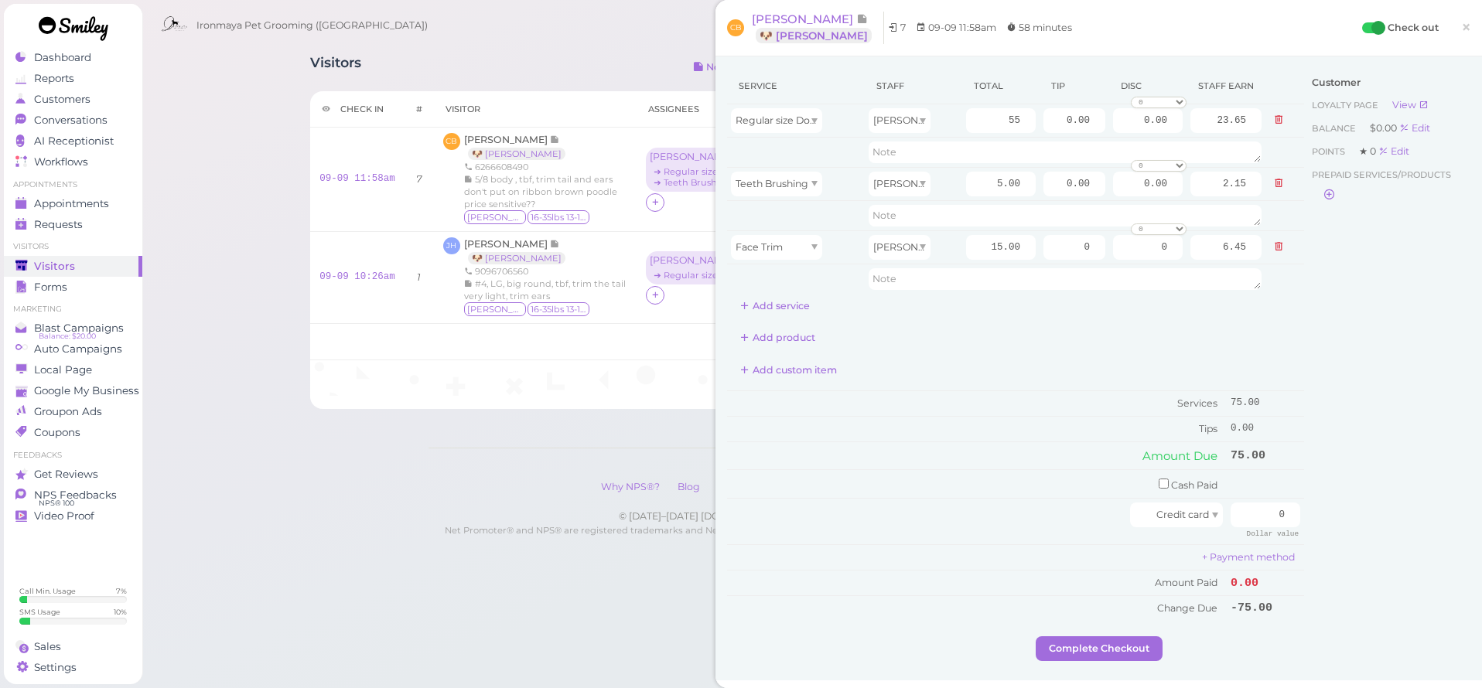
click at [1465, 25] on link "×" at bounding box center [1465, 28] width 29 height 36
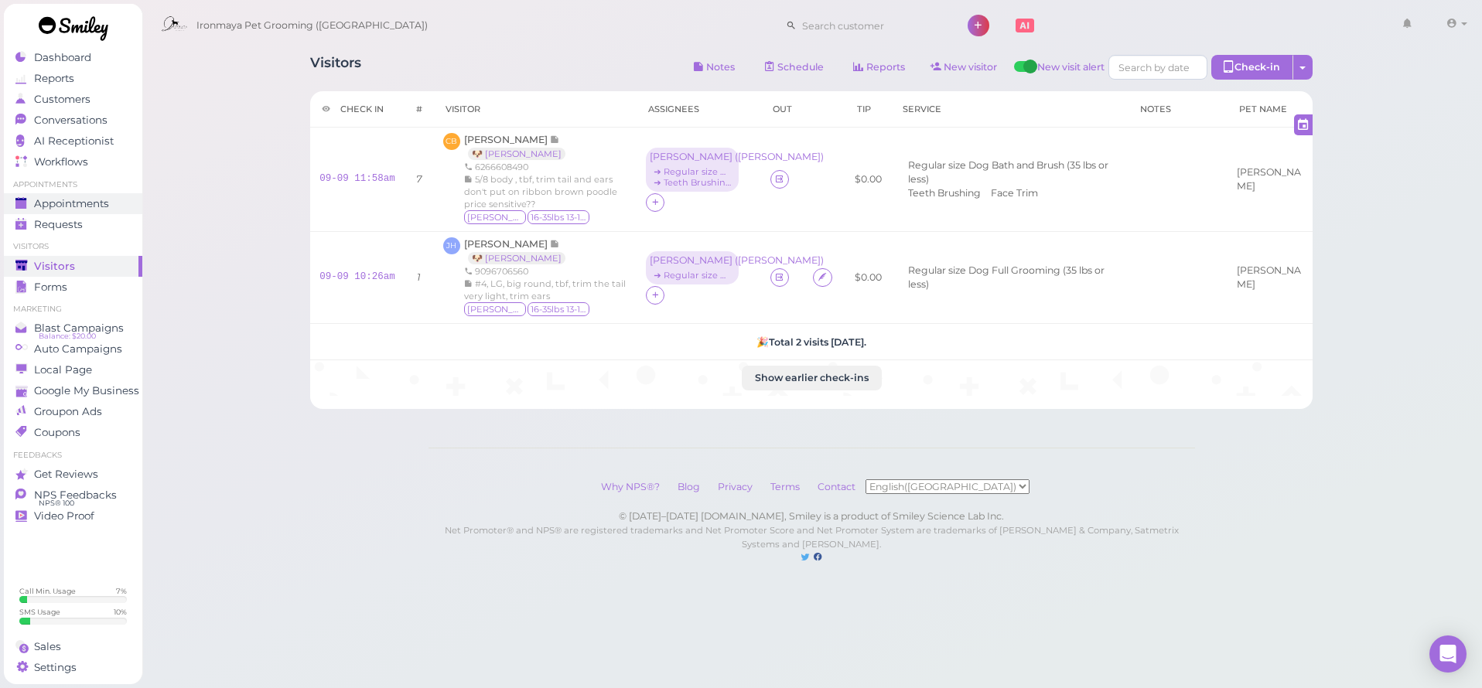
click at [118, 199] on div "Appointments" at bounding box center [70, 203] width 111 height 13
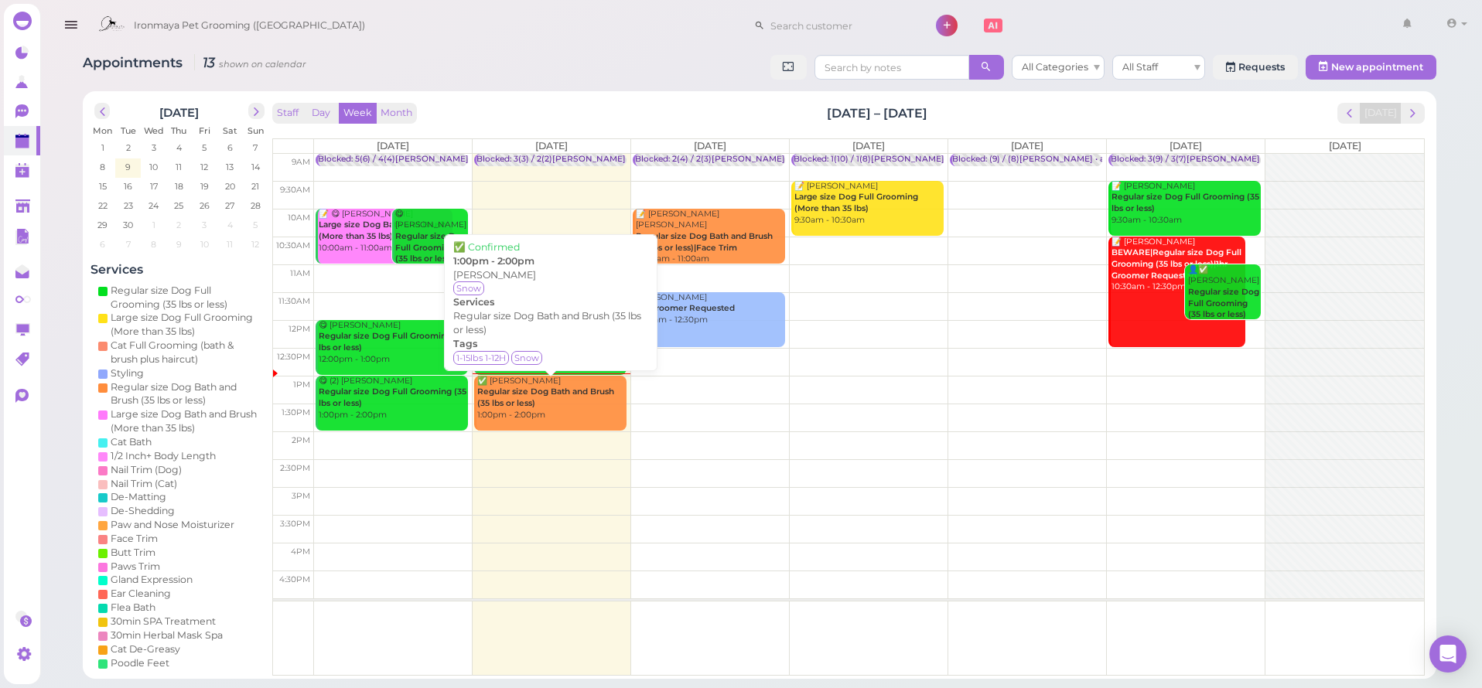
click at [605, 394] on b "Regular size Dog Bath and Brush (35 lbs or less)" at bounding box center [545, 398] width 137 height 22
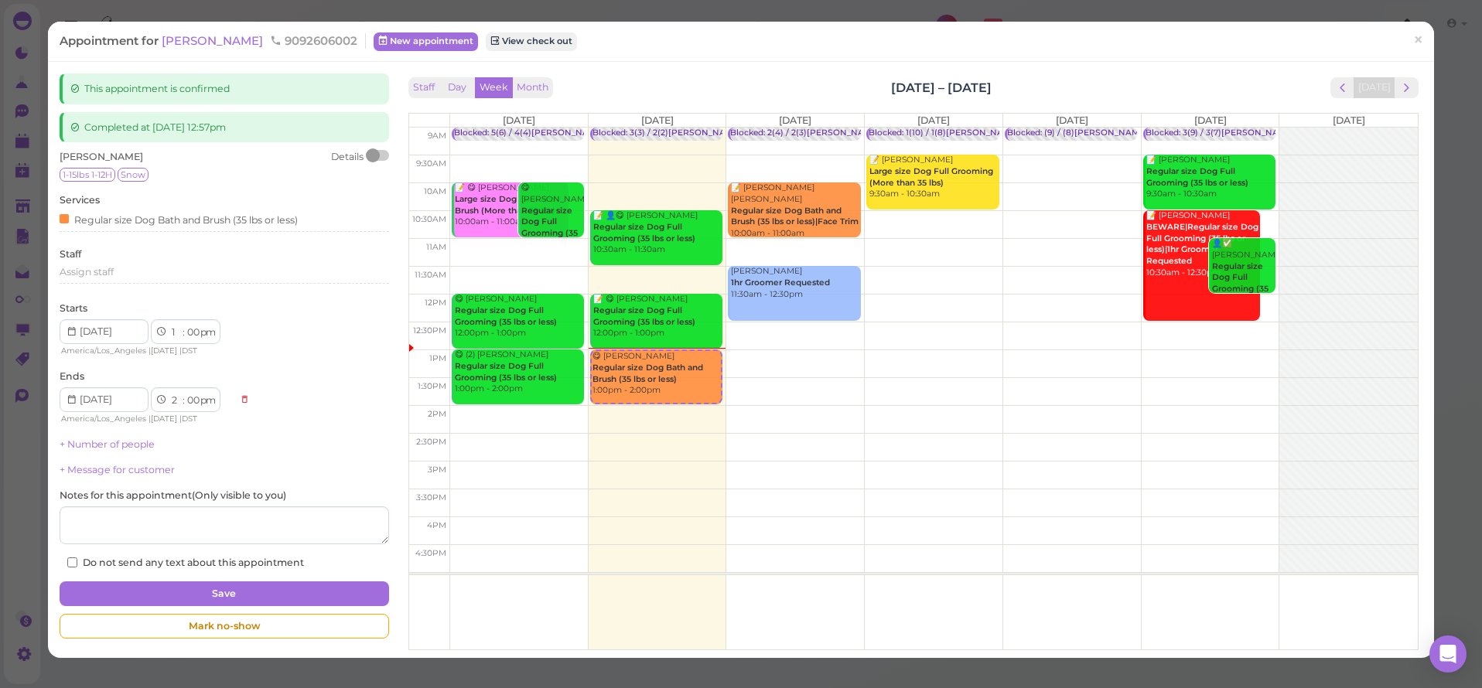
click at [1413, 45] on span "×" at bounding box center [1418, 40] width 10 height 22
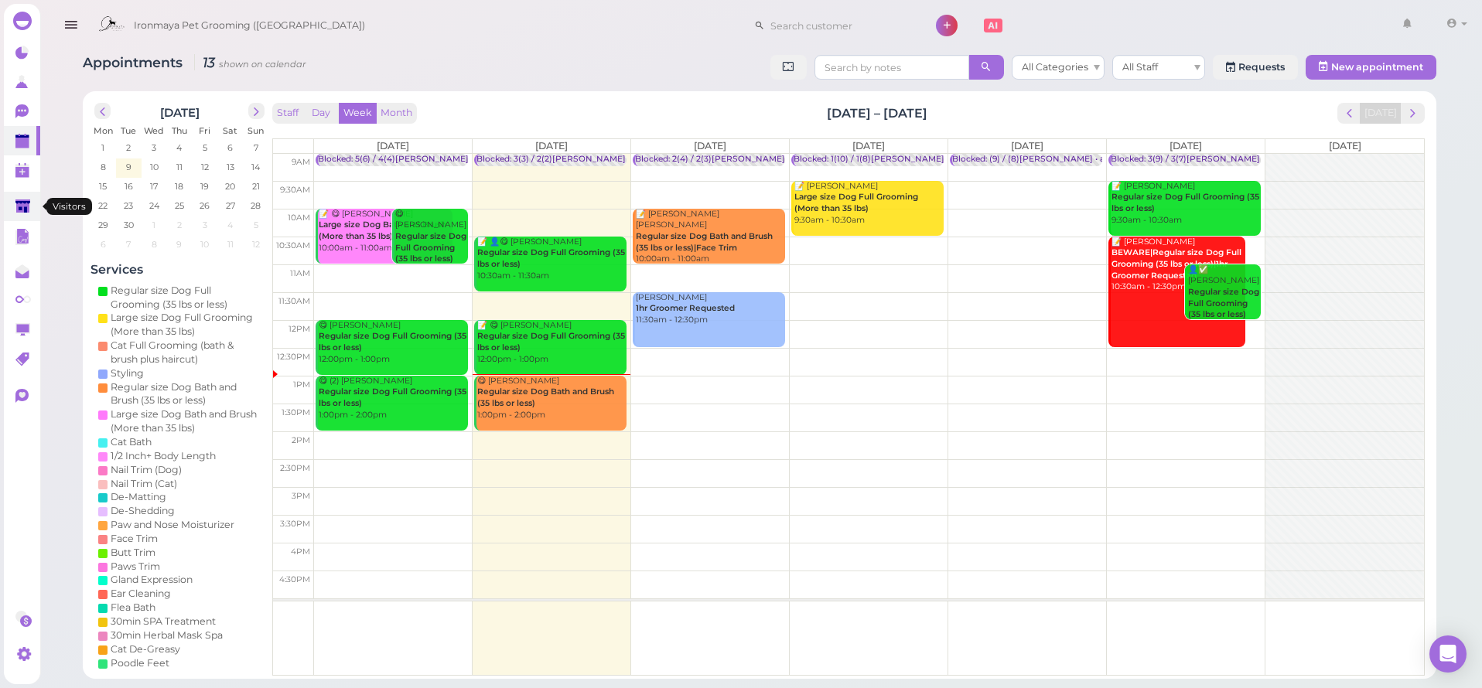
click at [24, 206] on icon at bounding box center [22, 207] width 15 height 12
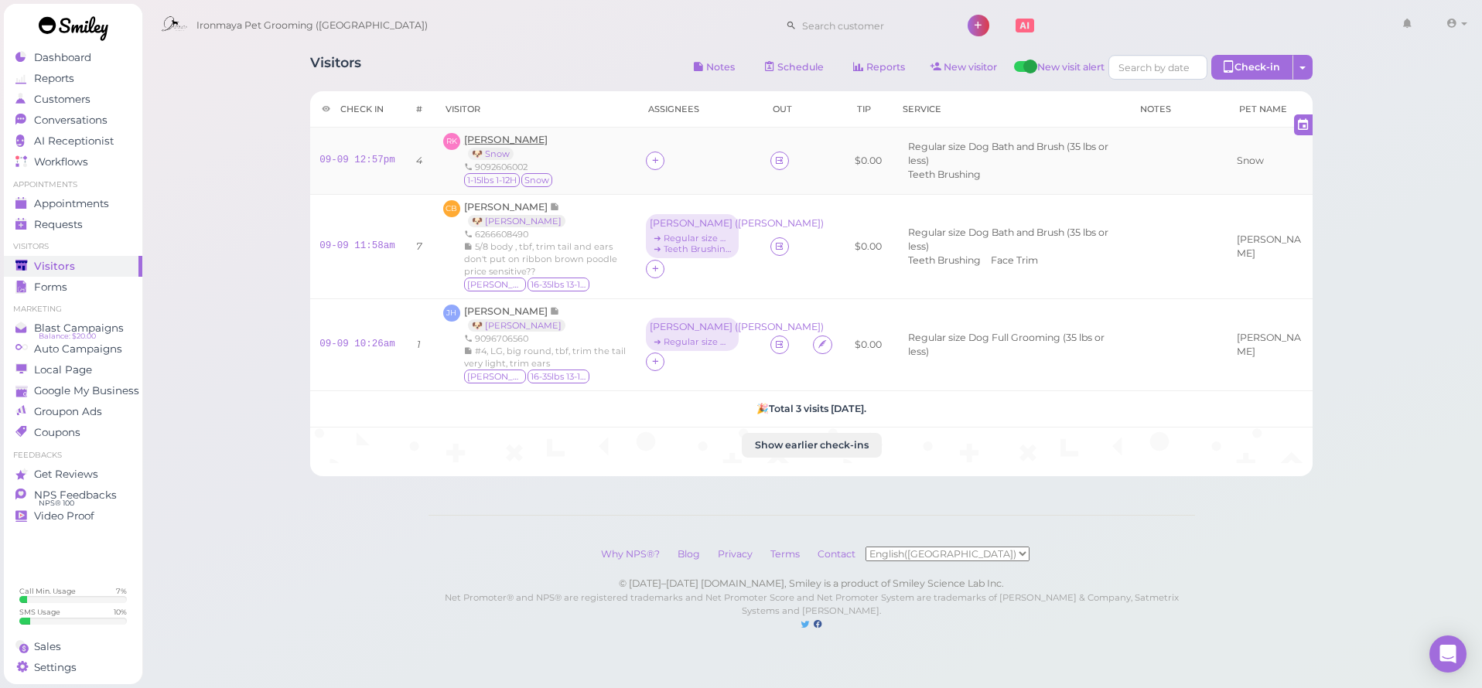
click at [515, 138] on span "Randy Kluger" at bounding box center [506, 140] width 84 height 12
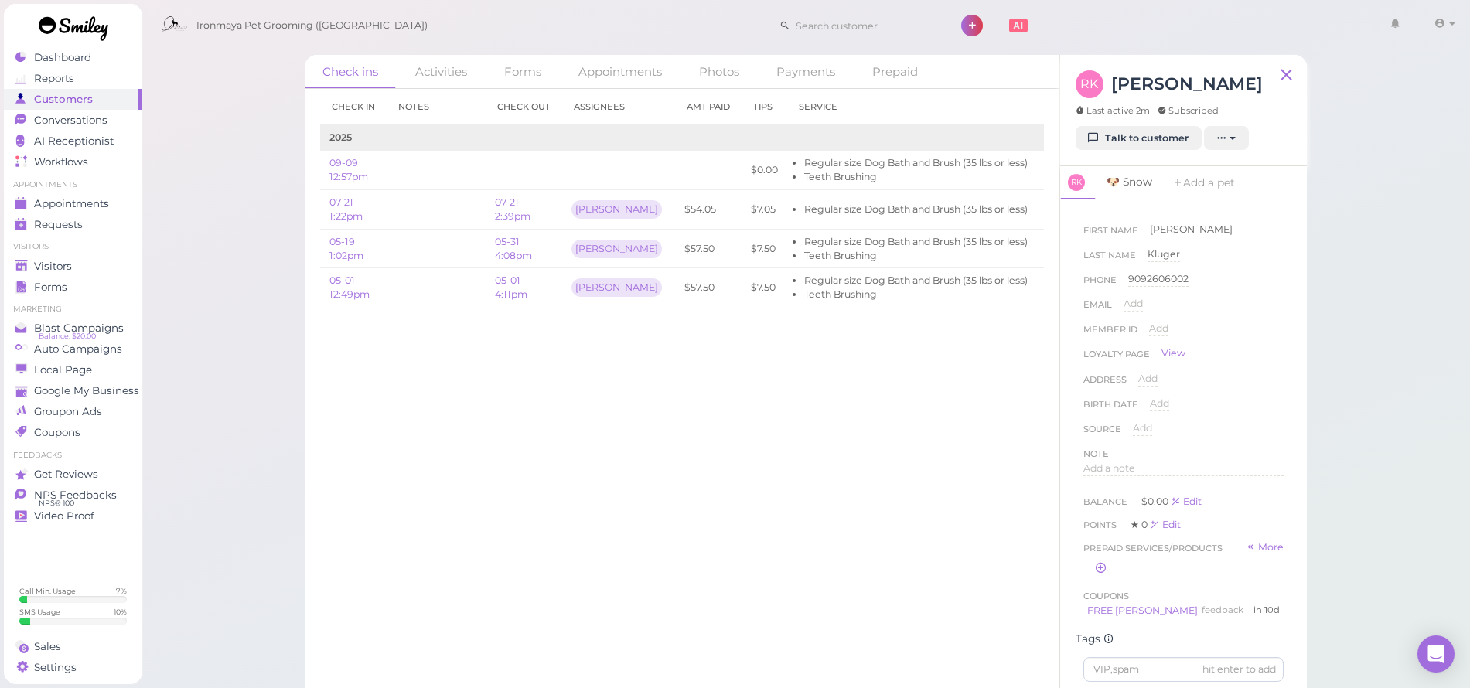
click at [1124, 182] on link "🐶 Snow" at bounding box center [1129, 182] width 64 height 32
drag, startPoint x: 1315, startPoint y: 252, endPoint x: 1306, endPoint y: 251, distance: 9.4
click at [1315, 252] on div "Check ins Activities Forms Appointments Photos Payments Prepaid Check in Notes …" at bounding box center [805, 370] width 1041 height 655
click at [69, 271] on span "Visitors" at bounding box center [53, 266] width 38 height 13
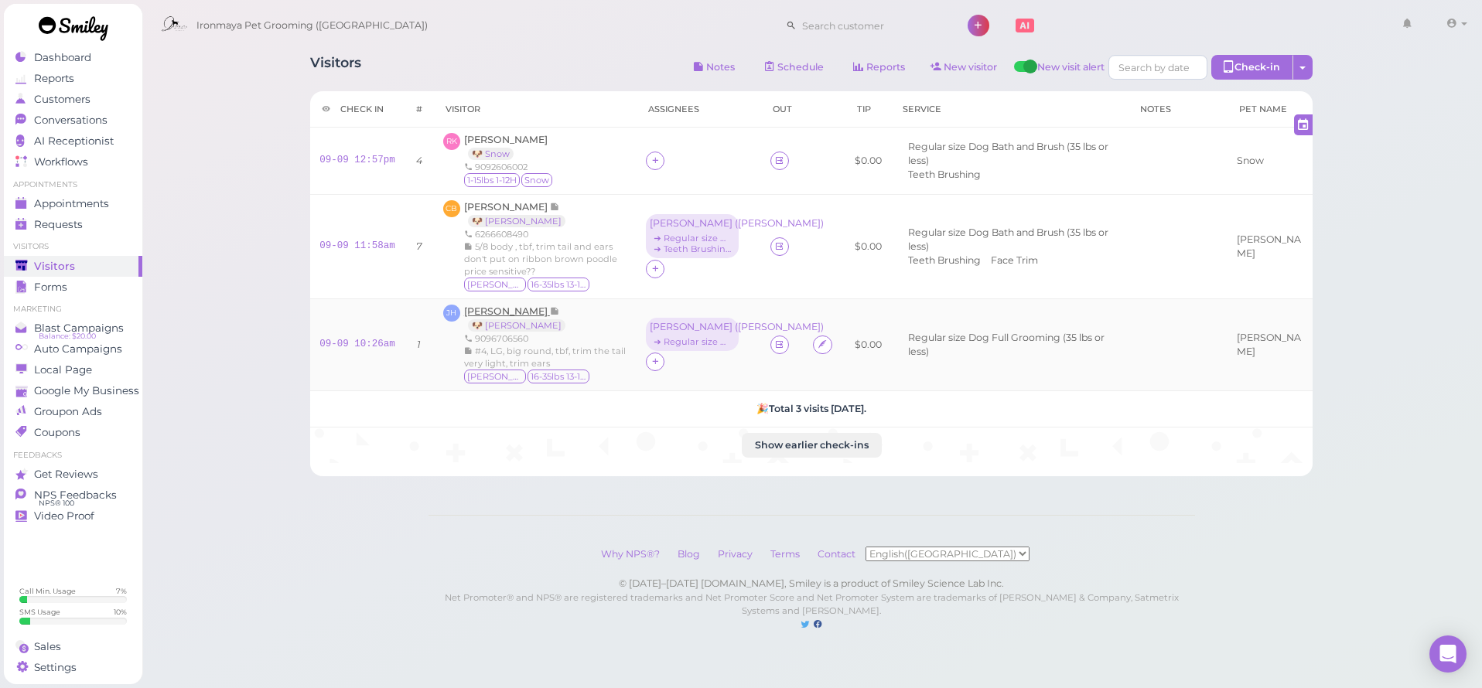
click at [506, 306] on span "Jason Hunt" at bounding box center [507, 311] width 86 height 12
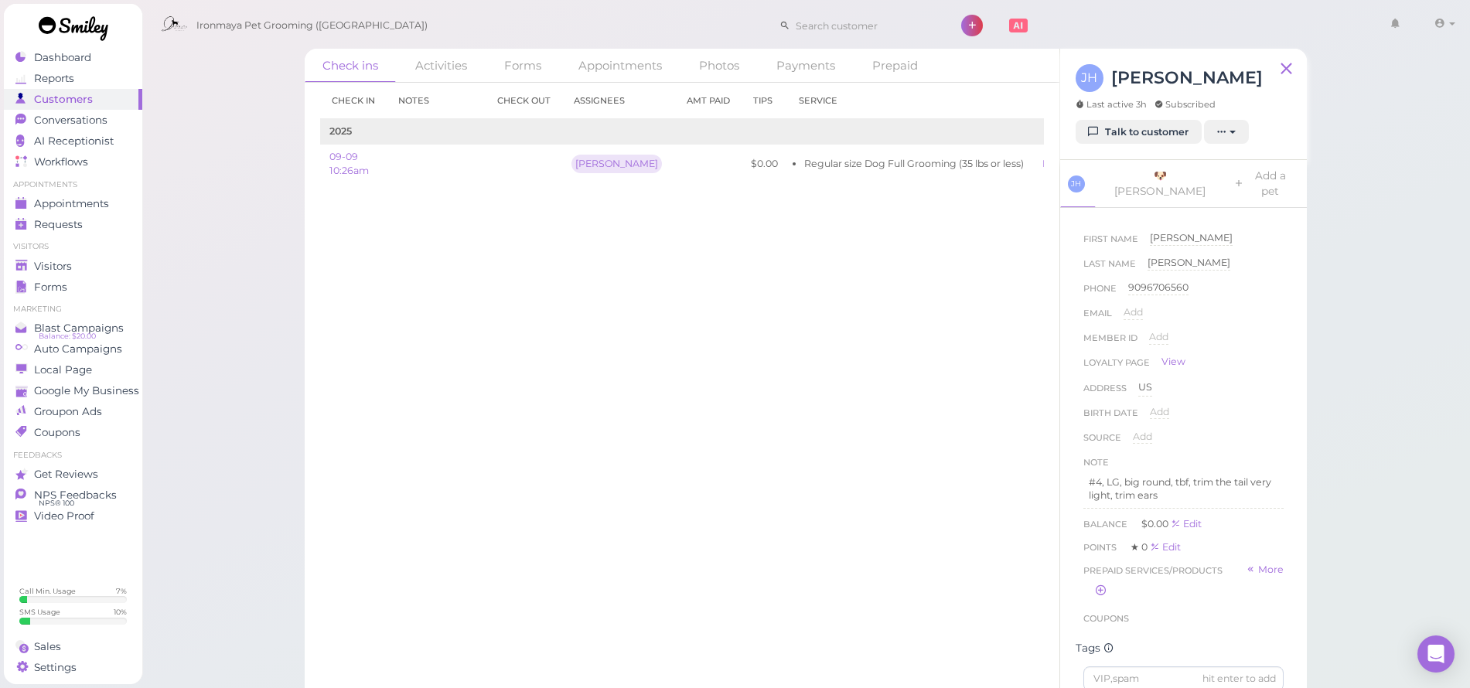
scroll to position [3, 0]
click at [72, 200] on span "Appointments" at bounding box center [71, 203] width 75 height 13
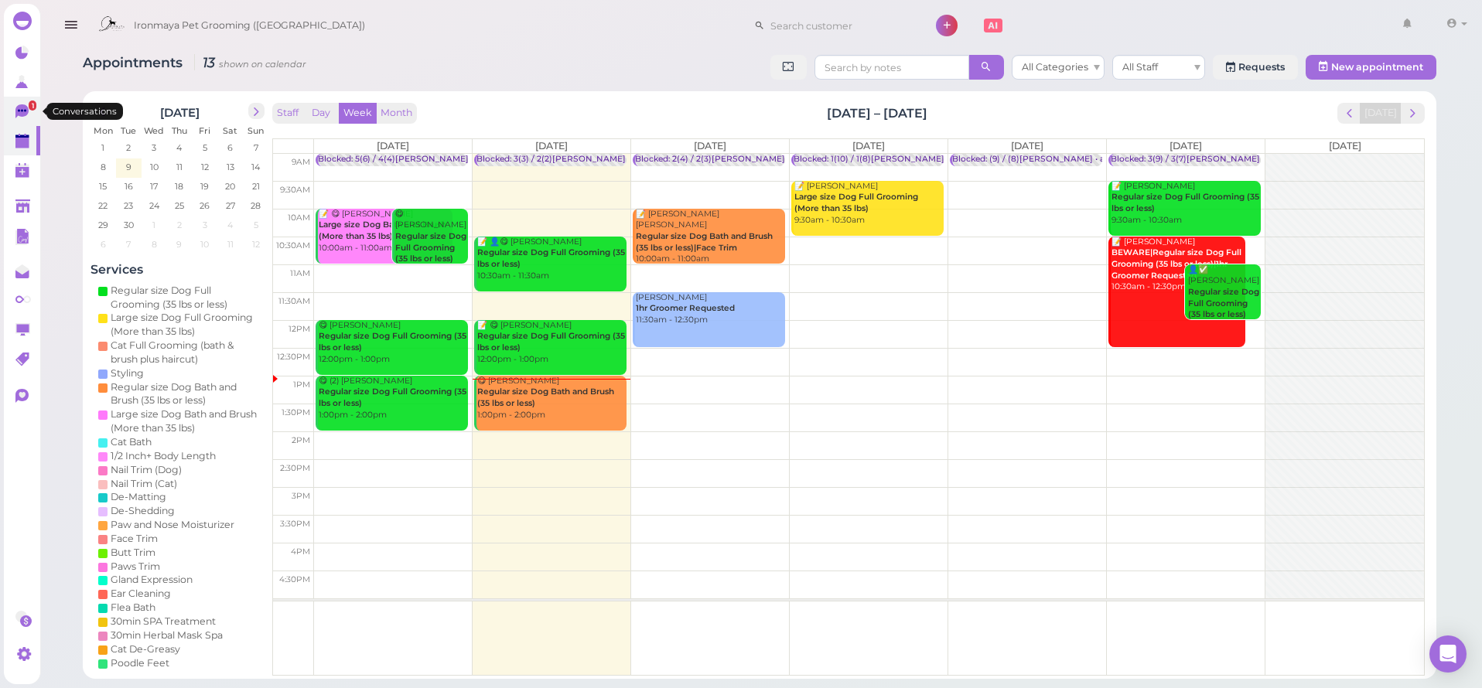
click at [27, 111] on icon at bounding box center [21, 111] width 13 height 14
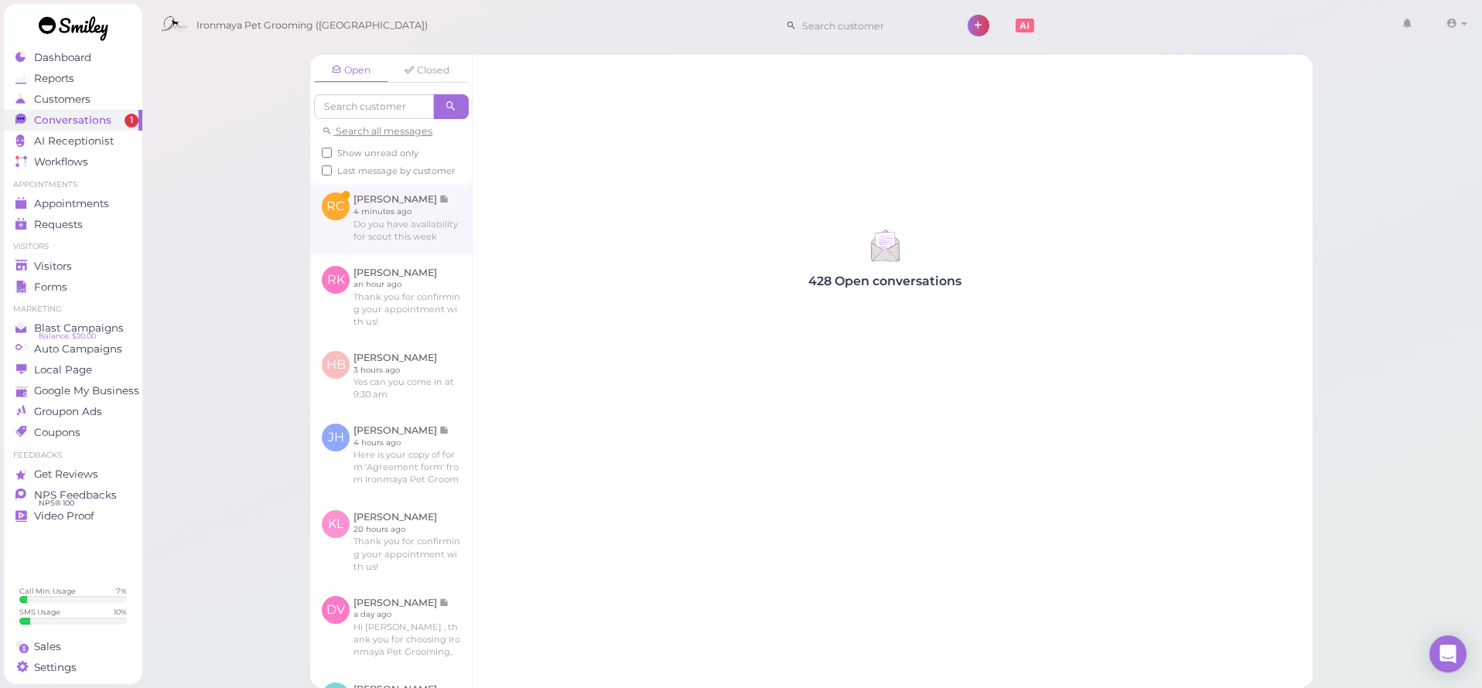
click at [384, 254] on link at bounding box center [391, 217] width 162 height 73
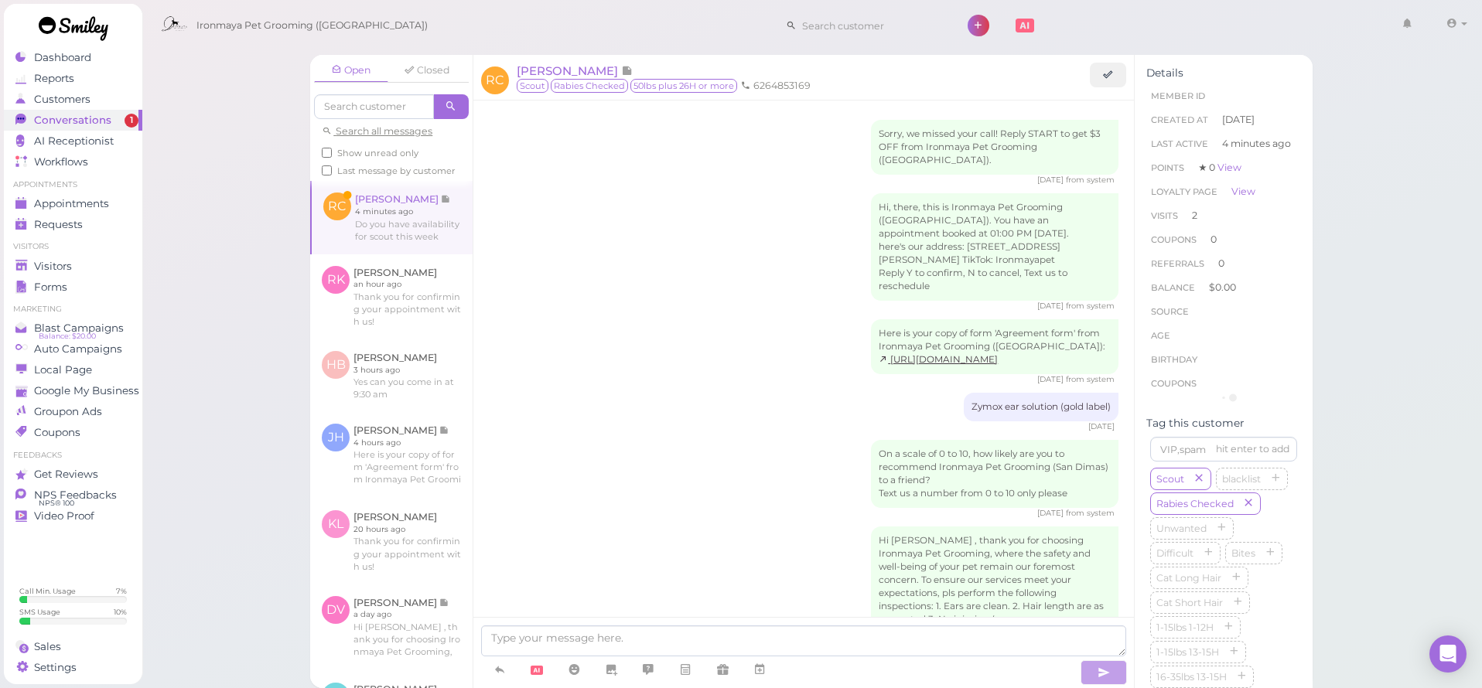
scroll to position [1654, 0]
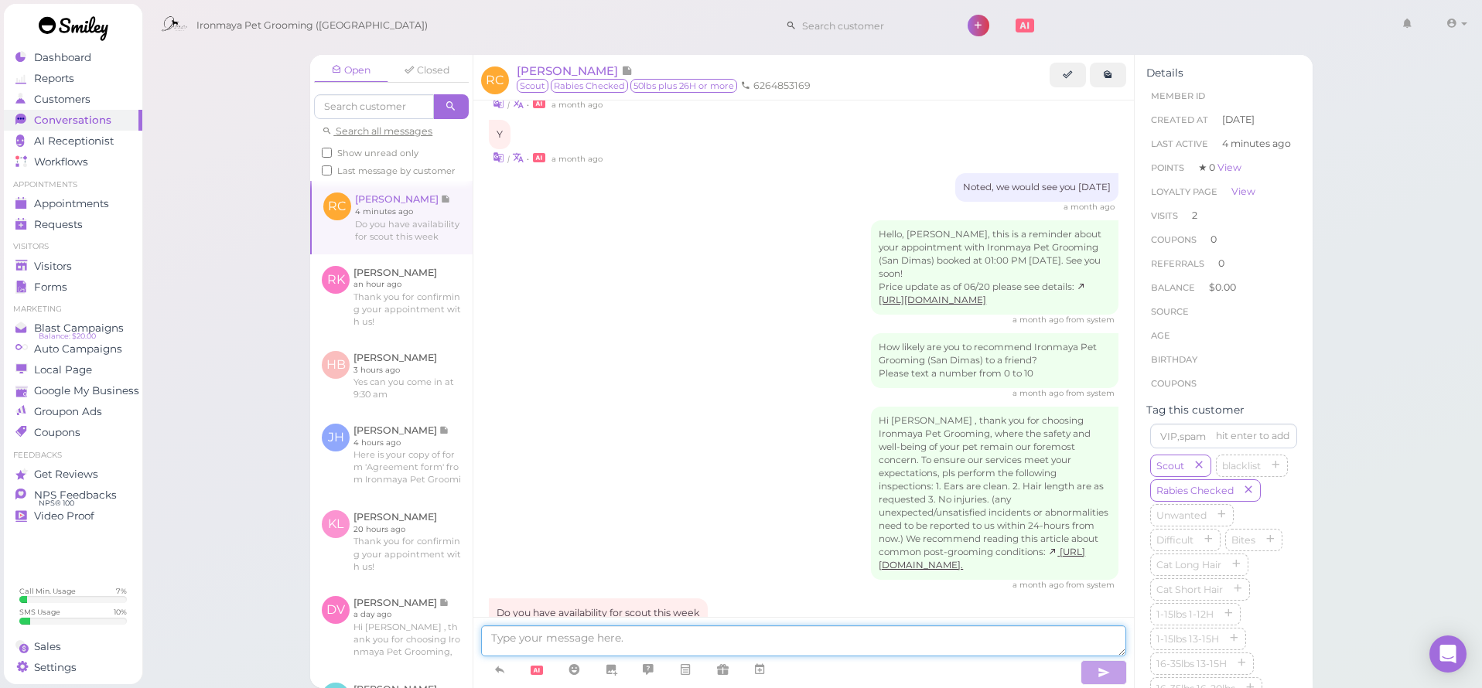
click at [649, 635] on textarea at bounding box center [803, 641] width 645 height 31
type textarea "yes, of course, which day and time works for you :)"
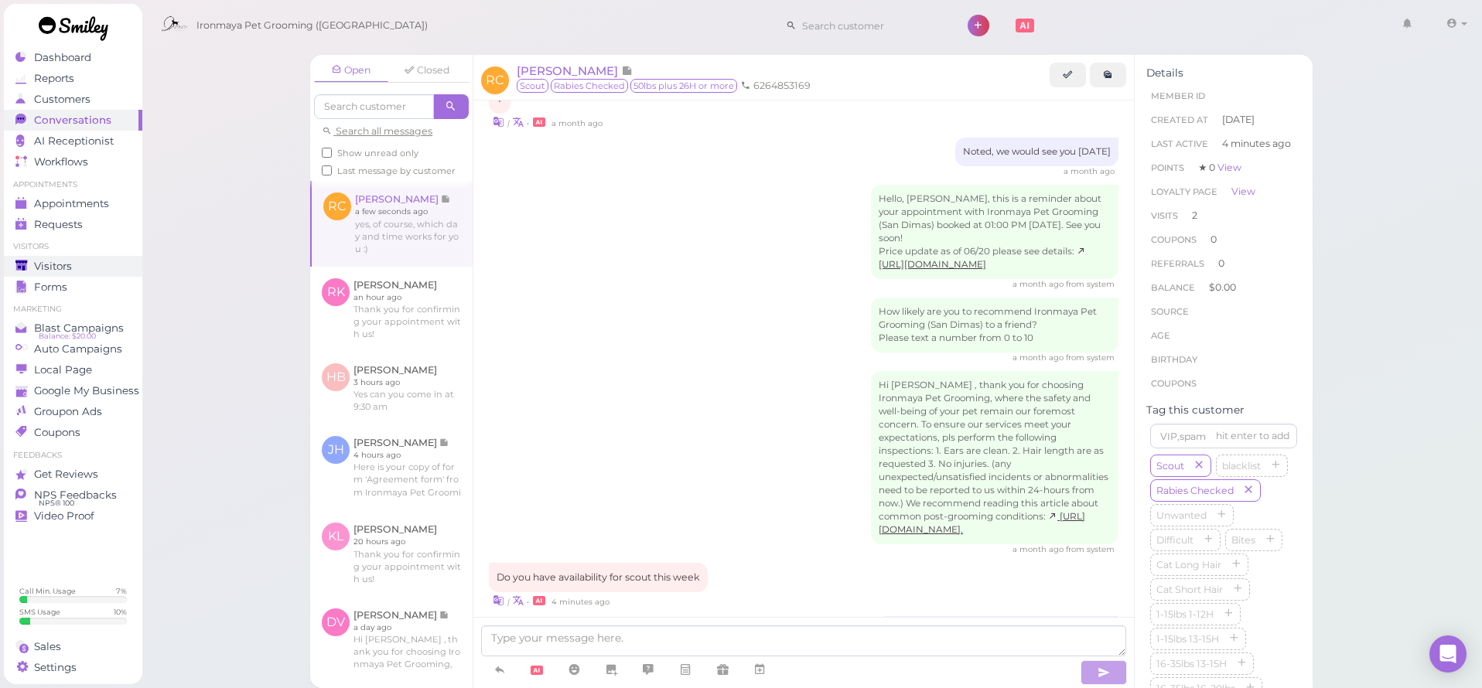
click at [63, 267] on span "Visitors" at bounding box center [53, 266] width 38 height 13
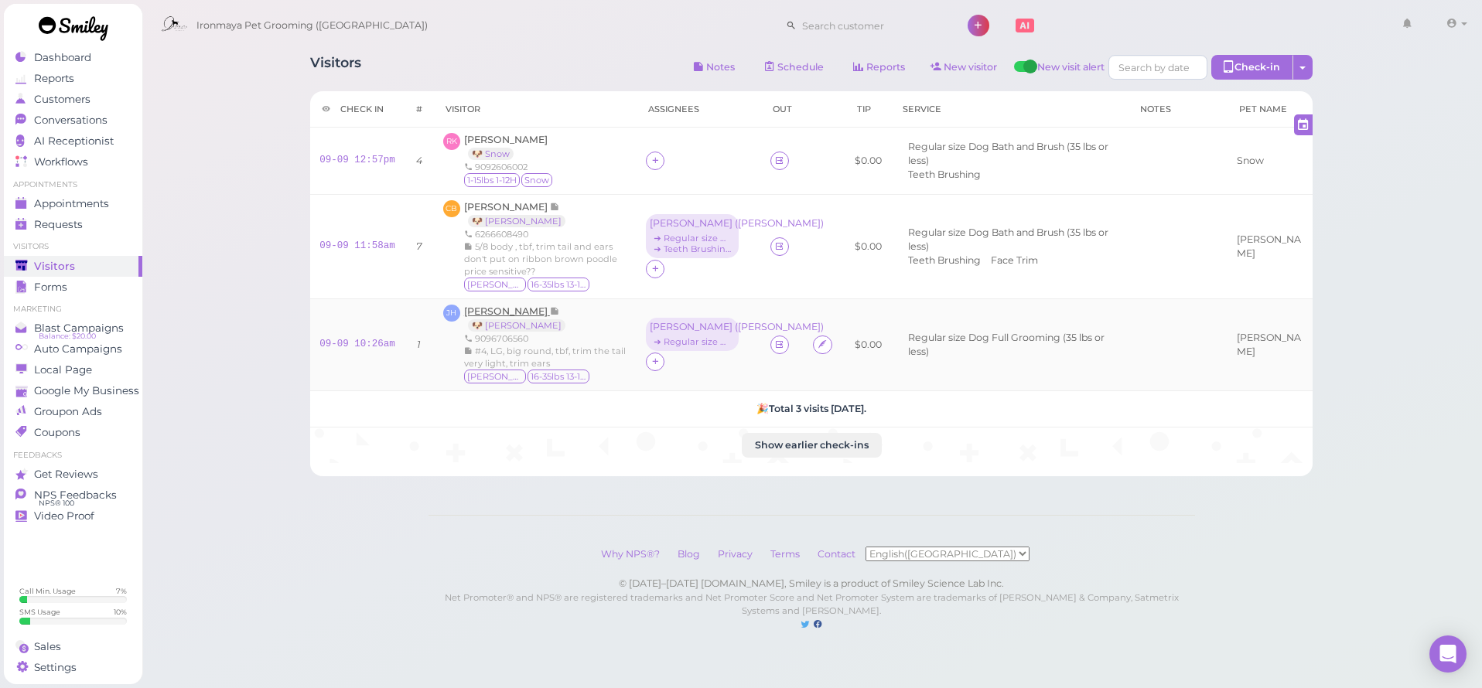
click at [496, 309] on span "Jason Hunt" at bounding box center [507, 311] width 86 height 12
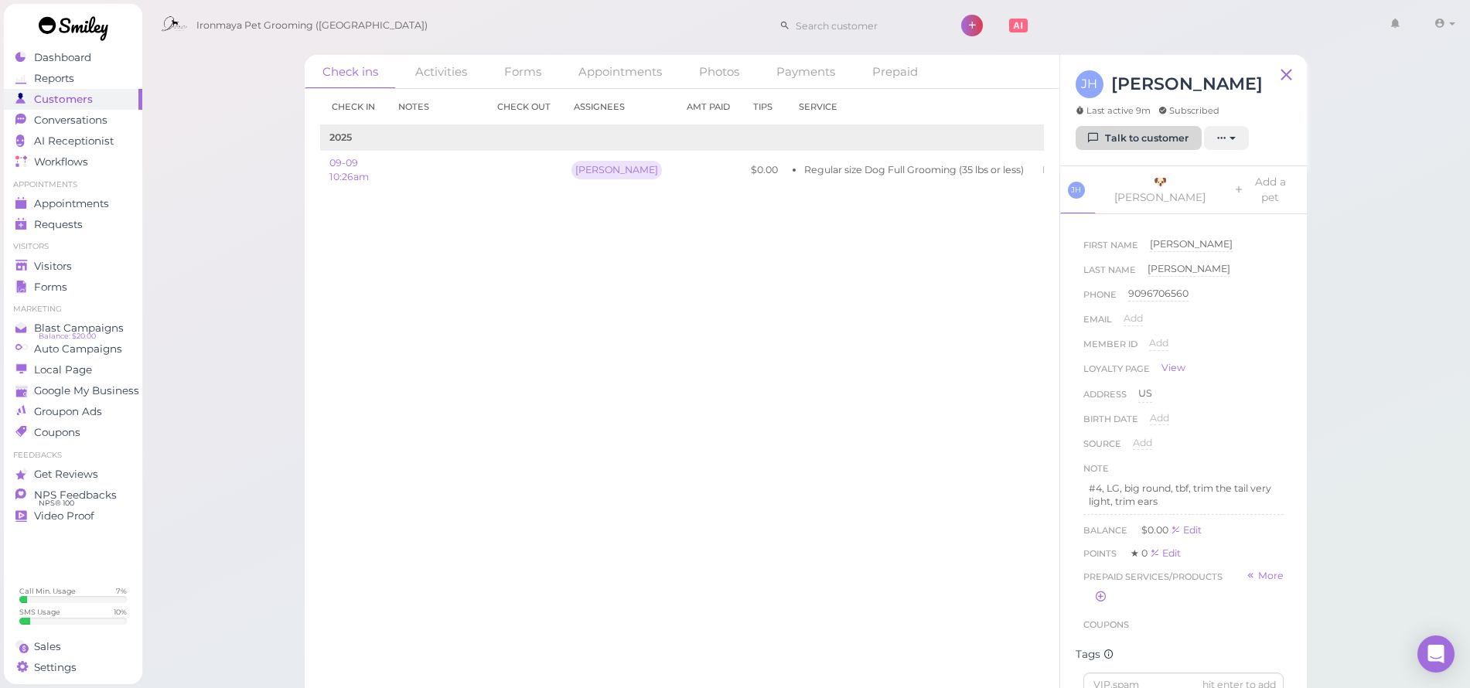
click at [1131, 135] on link "Talk to customer" at bounding box center [1139, 138] width 126 height 25
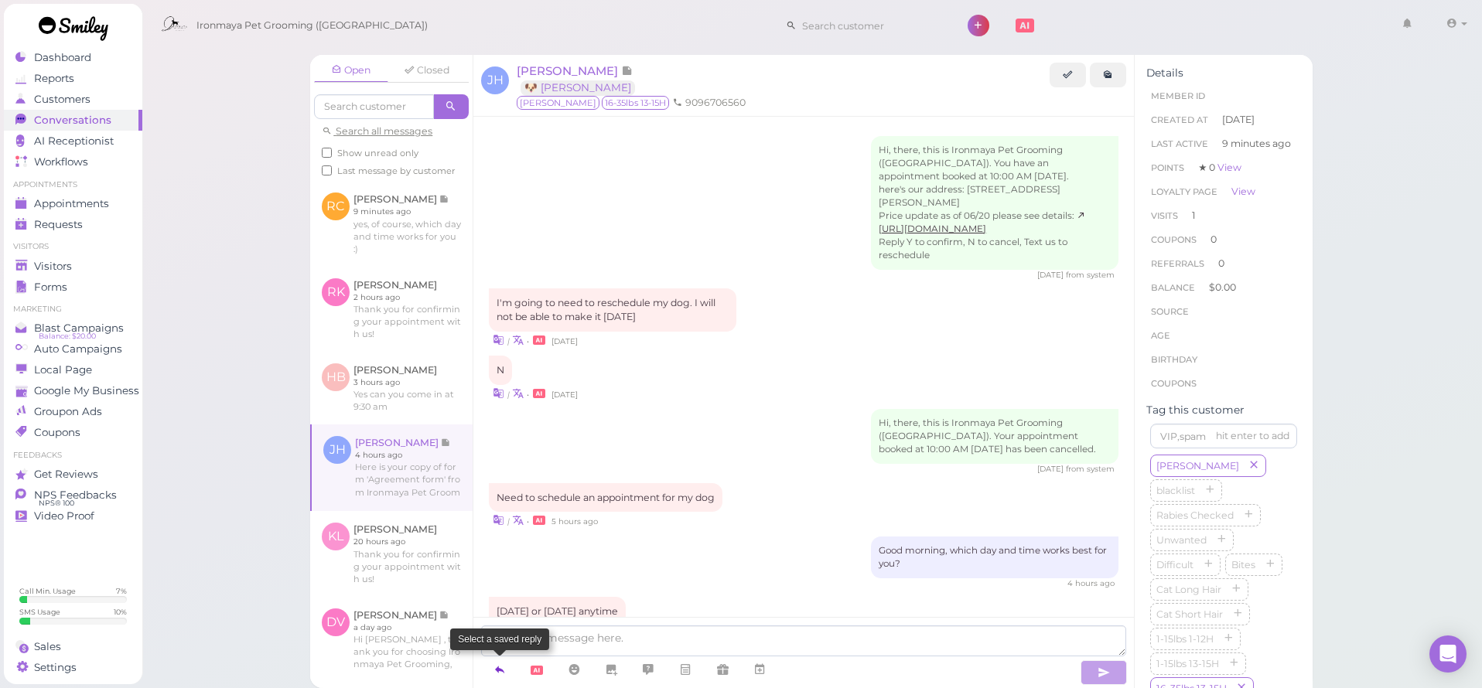
scroll to position [571, 0]
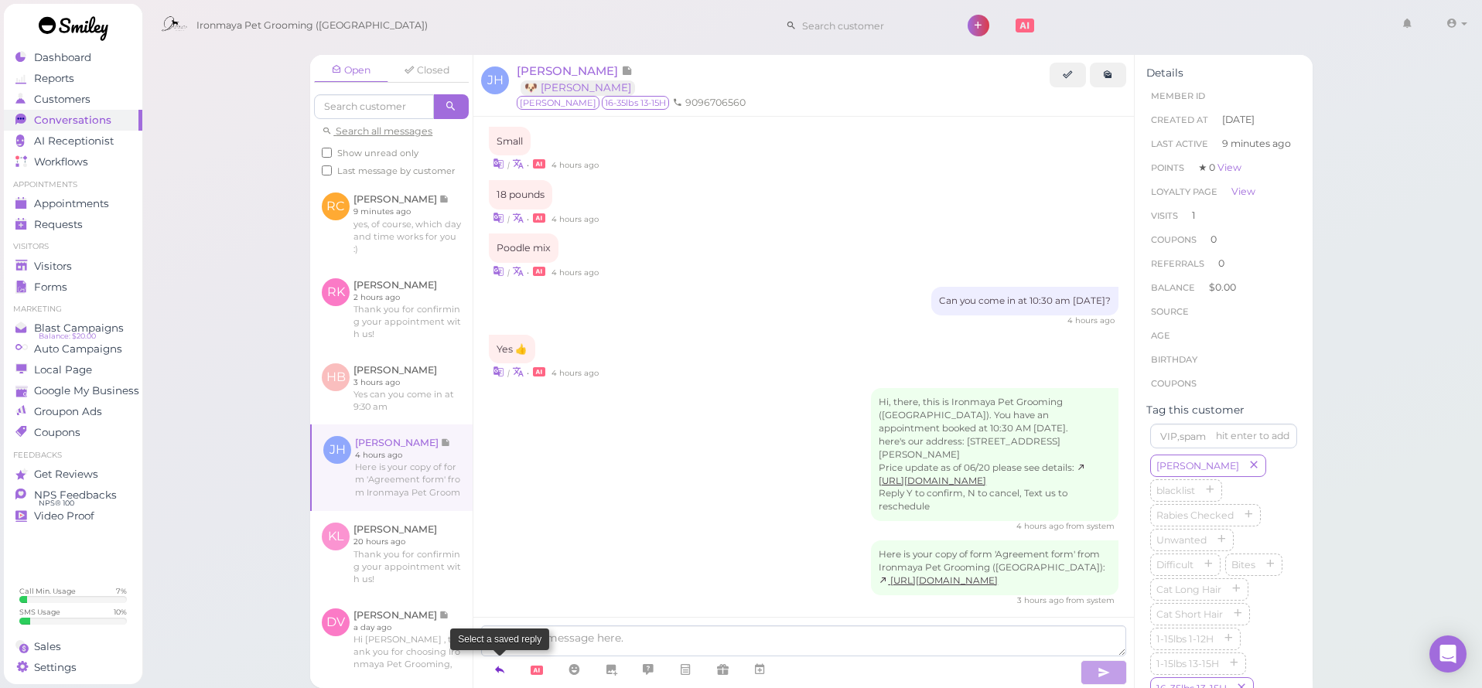
click at [491, 669] on link at bounding box center [499, 670] width 37 height 27
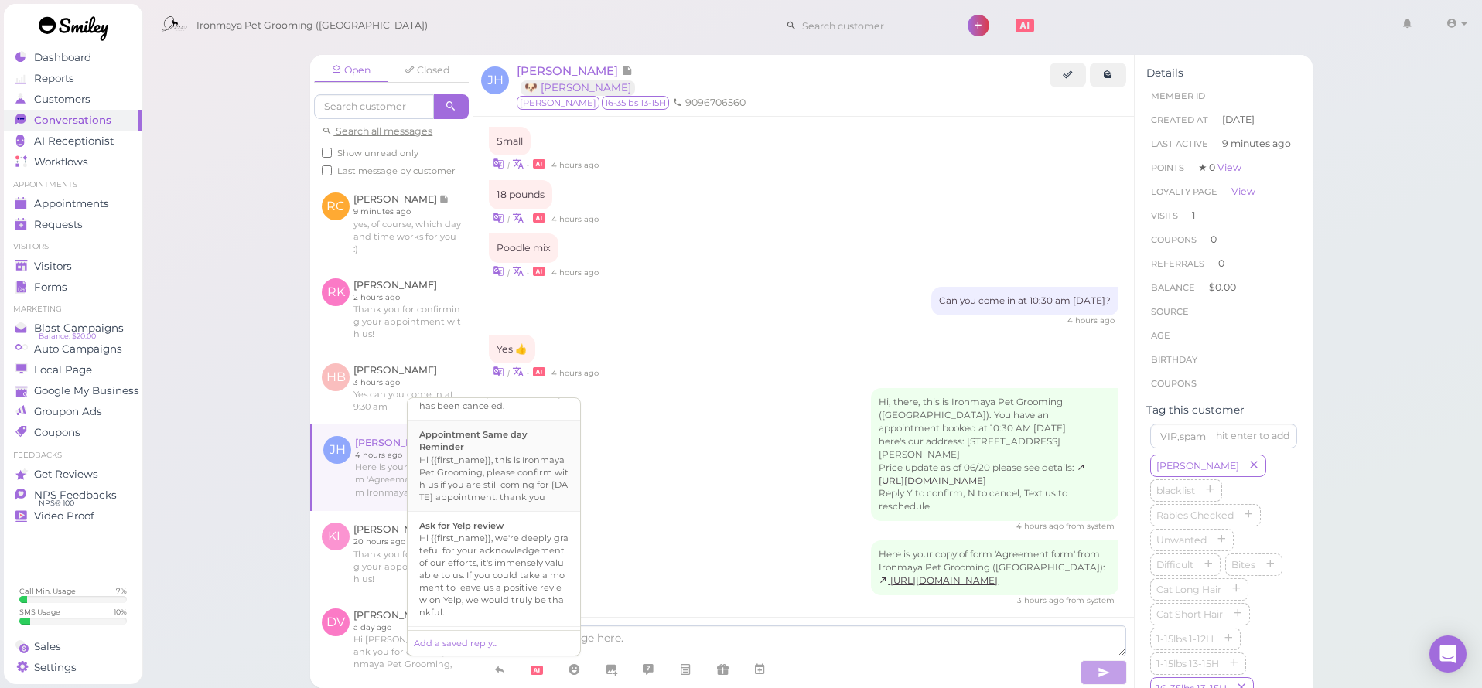
scroll to position [369, 0]
click at [500, 565] on div "Hi {{first_name}}, this is Ironmaya Pet Grooming. Your fur baby is/are ready fo…" at bounding box center [493, 557] width 149 height 74
type textarea "Hi {{first_name}}, this is Ironmaya Pet Grooming. Your fur baby is/are ready fo…"
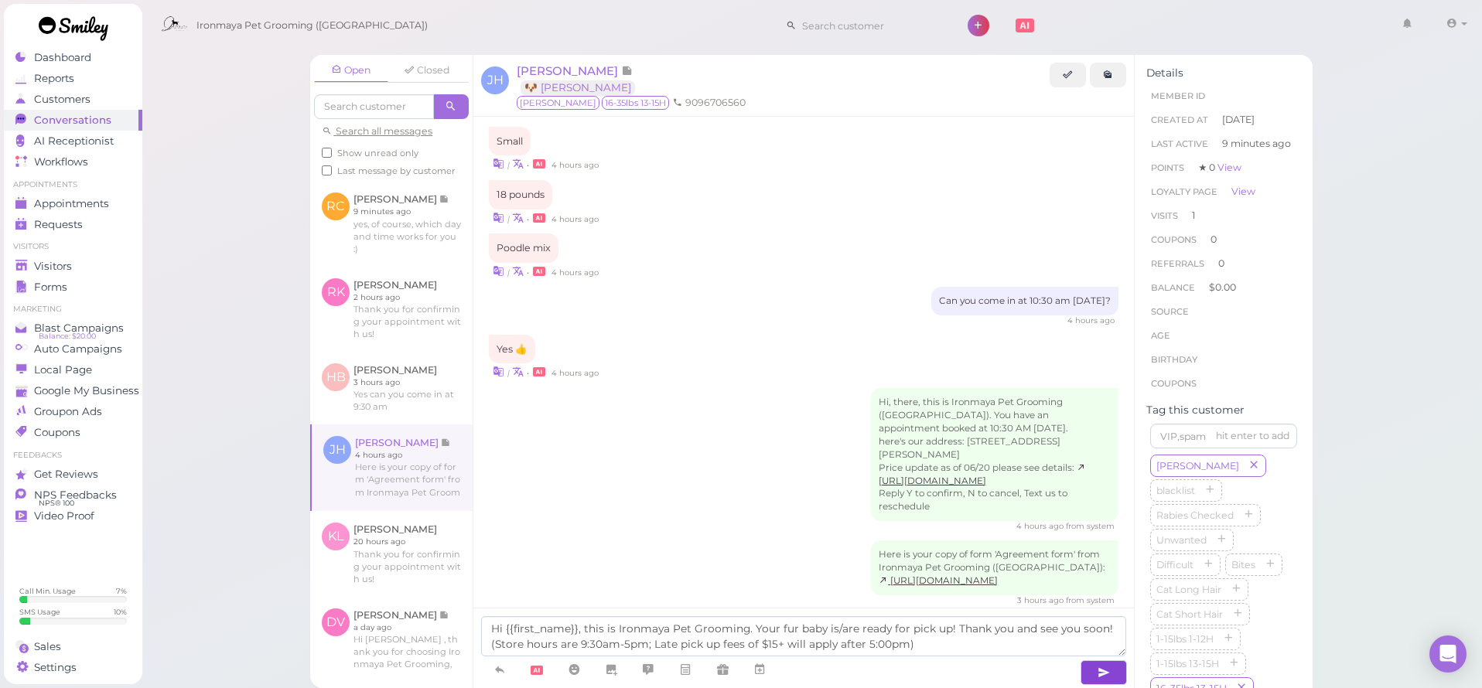
click at [1098, 670] on icon "button" at bounding box center [1103, 672] width 12 height 15
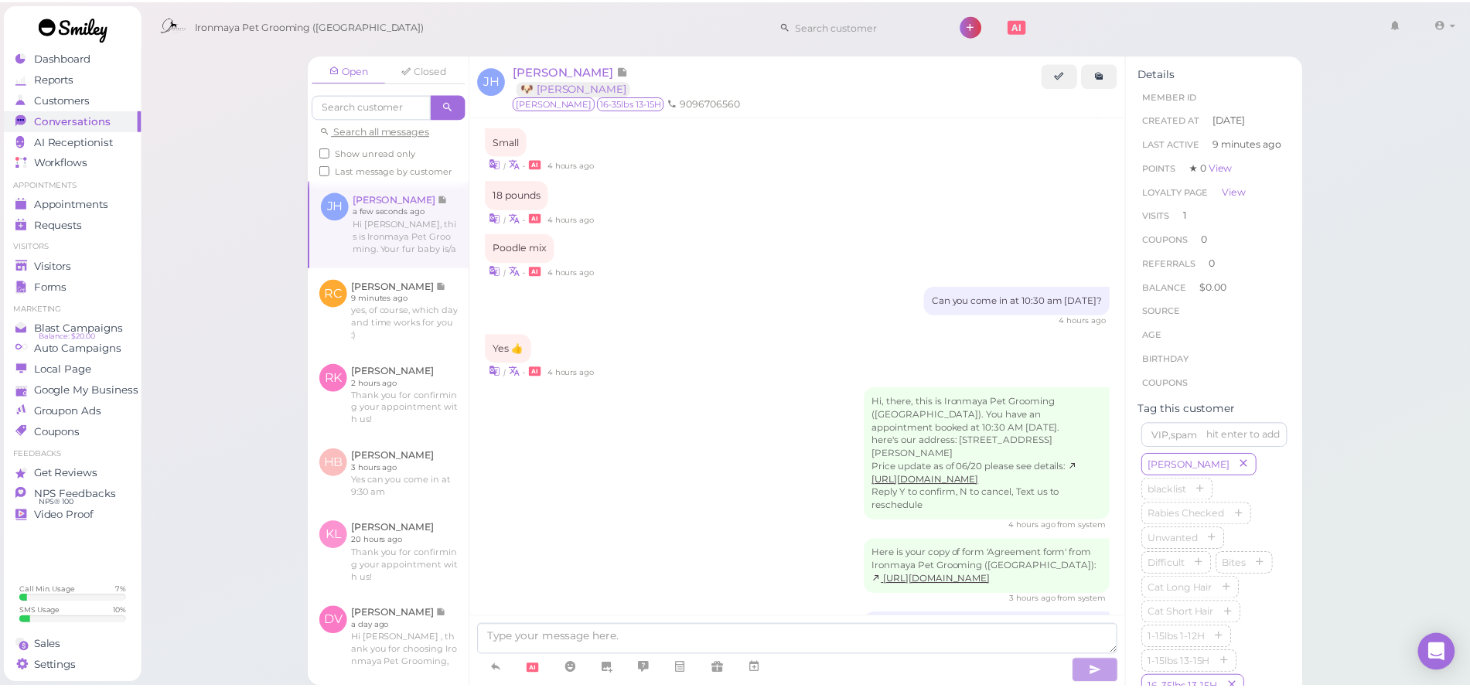
scroll to position [644, 0]
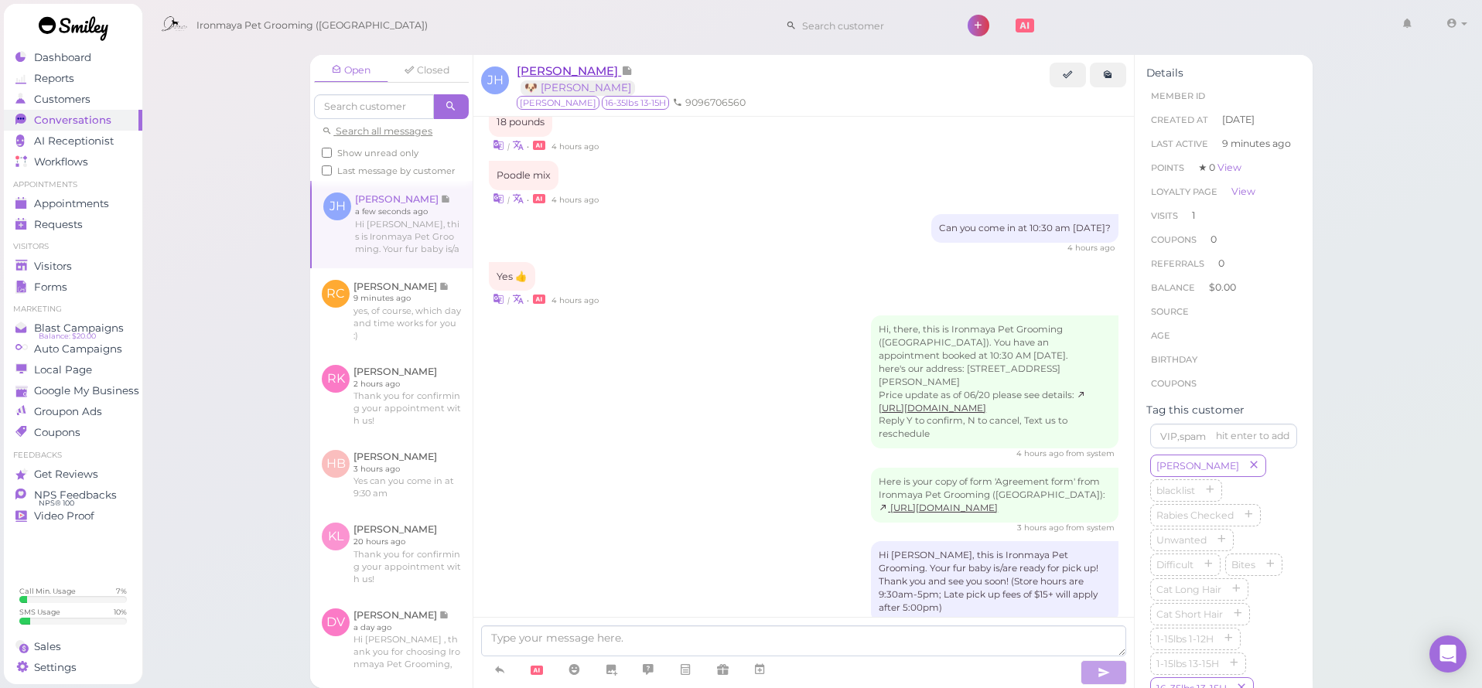
click at [551, 69] on span "Jason Hunt" at bounding box center [569, 70] width 104 height 15
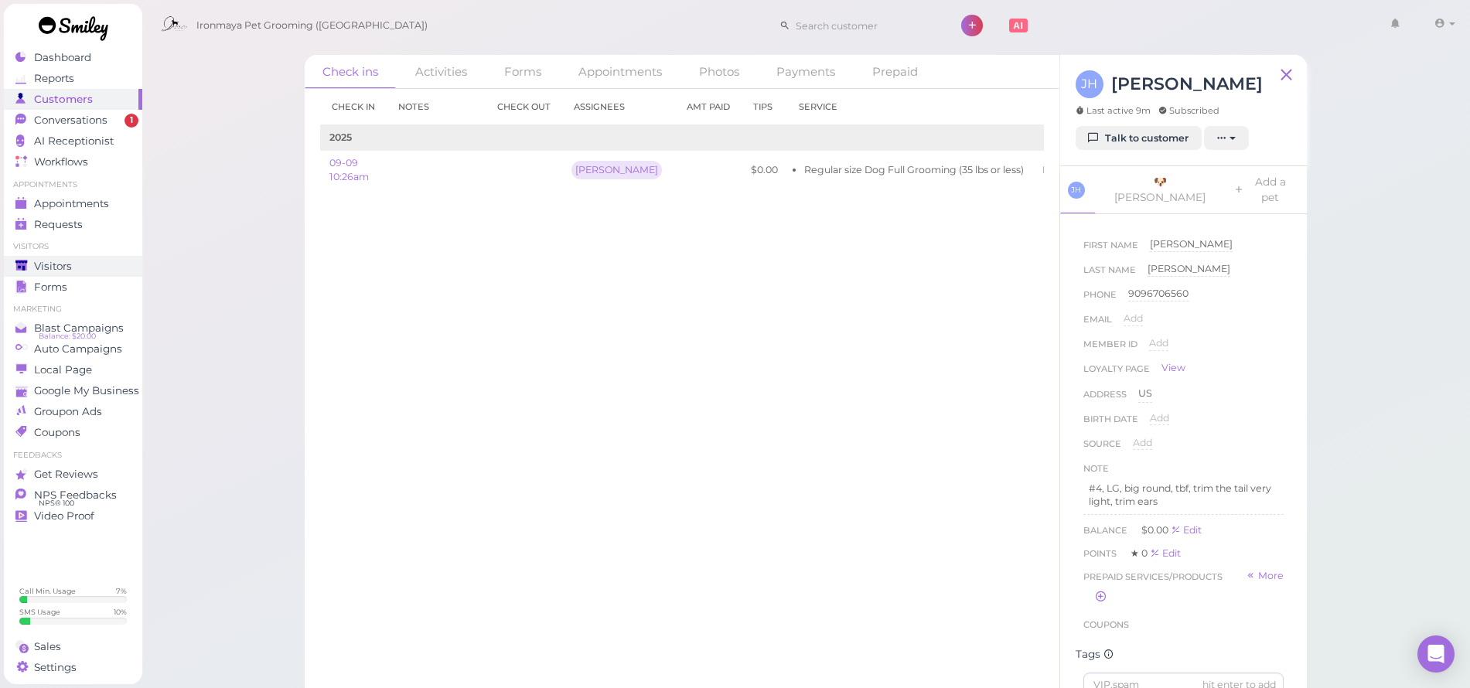
drag, startPoint x: 49, startPoint y: 262, endPoint x: 86, endPoint y: 262, distance: 37.1
click at [48, 262] on span "Visitors" at bounding box center [53, 266] width 38 height 13
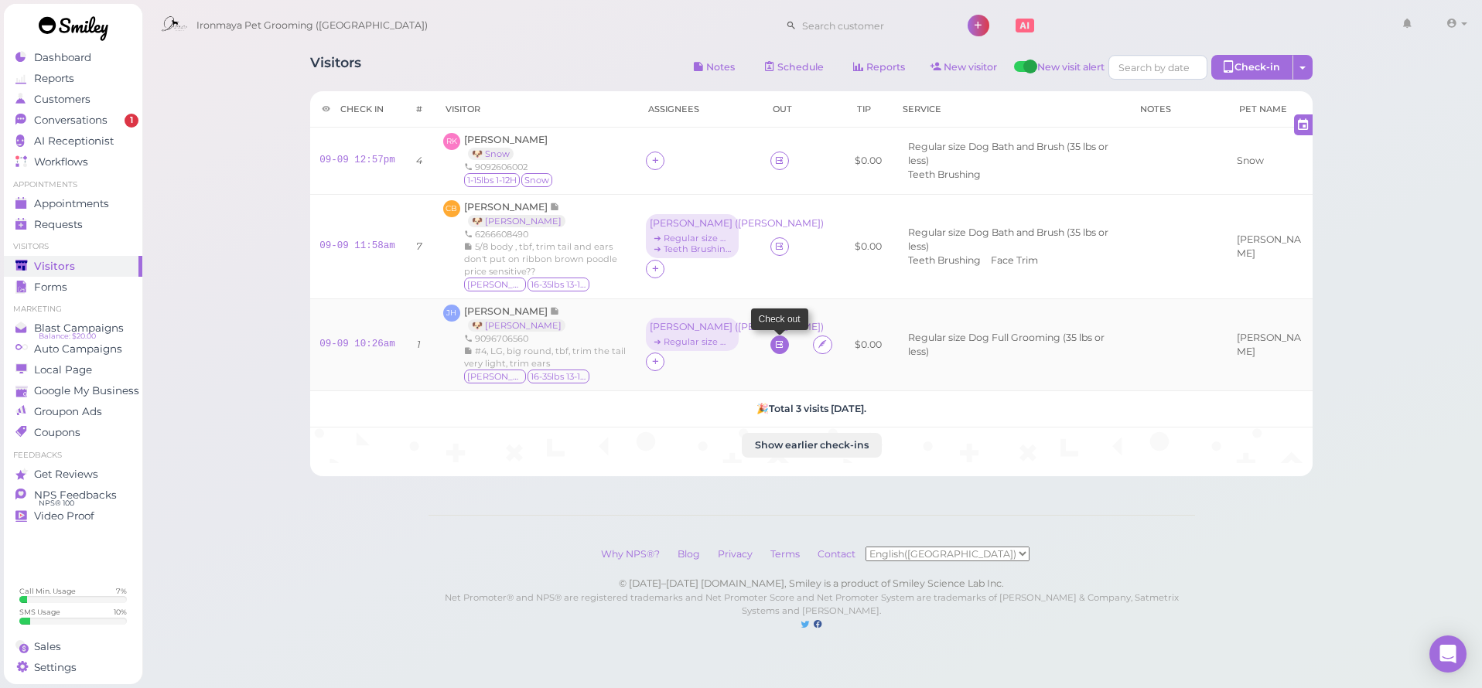
click at [774, 340] on icon at bounding box center [779, 345] width 10 height 12
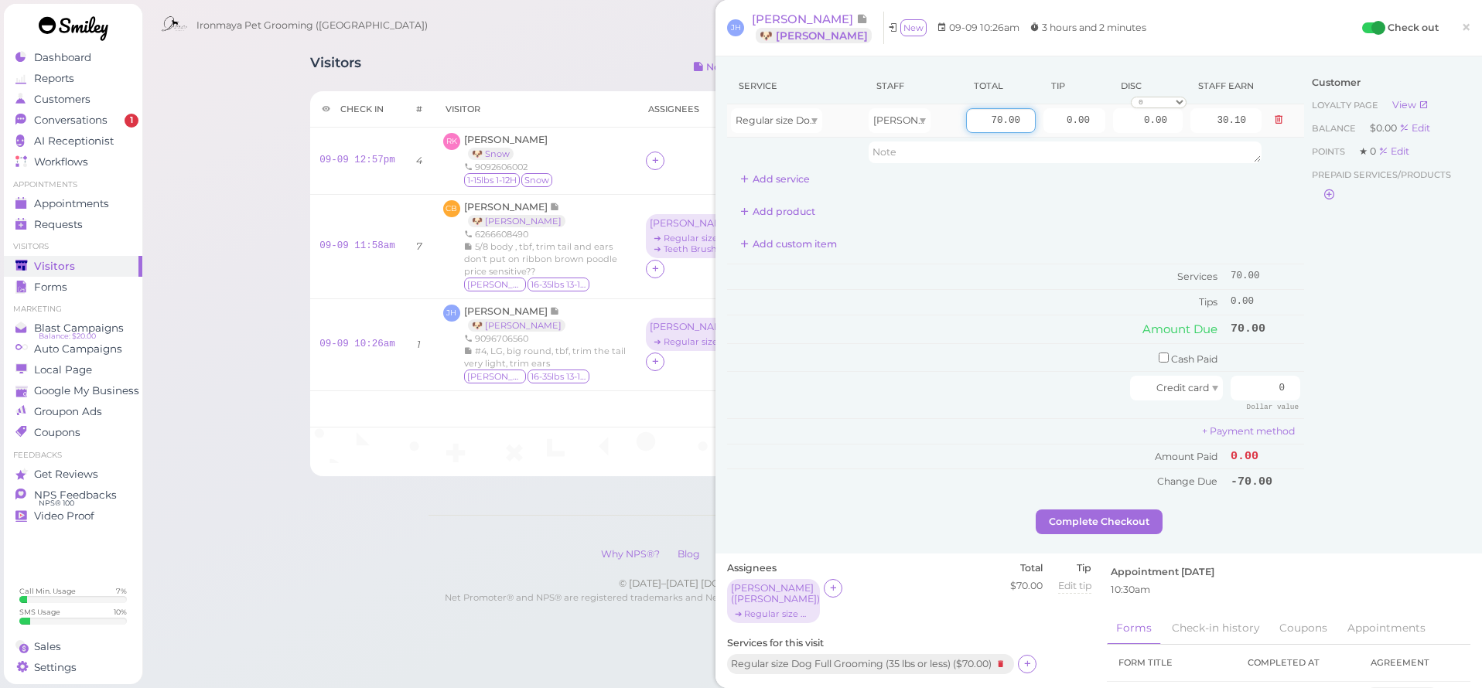
click at [986, 117] on input "70.00" at bounding box center [1001, 120] width 70 height 25
type input "85"
type input "36.55"
click at [779, 112] on div "Regular size Dog Full Grooming (35 lbs or less)" at bounding box center [776, 120] width 91 height 25
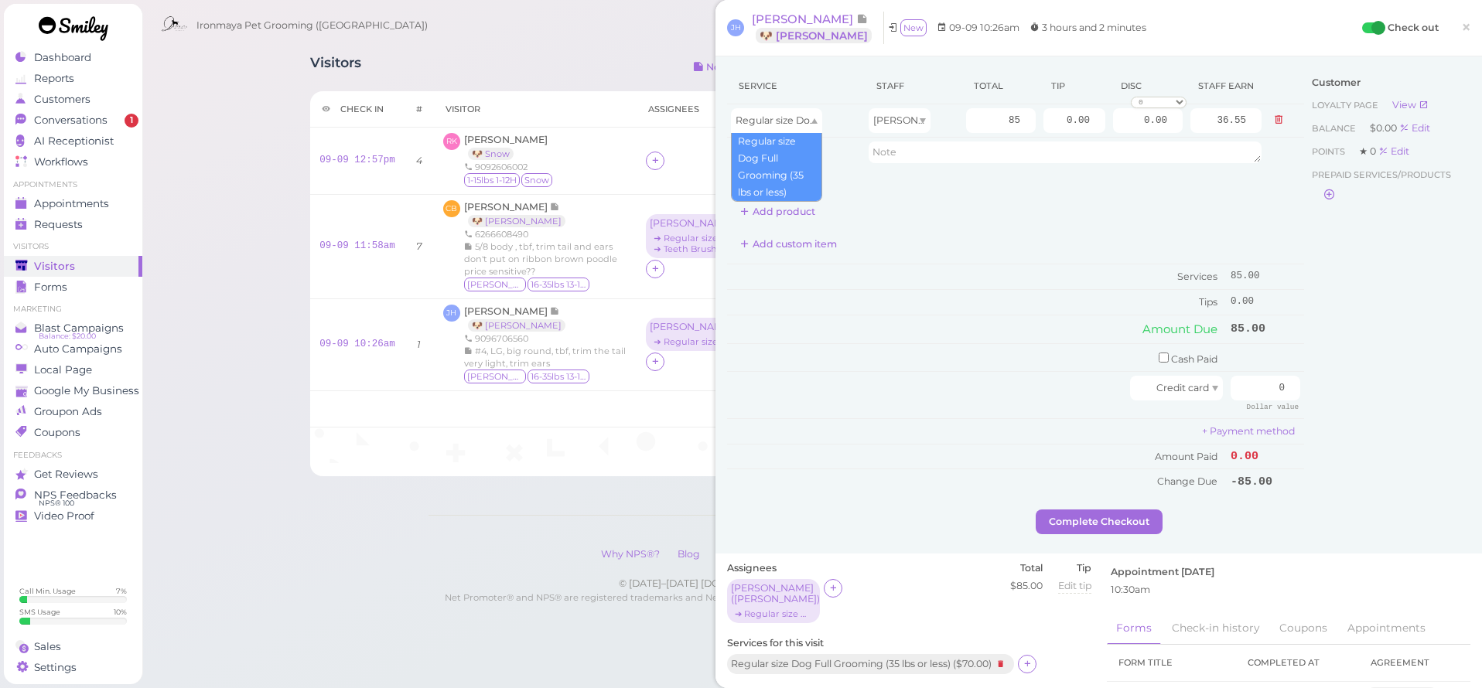
click at [841, 86] on th "Service" at bounding box center [796, 86] width 138 height 36
click at [1046, 119] on input "0.00" at bounding box center [1074, 120] width 62 height 25
type input "15"
click at [1330, 308] on div "Customer Loyalty page View Balance $0.00 Edit Points ★ 0 Edit Prepaid services/…" at bounding box center [1387, 289] width 166 height 442
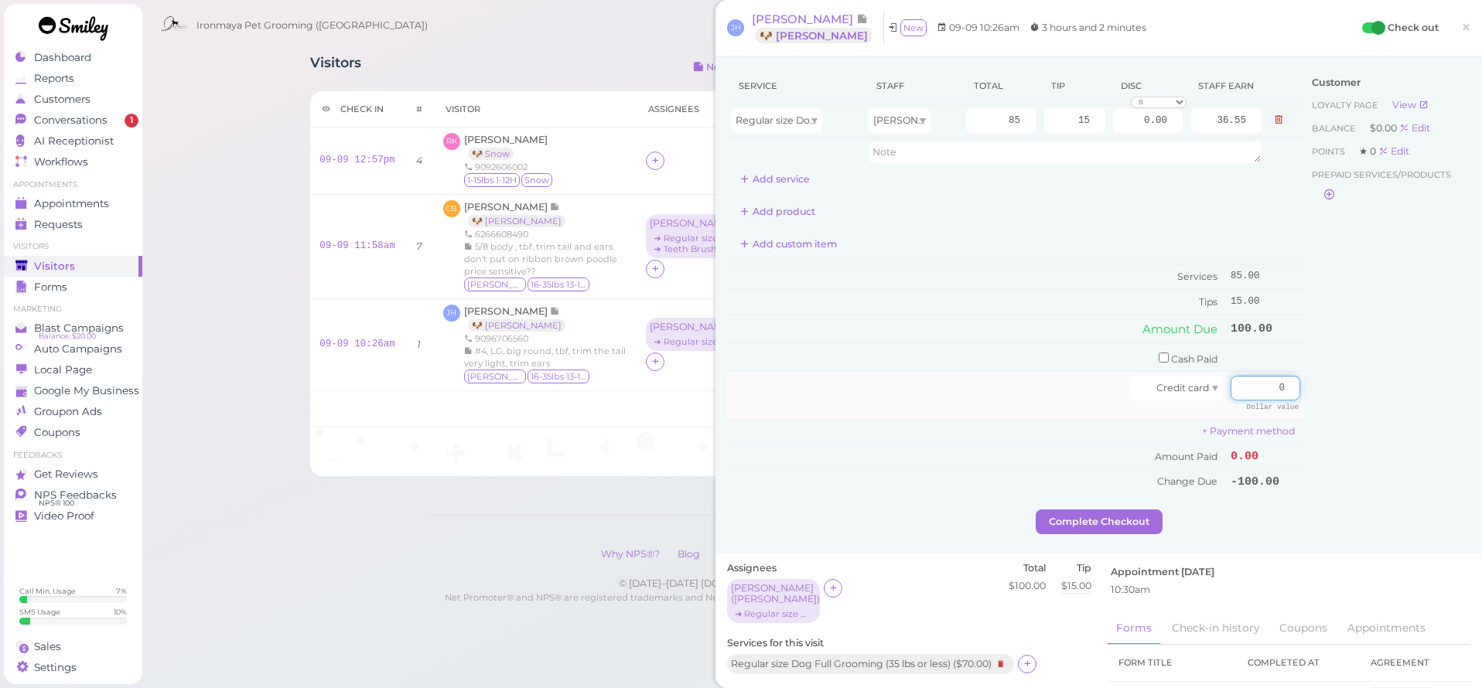
click at [1257, 384] on input "0" at bounding box center [1265, 388] width 70 height 25
click at [1406, 426] on div "Customer Loyalty page View Balance $0.00 Edit Points ★ 0 Edit Prepaid services/…" at bounding box center [1387, 289] width 166 height 442
click at [1249, 379] on input "1000" at bounding box center [1265, 388] width 70 height 25
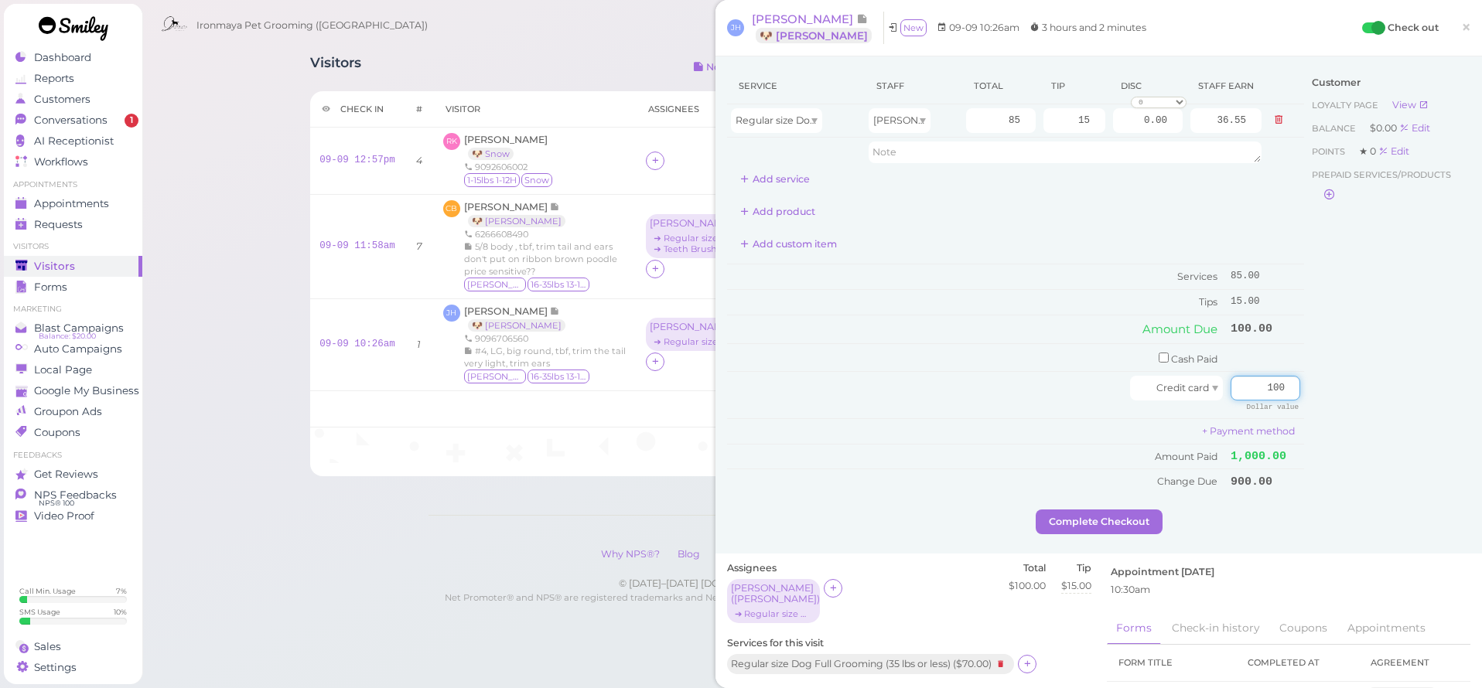
type input "100"
click at [1326, 410] on div "Customer Loyalty page View Balance $0.00 Edit Points ★ 0 Edit Prepaid services/…" at bounding box center [1387, 289] width 166 height 442
click at [1138, 510] on button "Complete Checkout" at bounding box center [1098, 522] width 127 height 25
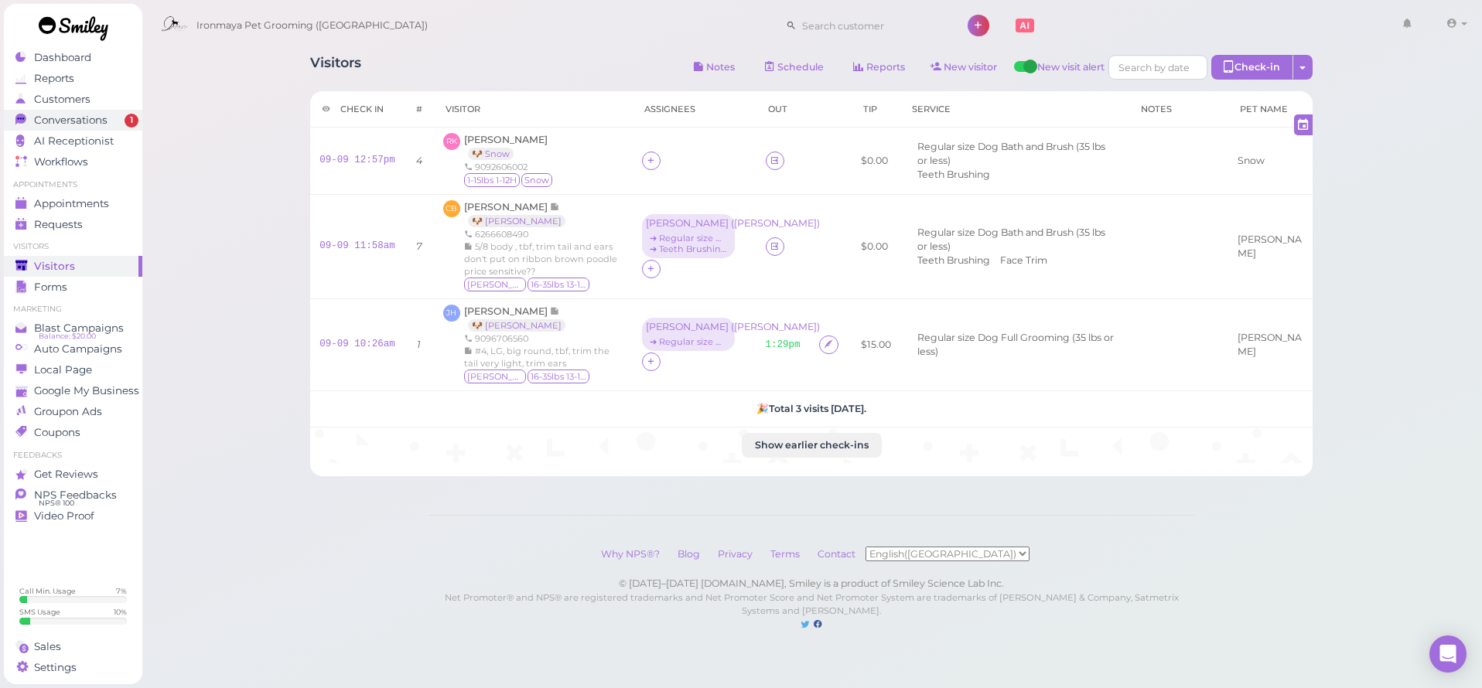
click at [85, 121] on span "Conversations" at bounding box center [70, 120] width 73 height 13
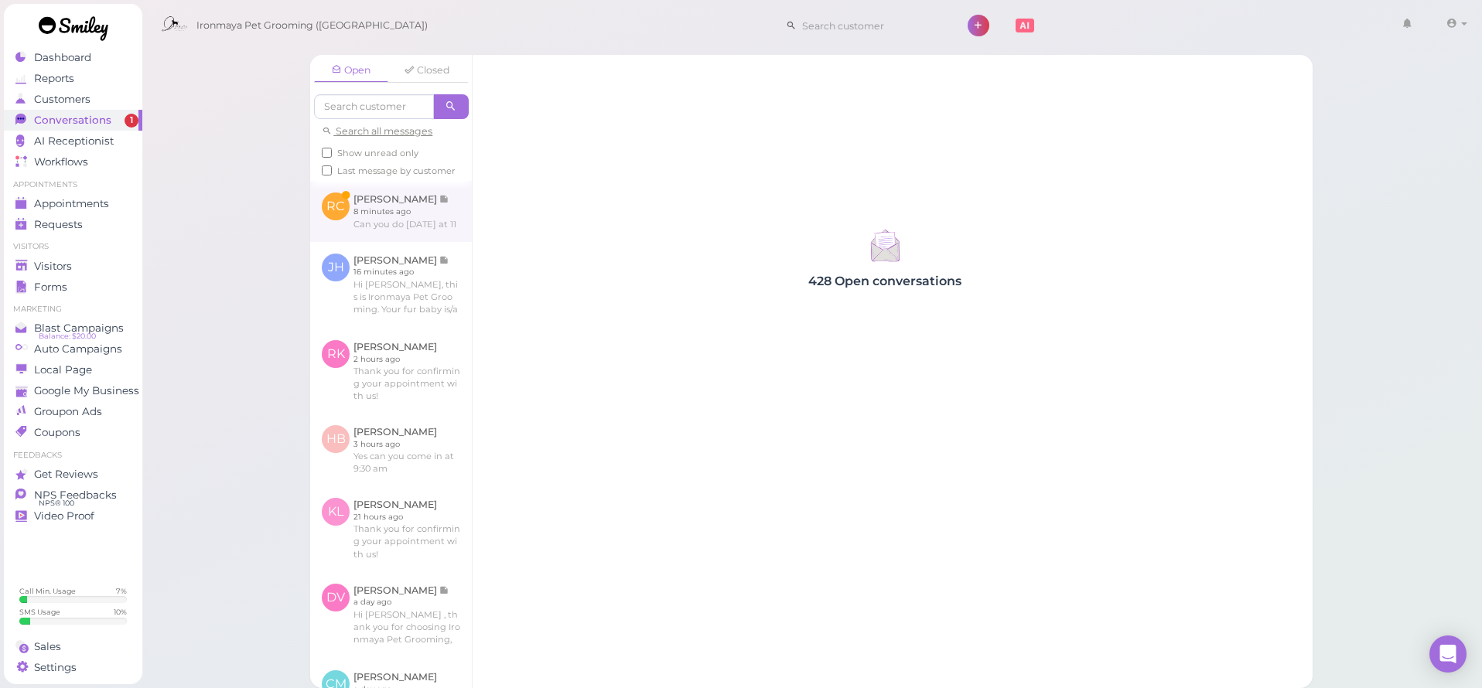
click at [423, 225] on link at bounding box center [391, 211] width 162 height 60
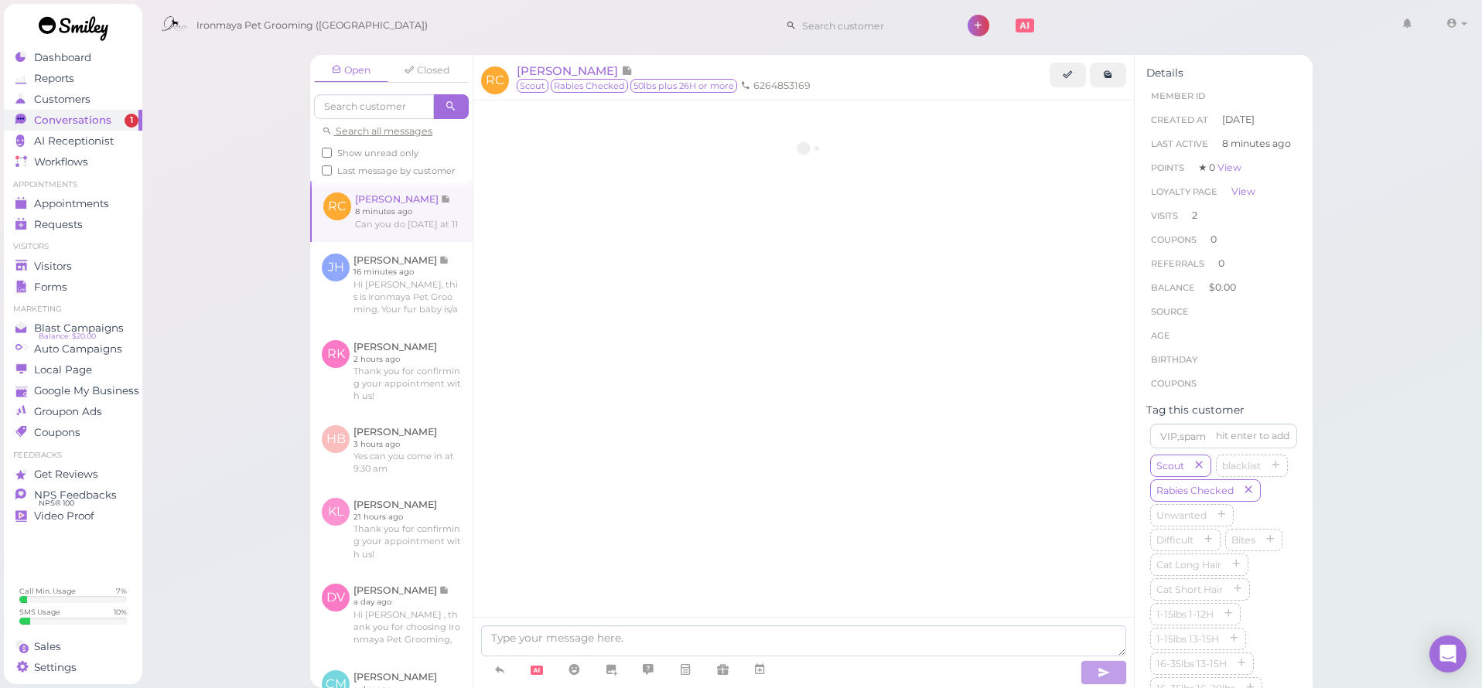
scroll to position [1753, 0]
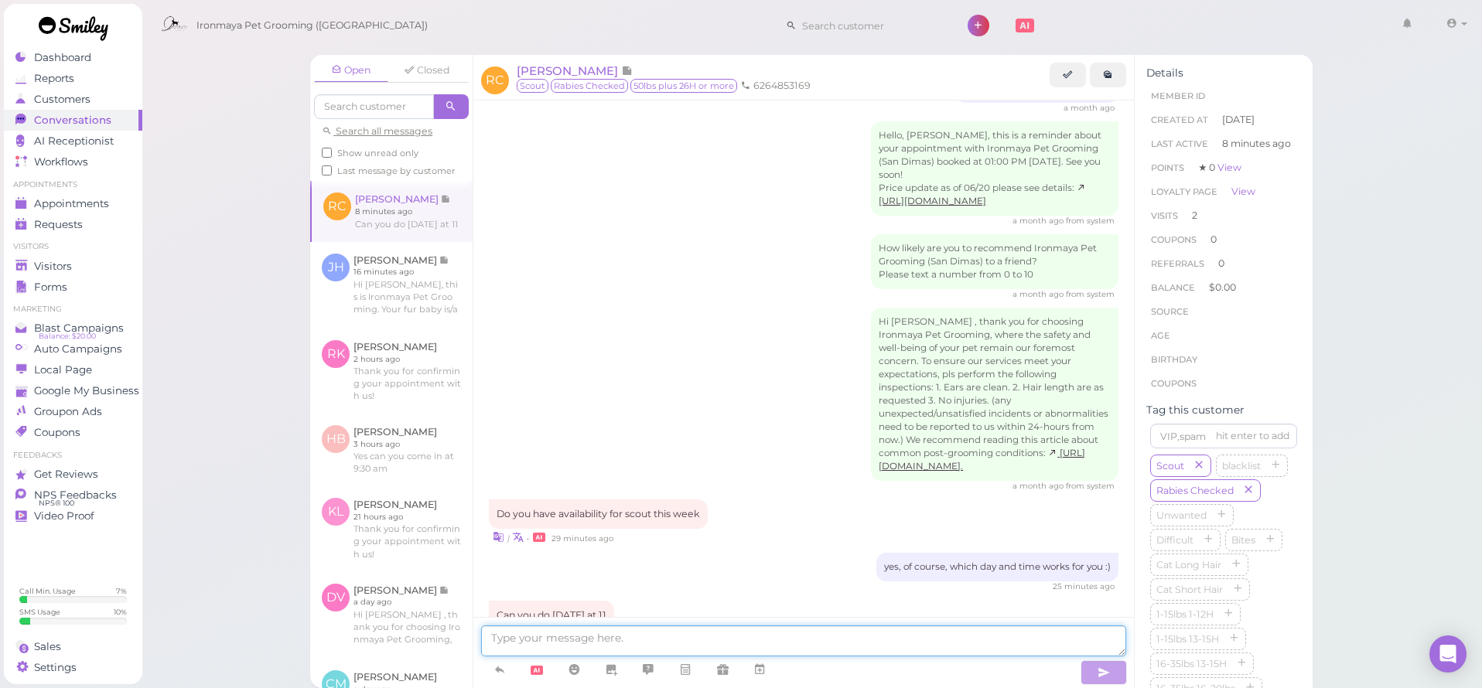
click at [656, 639] on textarea at bounding box center [803, 641] width 645 height 31
click at [750, 667] on link at bounding box center [759, 670] width 37 height 27
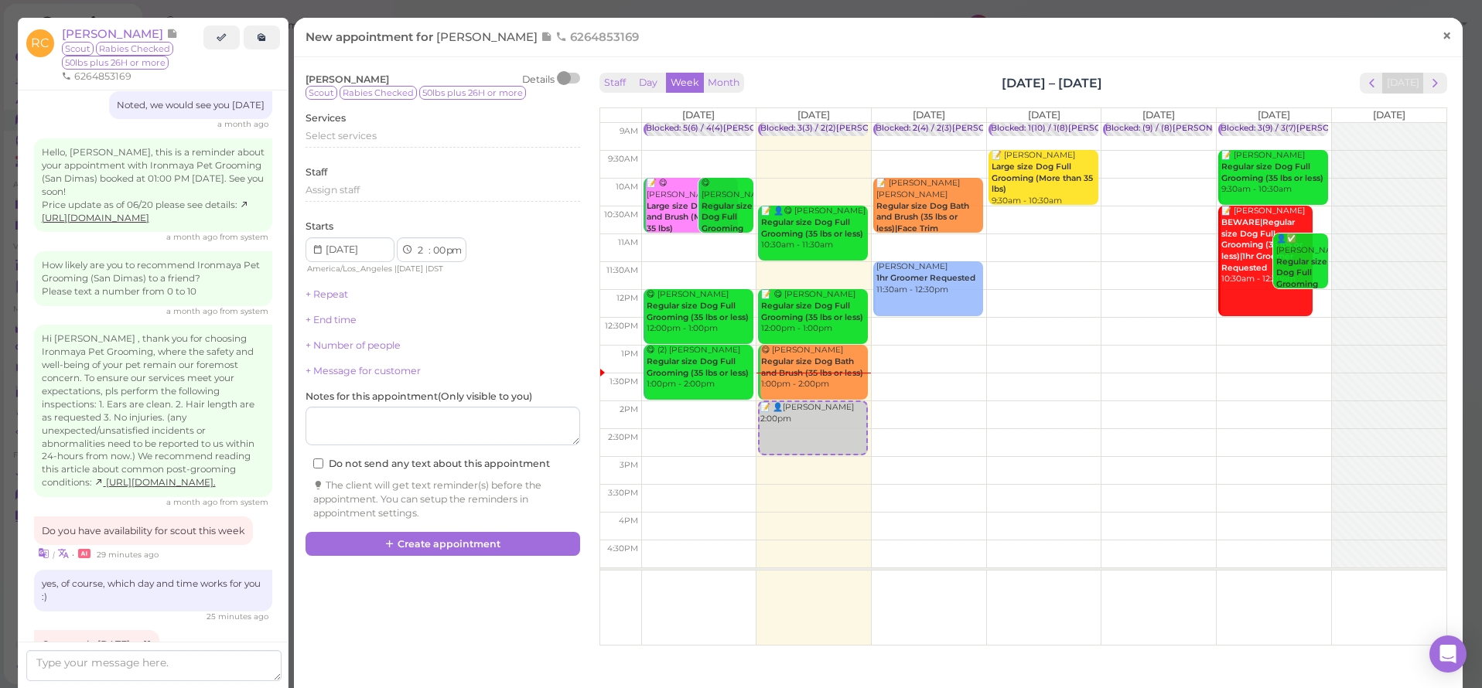
click at [1441, 36] on span "×" at bounding box center [1446, 36] width 10 height 22
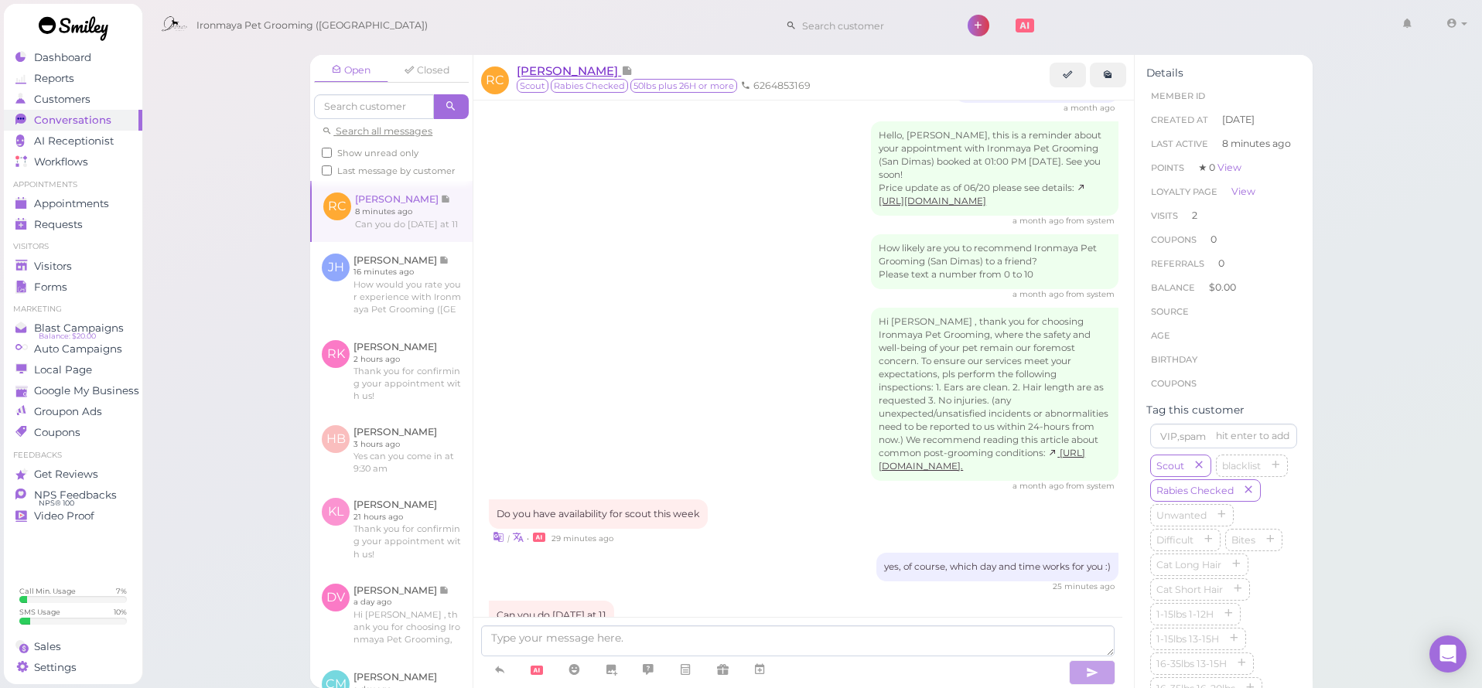
click at [529, 73] on span "Rodney Campbell" at bounding box center [569, 70] width 104 height 15
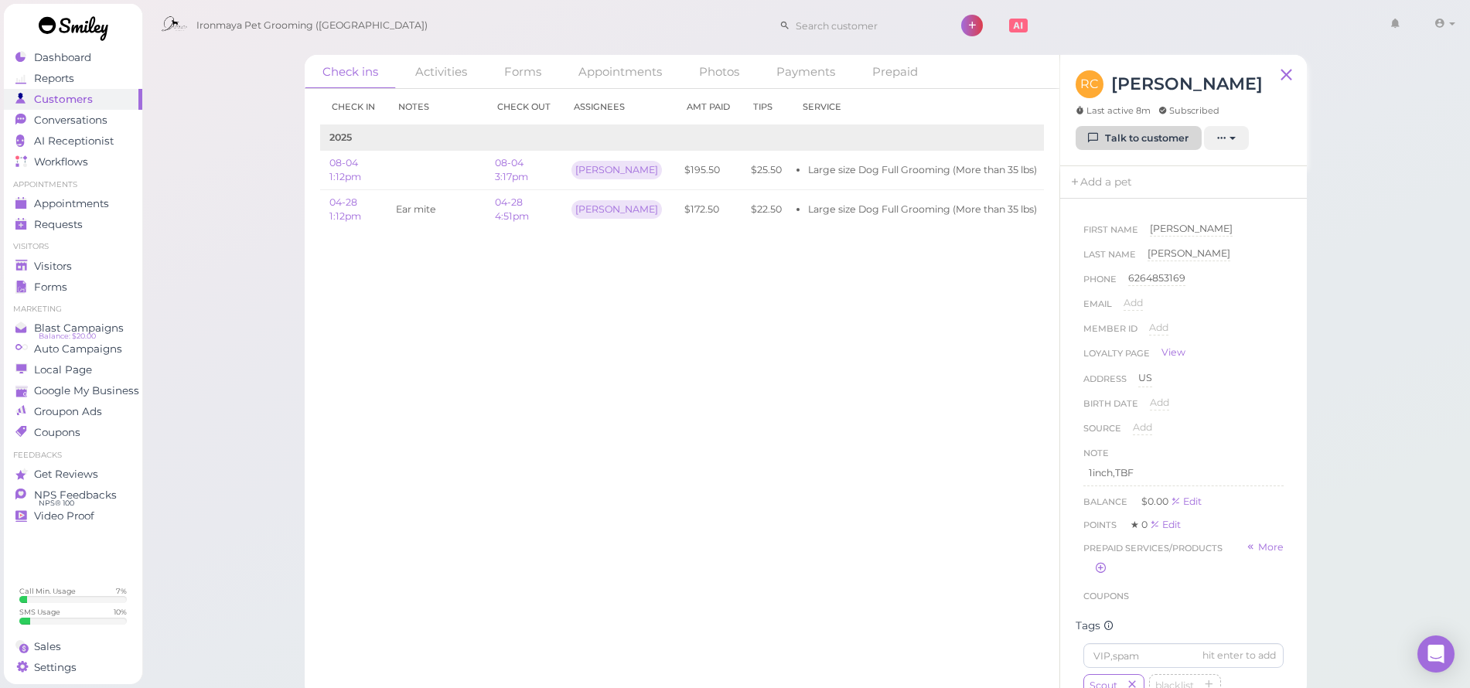
click at [1086, 132] on link "Talk to customer" at bounding box center [1139, 138] width 126 height 25
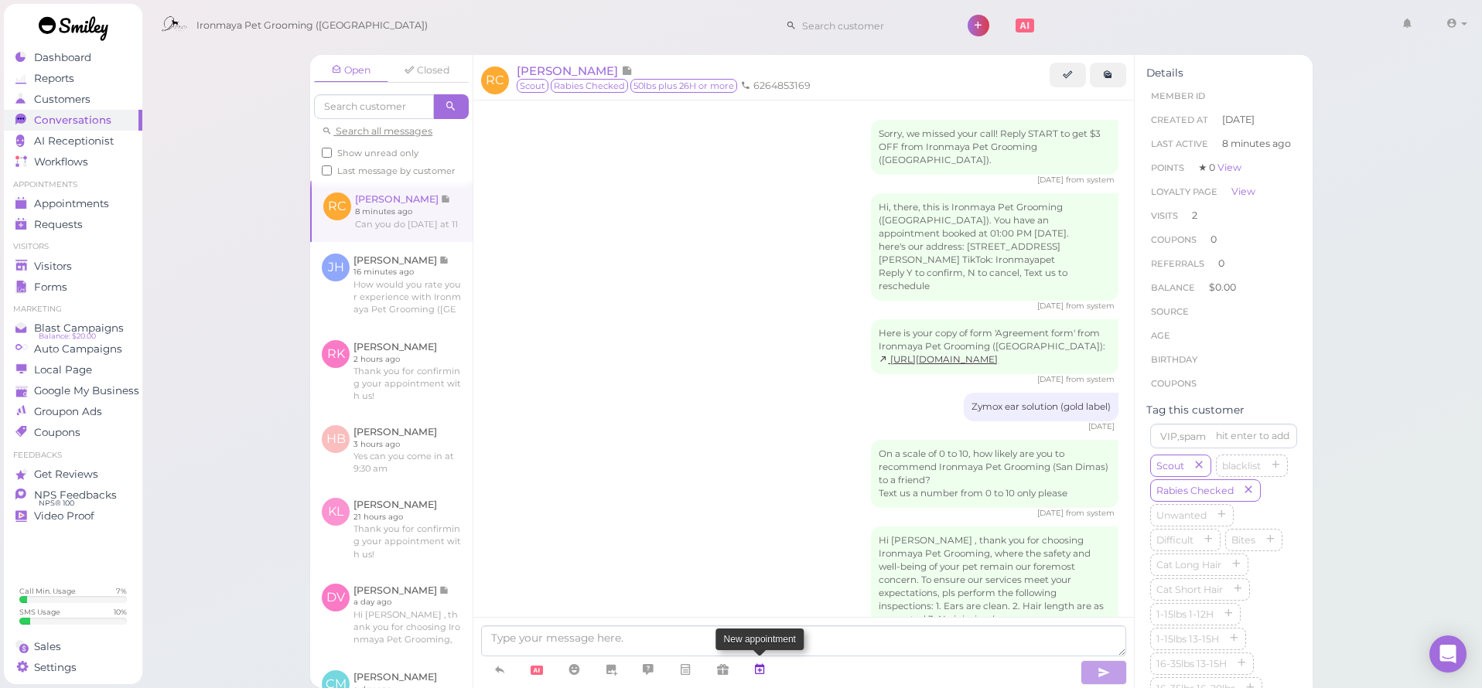
scroll to position [1753, 0]
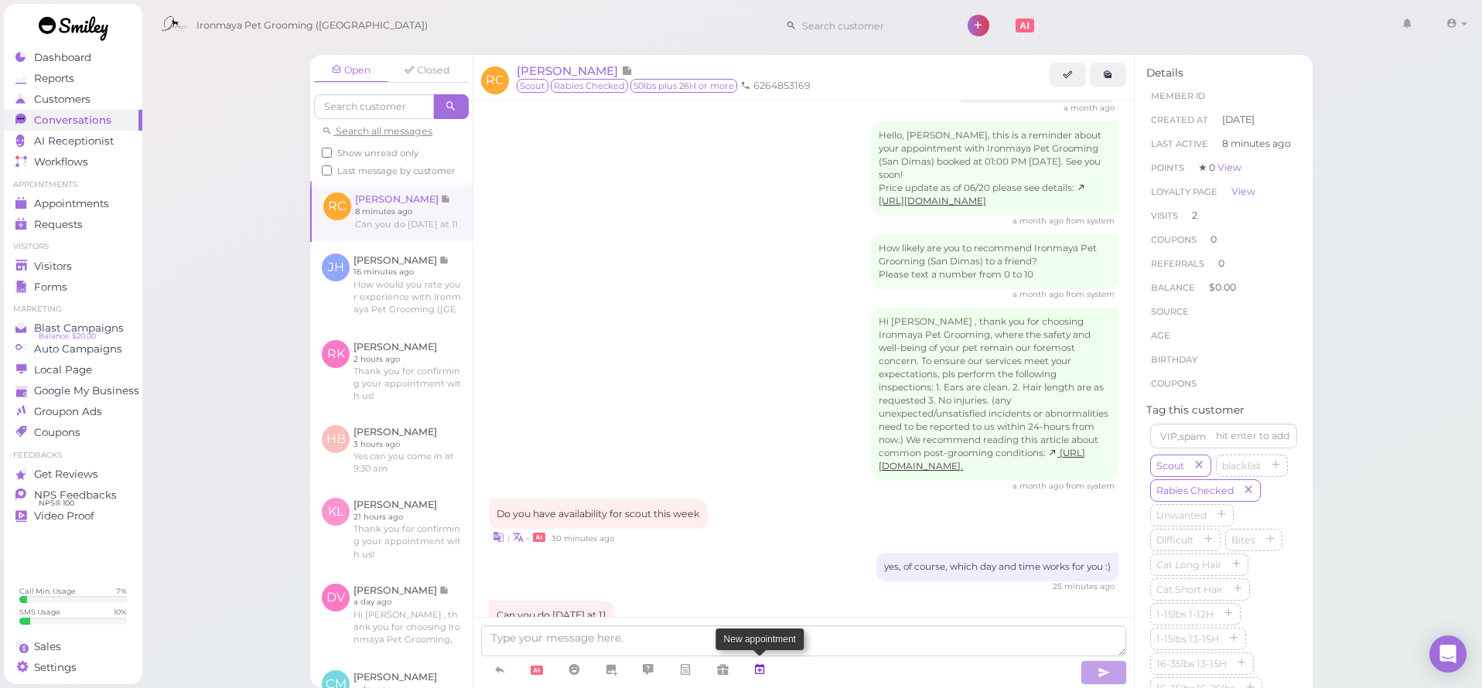
click at [770, 672] on link at bounding box center [759, 670] width 37 height 27
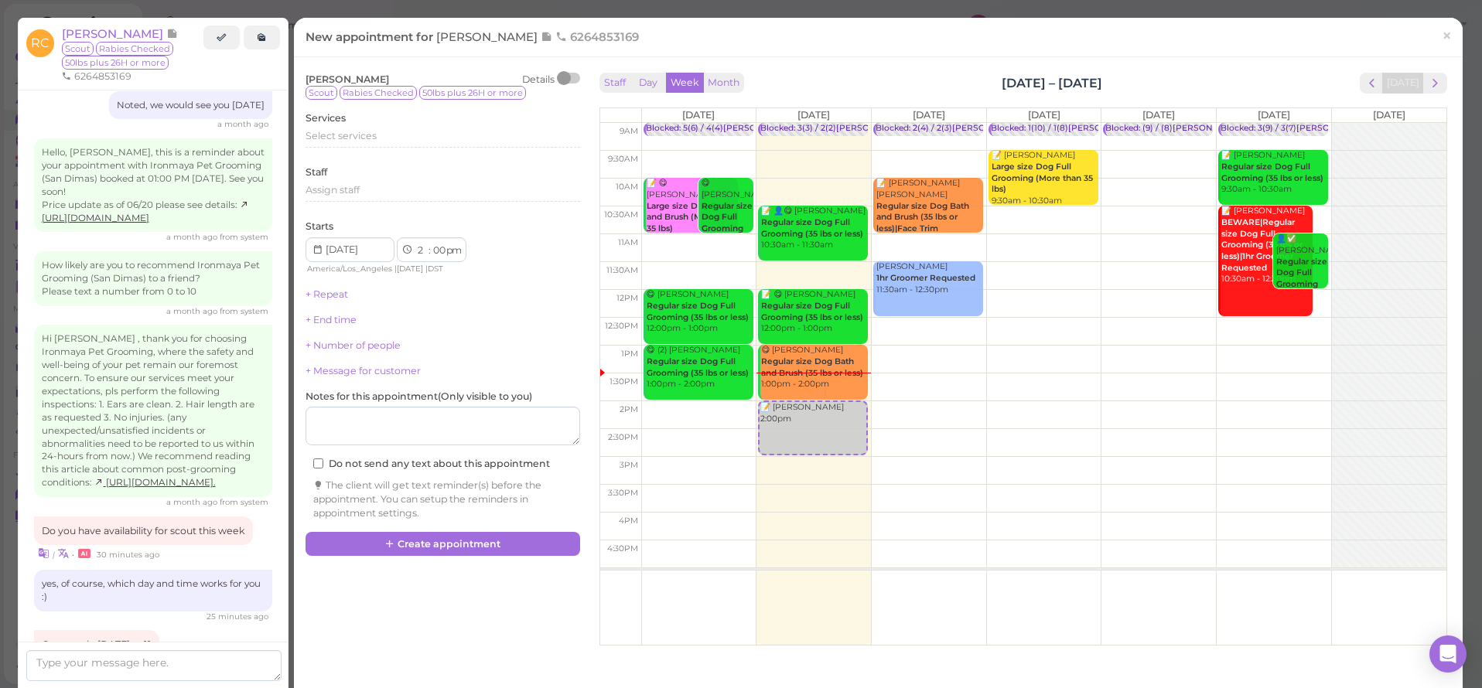
click at [933, 240] on td at bounding box center [1043, 248] width 805 height 28
type input "2025-09-10"
select select "11"
select select "am"
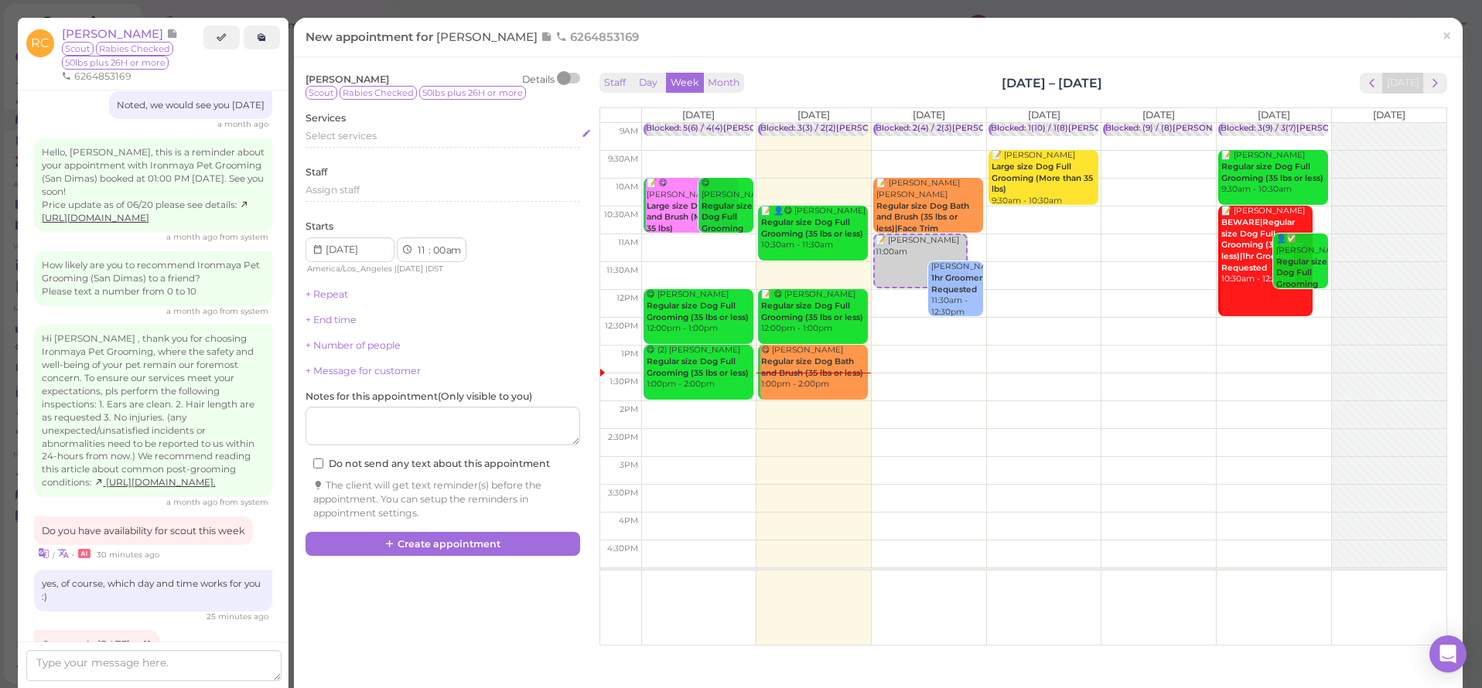
click at [382, 134] on div "Select services" at bounding box center [442, 136] width 275 height 14
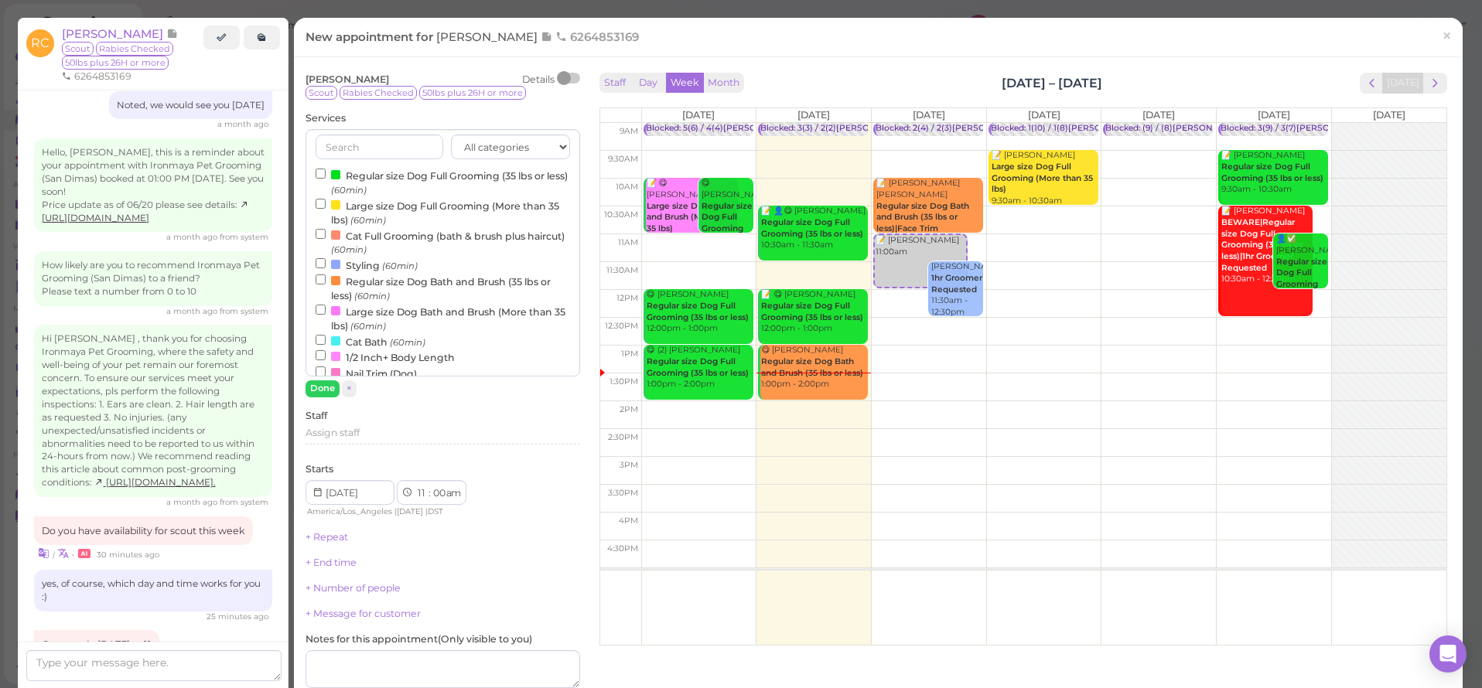
click at [382, 204] on label "Large size Dog Full Grooming (More than 35 lbs) (60min)" at bounding box center [443, 212] width 254 height 30
click at [326, 204] on input "Large size Dog Full Grooming (More than 35 lbs) (60min)" at bounding box center [321, 204] width 10 height 10
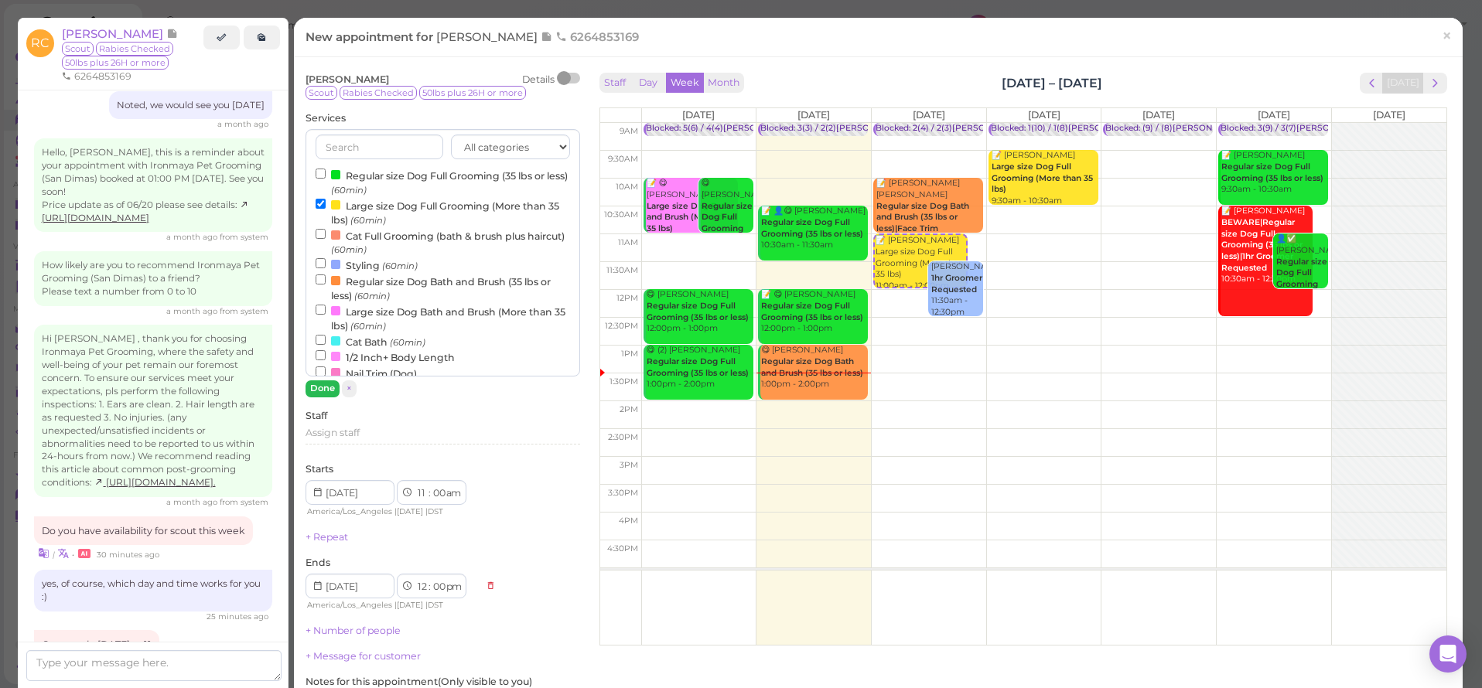
click at [321, 394] on button "Done" at bounding box center [322, 388] width 34 height 16
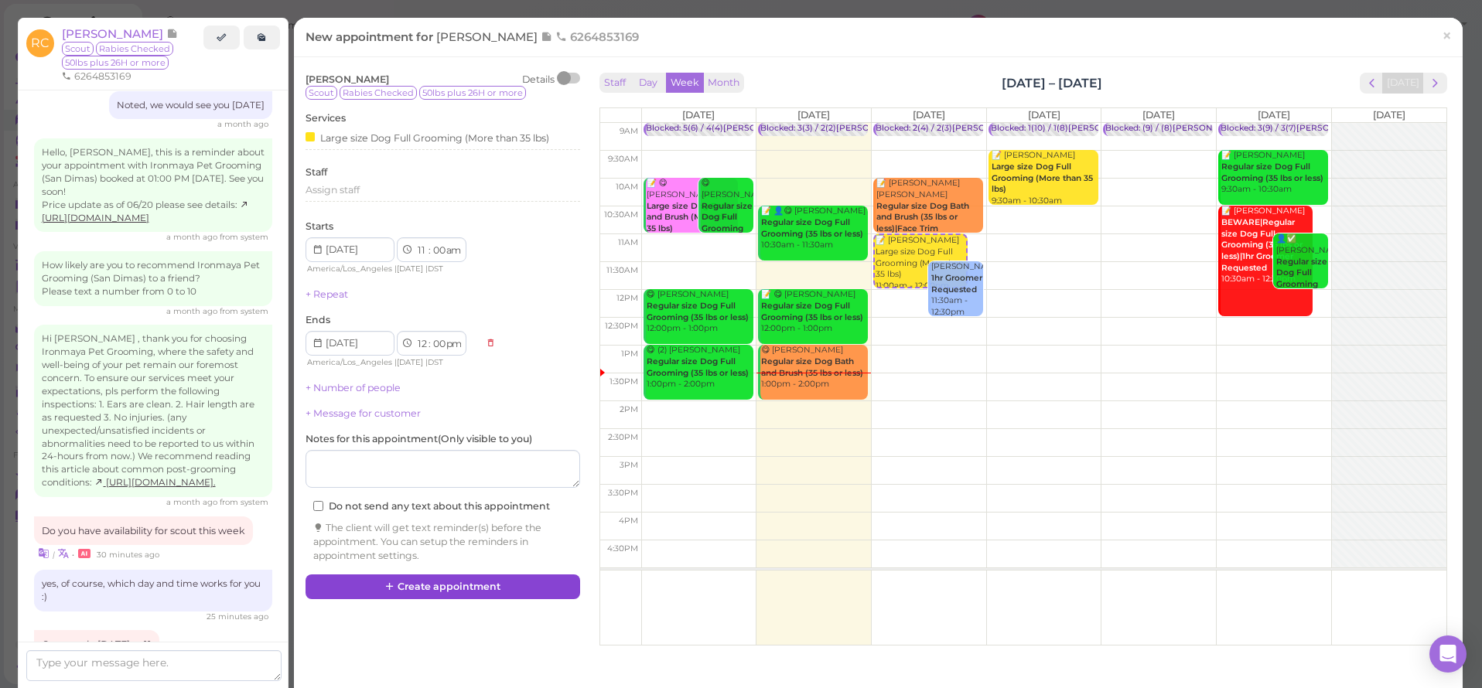
click at [432, 579] on button "Create appointment" at bounding box center [442, 587] width 275 height 25
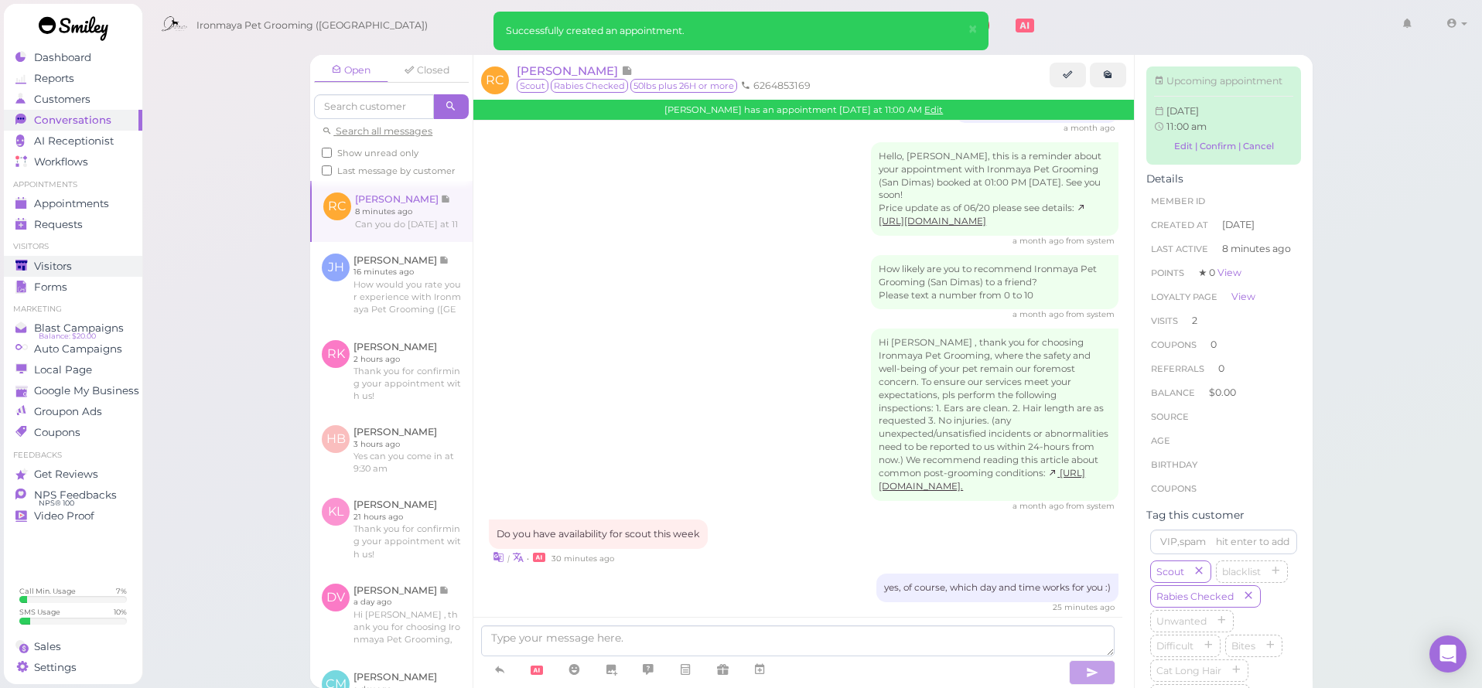
click at [83, 260] on div "Visitors" at bounding box center [70, 266] width 111 height 13
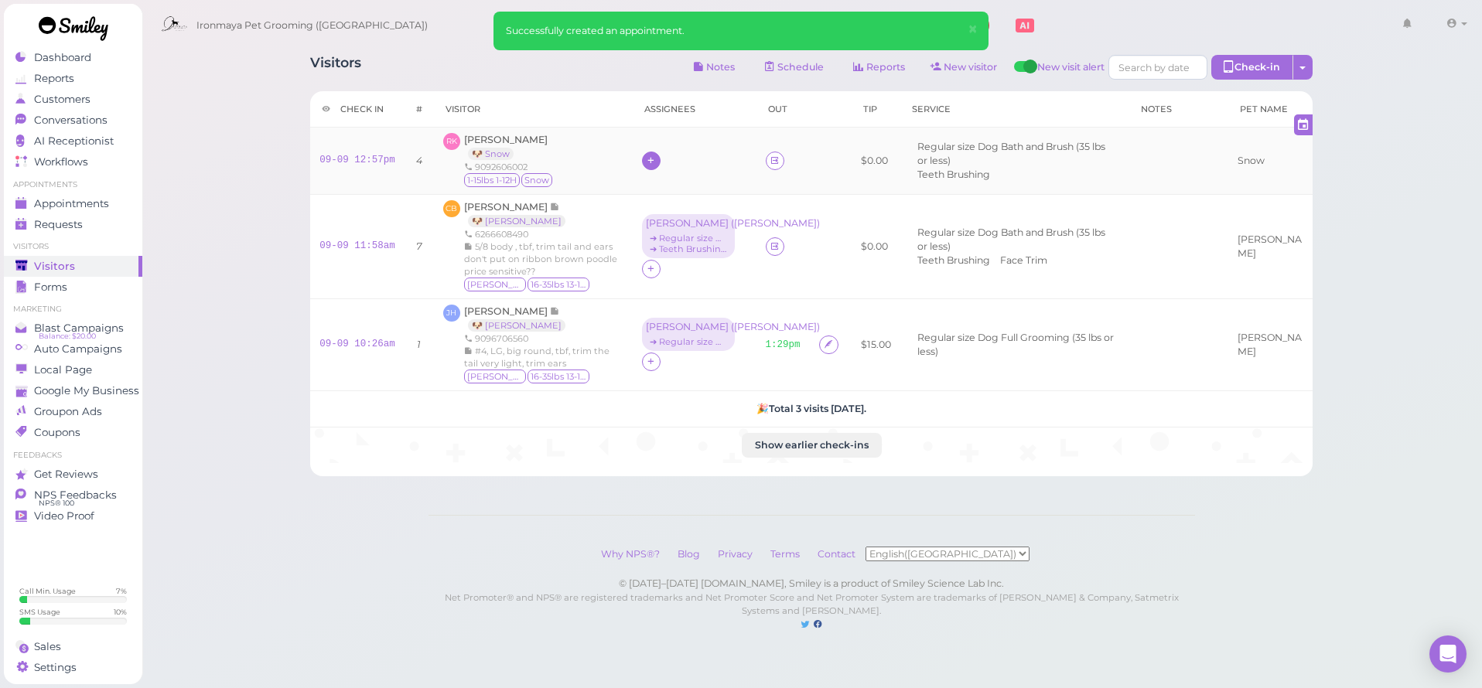
click at [650, 162] on icon at bounding box center [651, 161] width 10 height 12
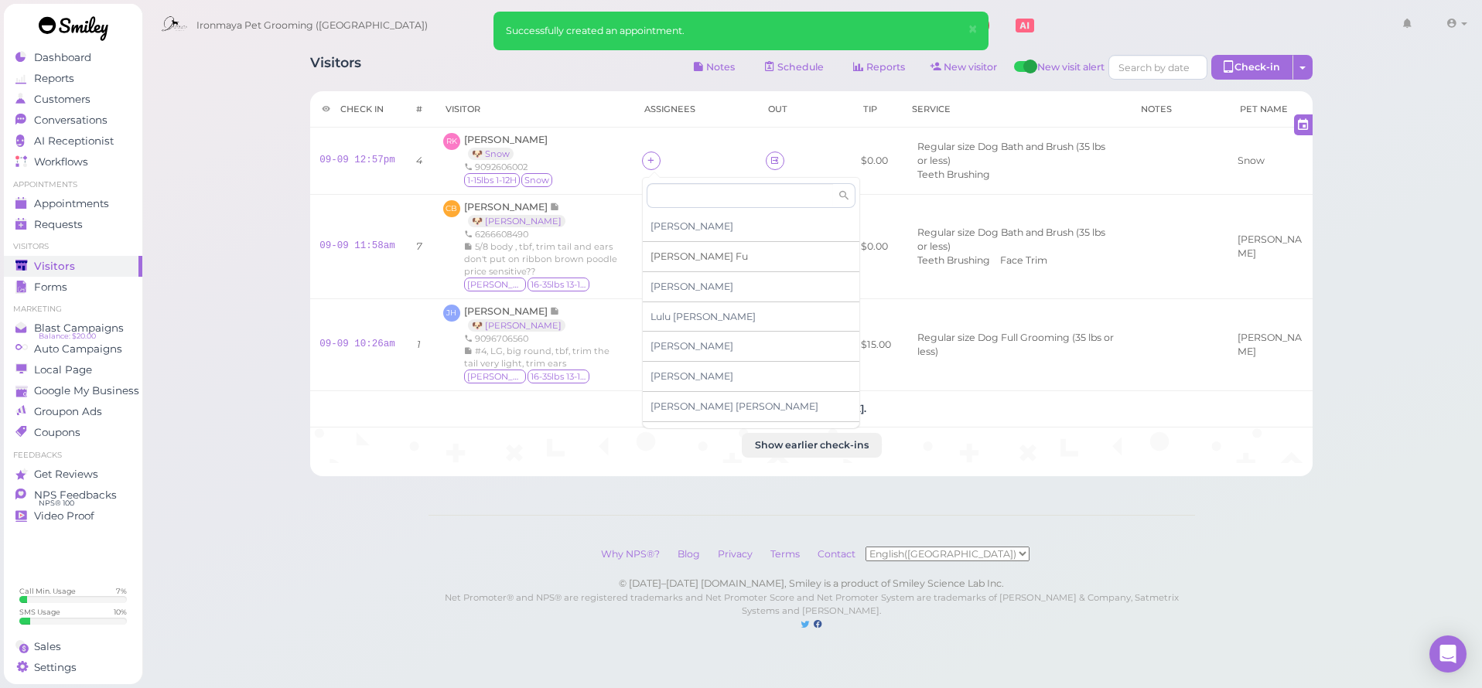
click at [668, 260] on span "Ida Fu" at bounding box center [698, 257] width 97 height 12
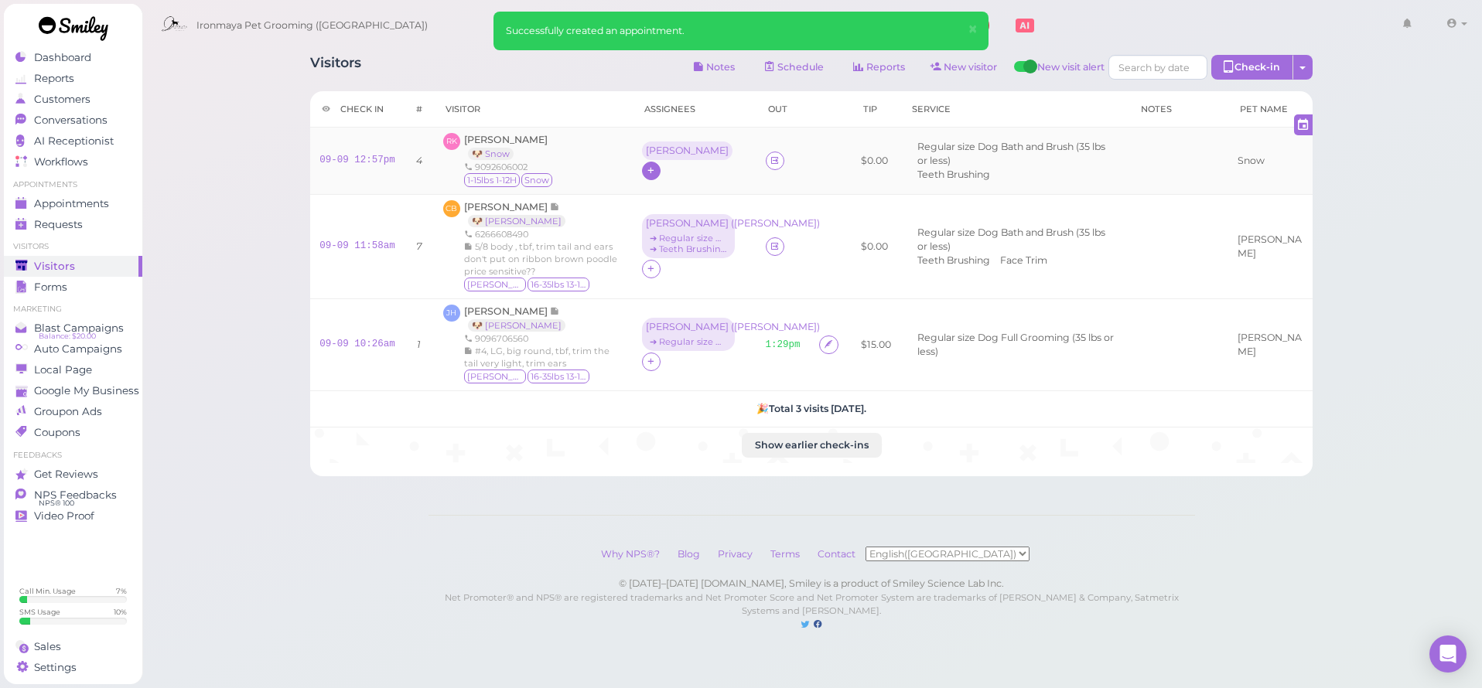
click at [654, 156] on div "Ida" at bounding box center [687, 150] width 83 height 11
click at [681, 203] on span "Select services" at bounding box center [688, 210] width 71 height 17
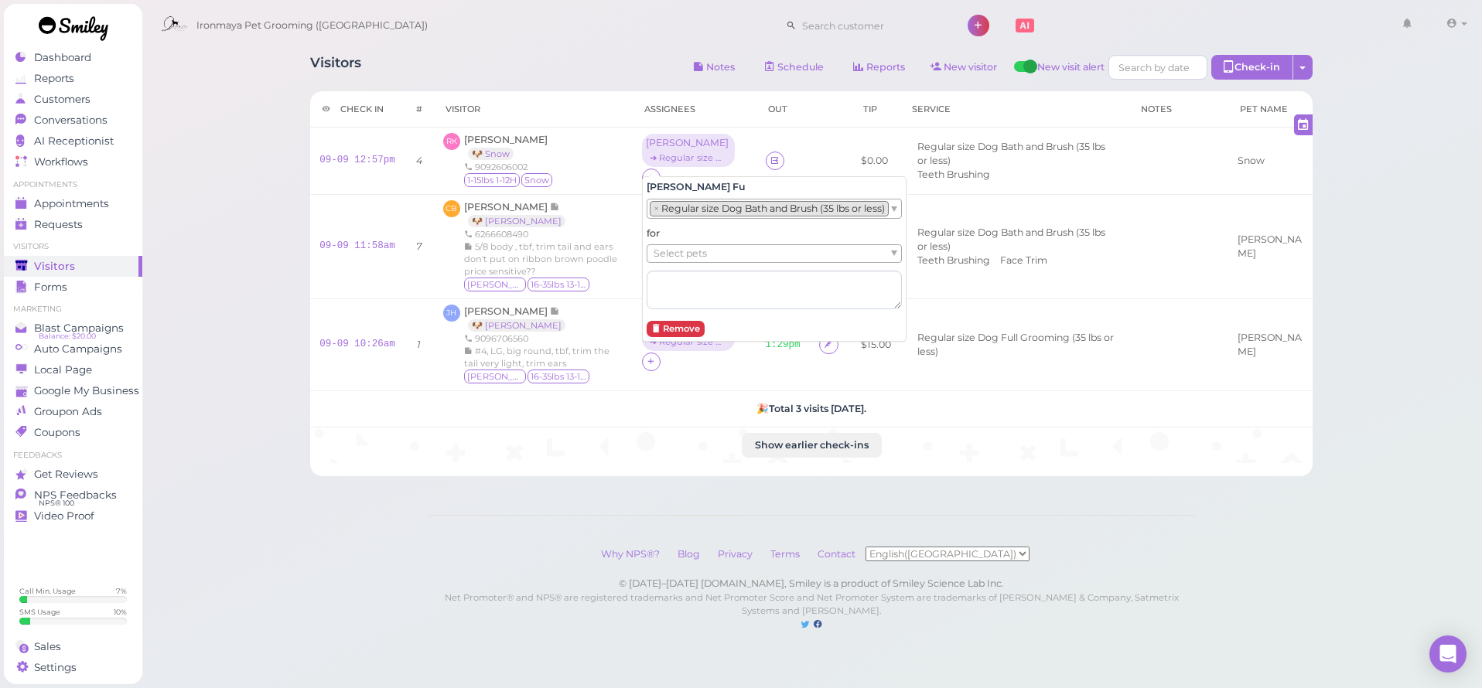
click at [671, 214] on li "× Regular size Dog Bath and Brush (35 lbs or less)" at bounding box center [769, 208] width 239 height 15
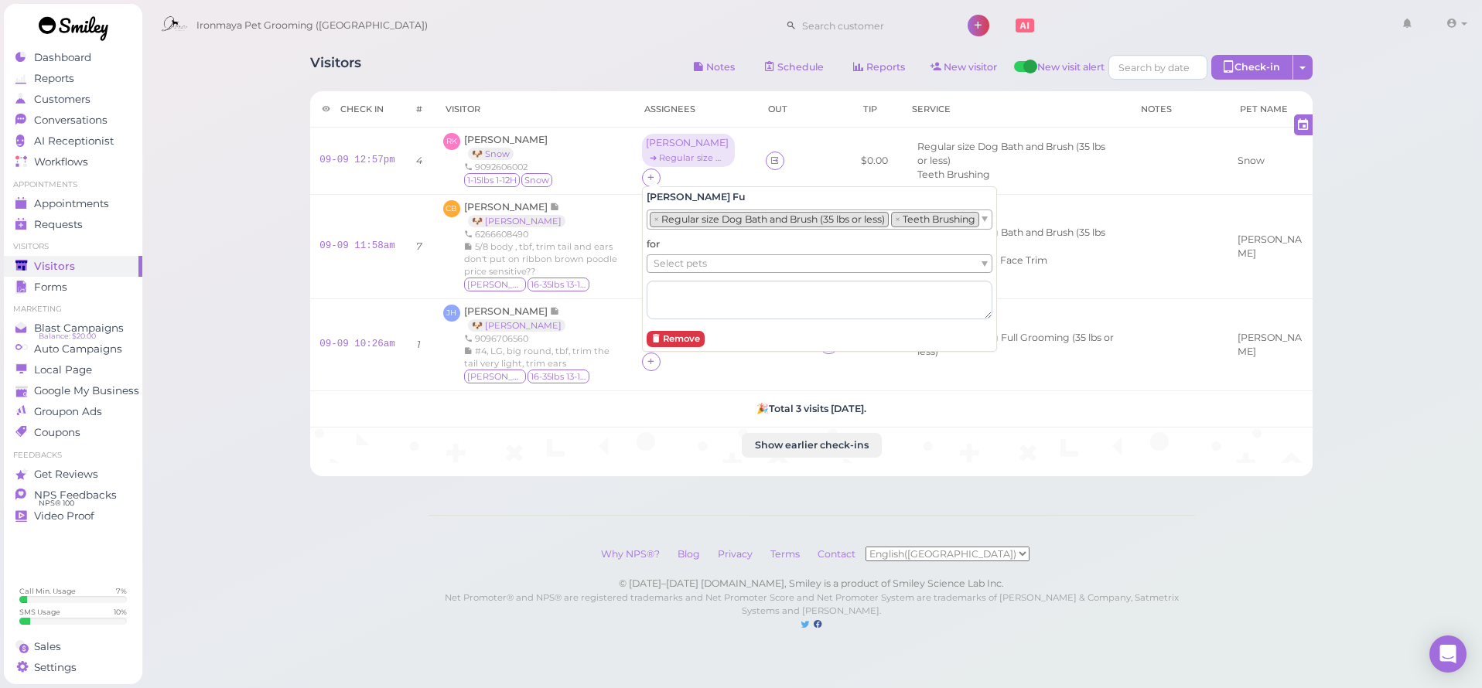
click at [670, 255] on span "Select pets" at bounding box center [679, 263] width 53 height 17
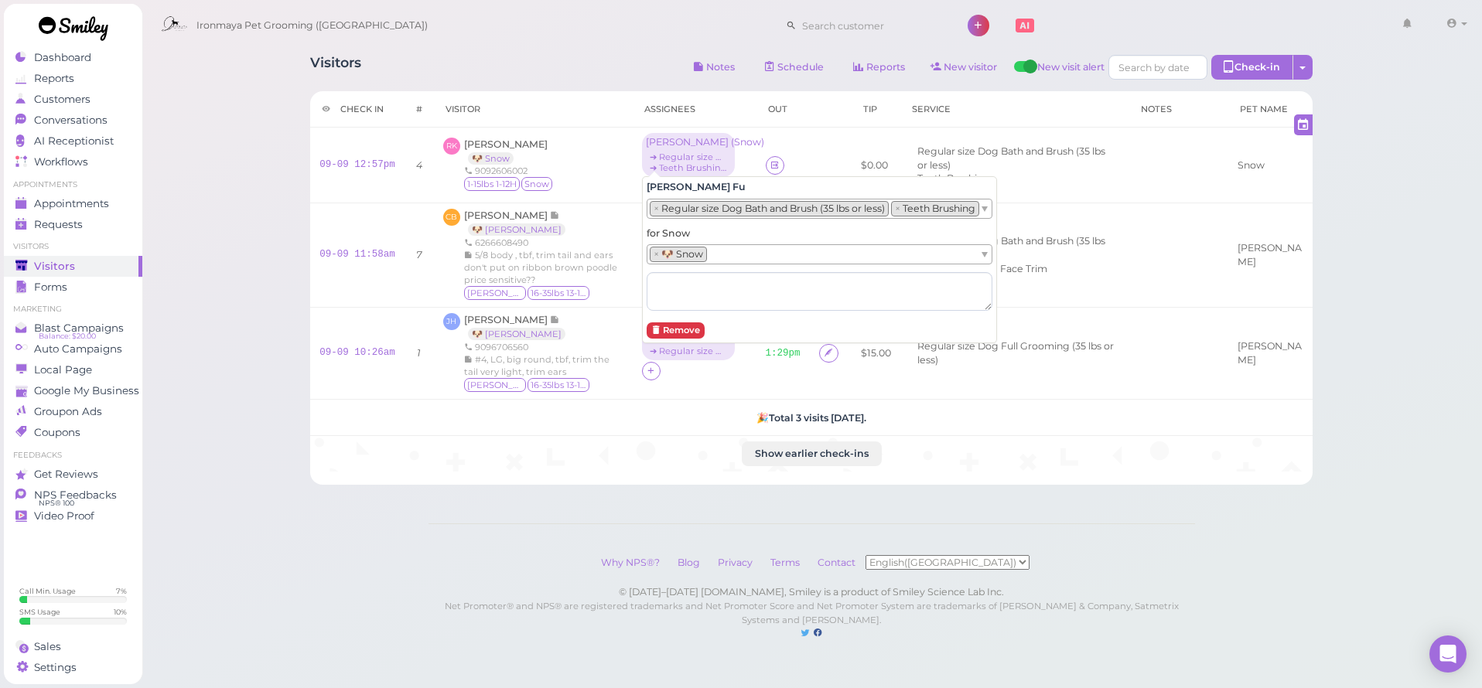
click at [216, 241] on div "Visitors Notes Schedule Reports New visitor New visit alert Check-in Customer c…" at bounding box center [812, 335] width 1341 height 671
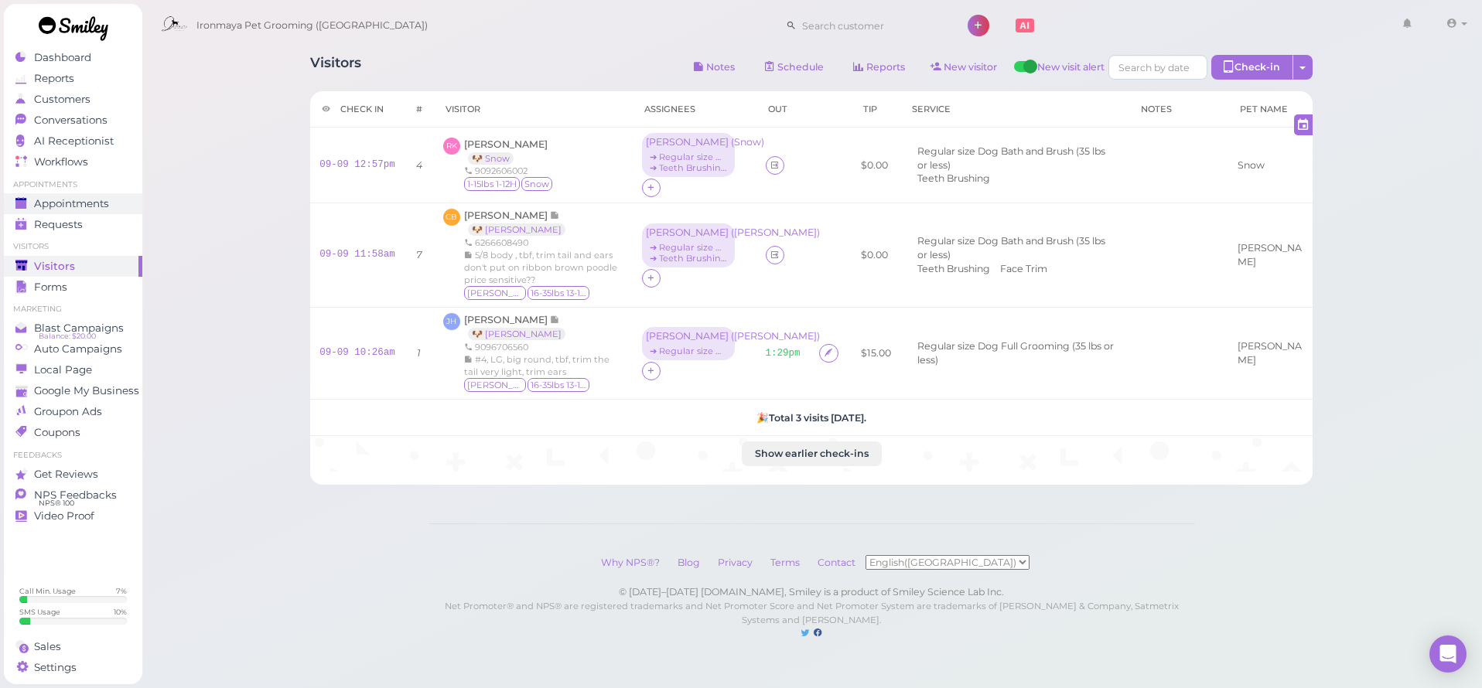
click at [107, 200] on span "Appointments" at bounding box center [71, 203] width 75 height 13
